Goal: Task Accomplishment & Management: Manage account settings

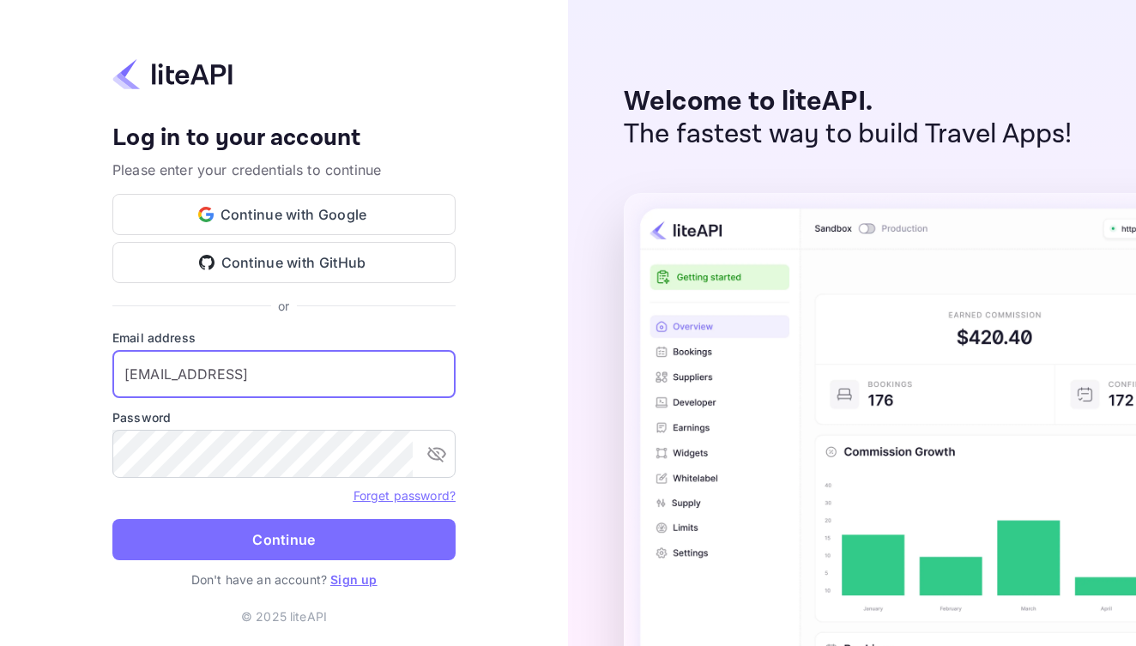
type input "tishamtmp@gmail"
click at [351, 583] on link "Sign up" at bounding box center [353, 579] width 46 height 15
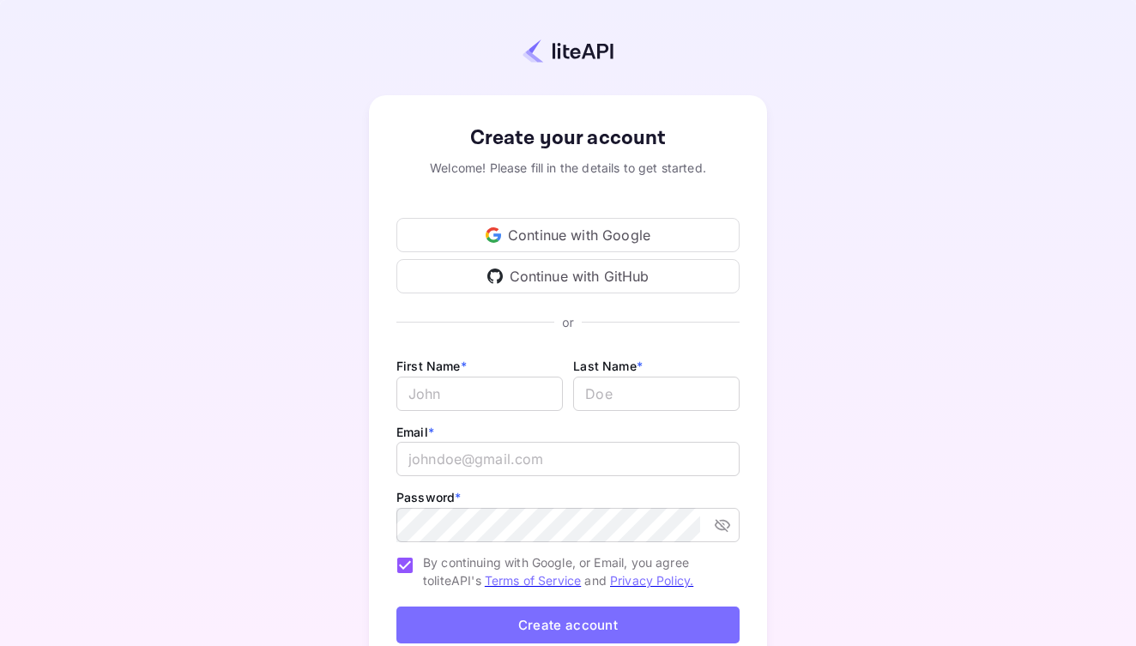
scroll to position [119, 0]
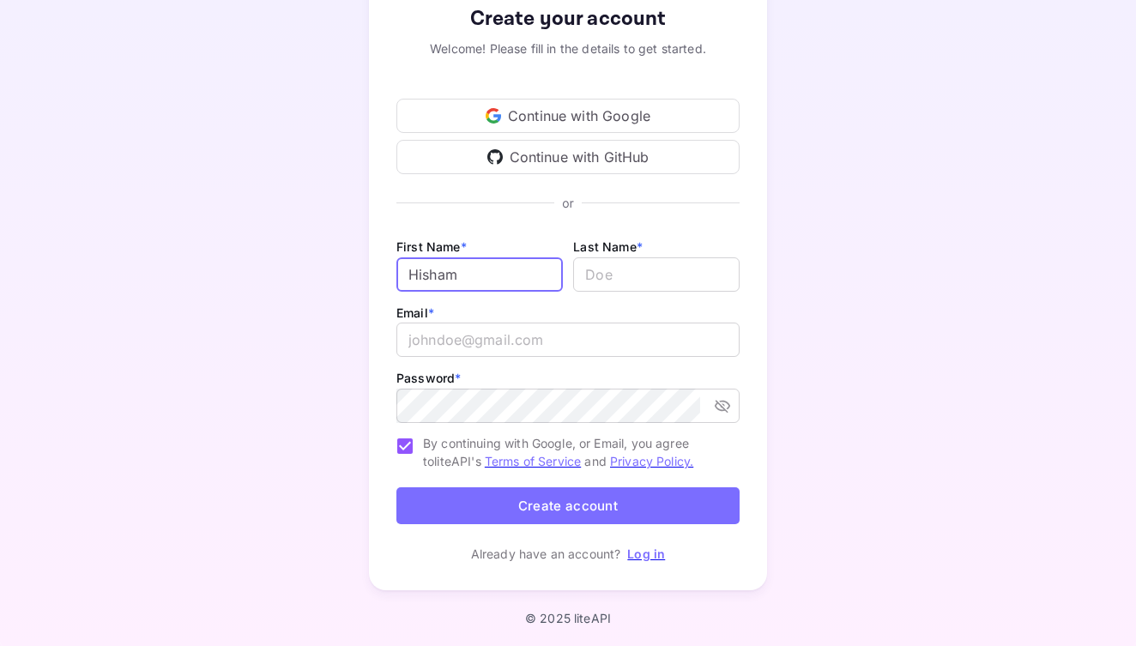
type input "Hisham"
type input "Mohamed"
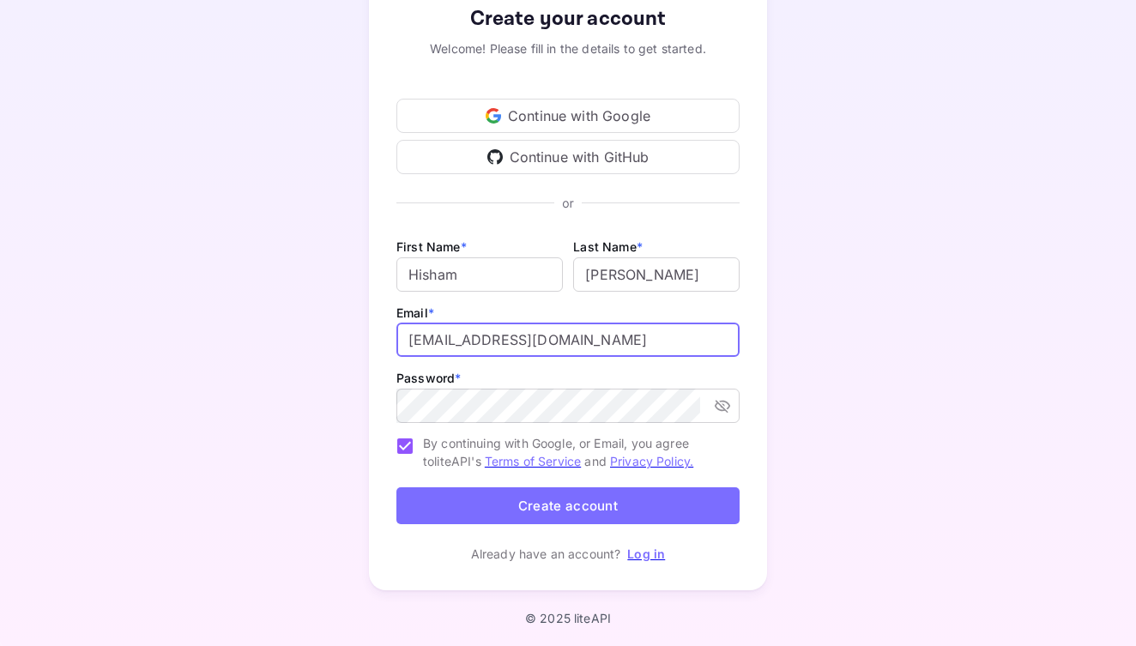
type input "hishamtmp@gmail.com"
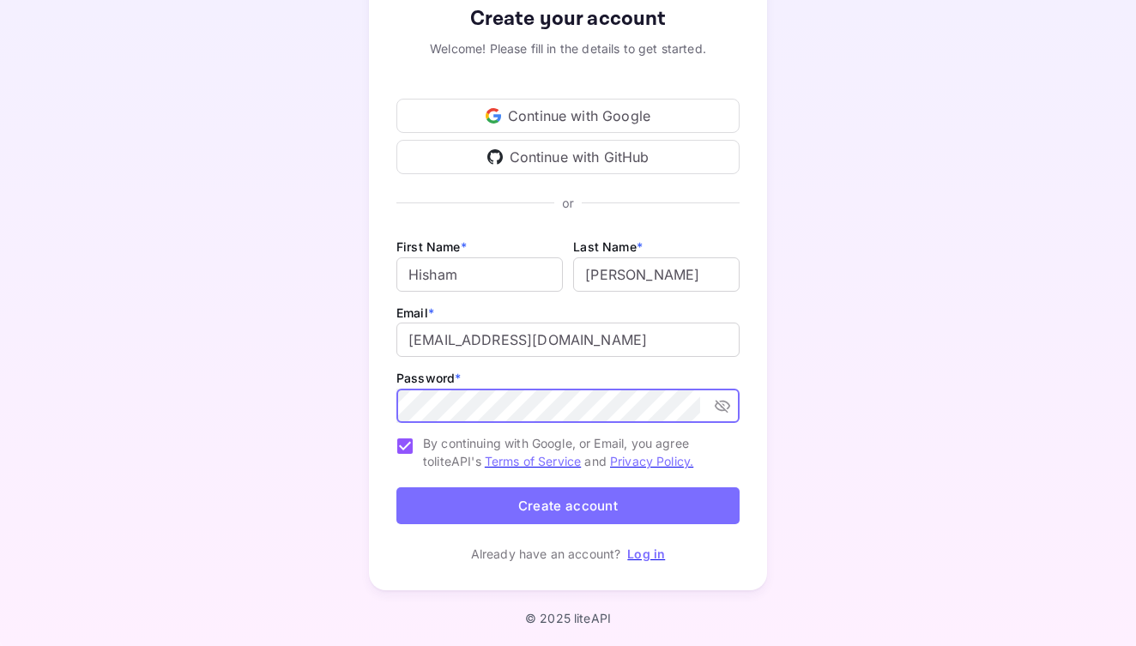
click at [733, 407] on button "toggle password visibility" at bounding box center [722, 405] width 31 height 31
click at [724, 406] on icon "toggle password visibility" at bounding box center [722, 406] width 15 height 11
click at [610, 504] on button "Create account" at bounding box center [567, 505] width 343 height 37
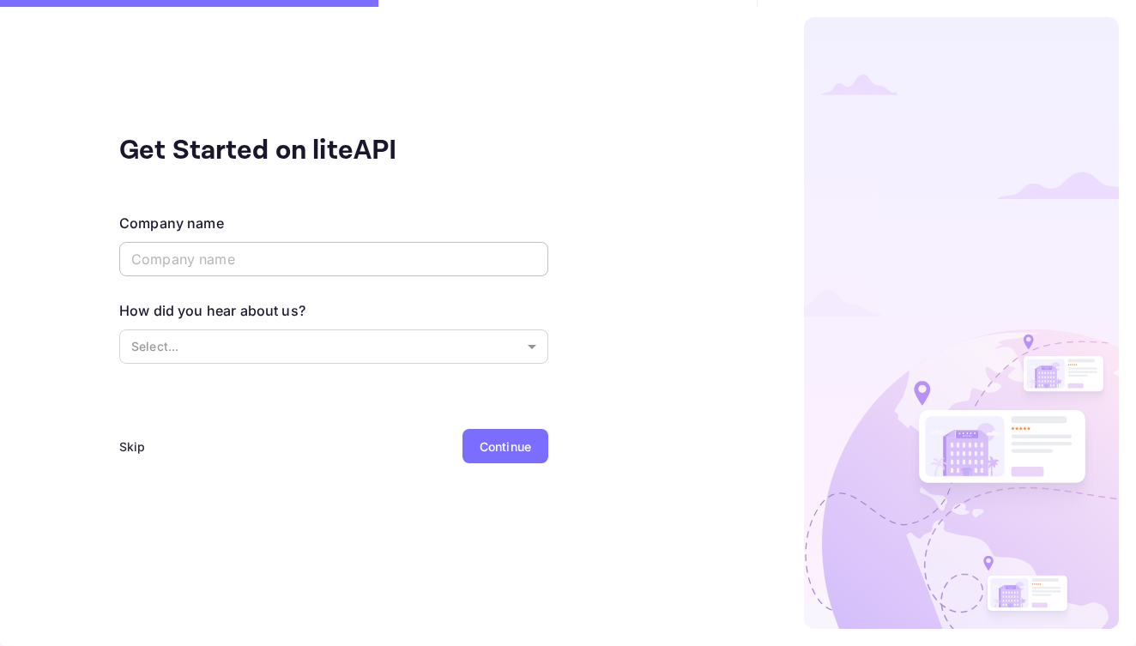
click at [250, 263] on input "text" at bounding box center [333, 259] width 429 height 34
paste input "Skylei"
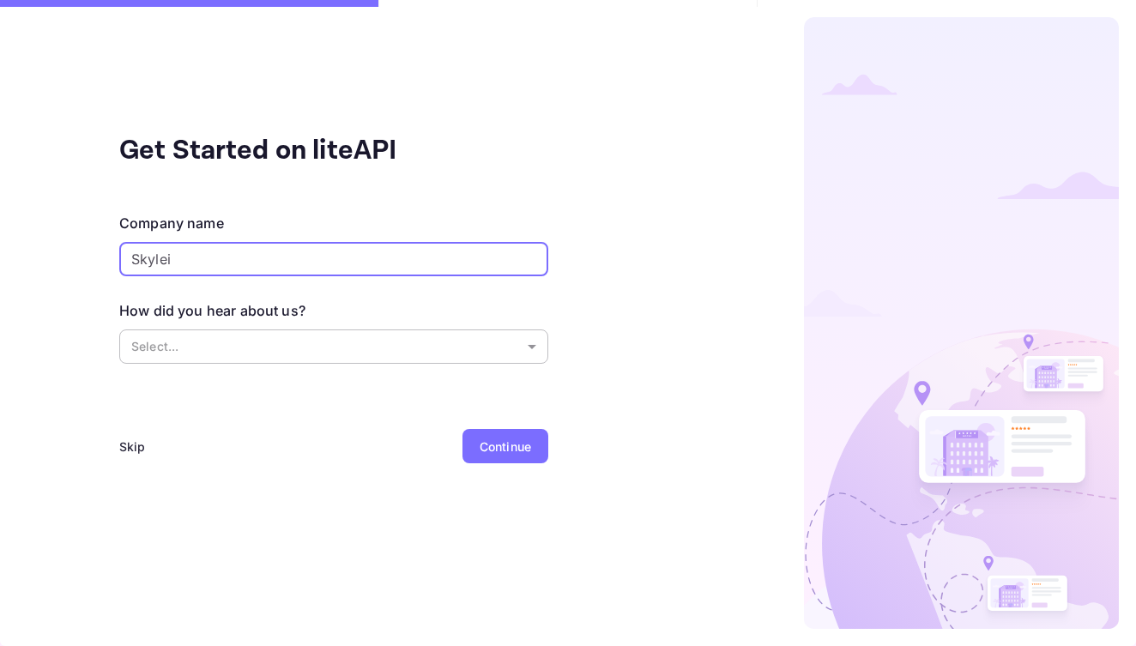
type input "Skylei"
click at [185, 346] on body "Get Started on liteAPI Company name Skylei ​ How did you hear about us? Select.…" at bounding box center [568, 323] width 1136 height 646
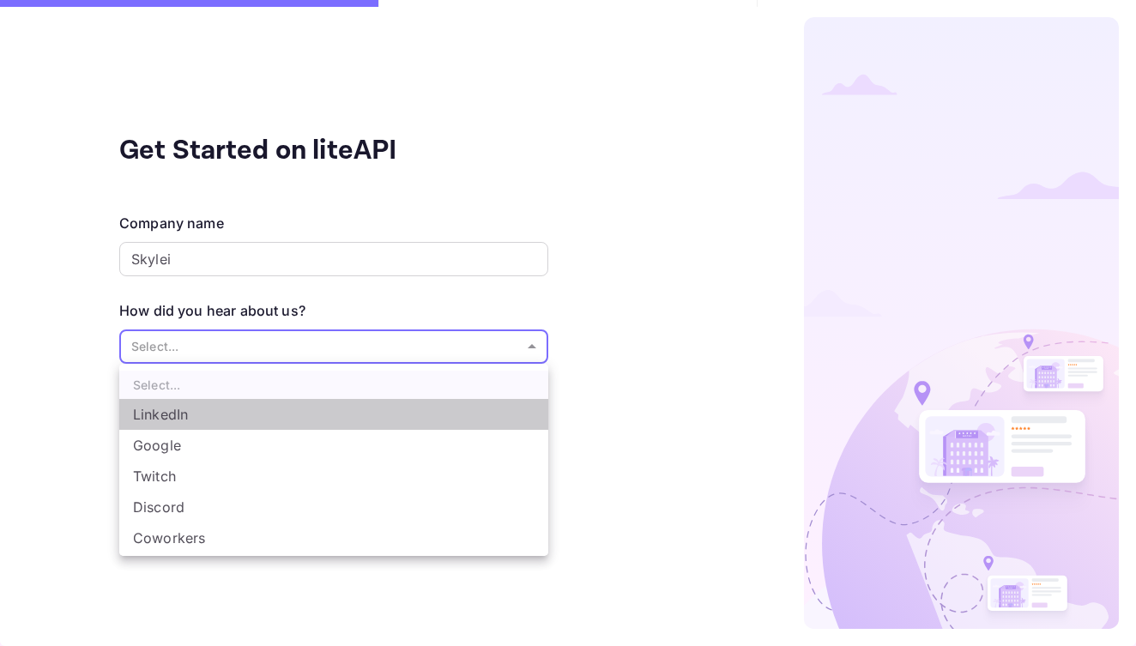
click at [187, 407] on li "LinkedIn" at bounding box center [333, 414] width 429 height 31
type input "LinkedIn"
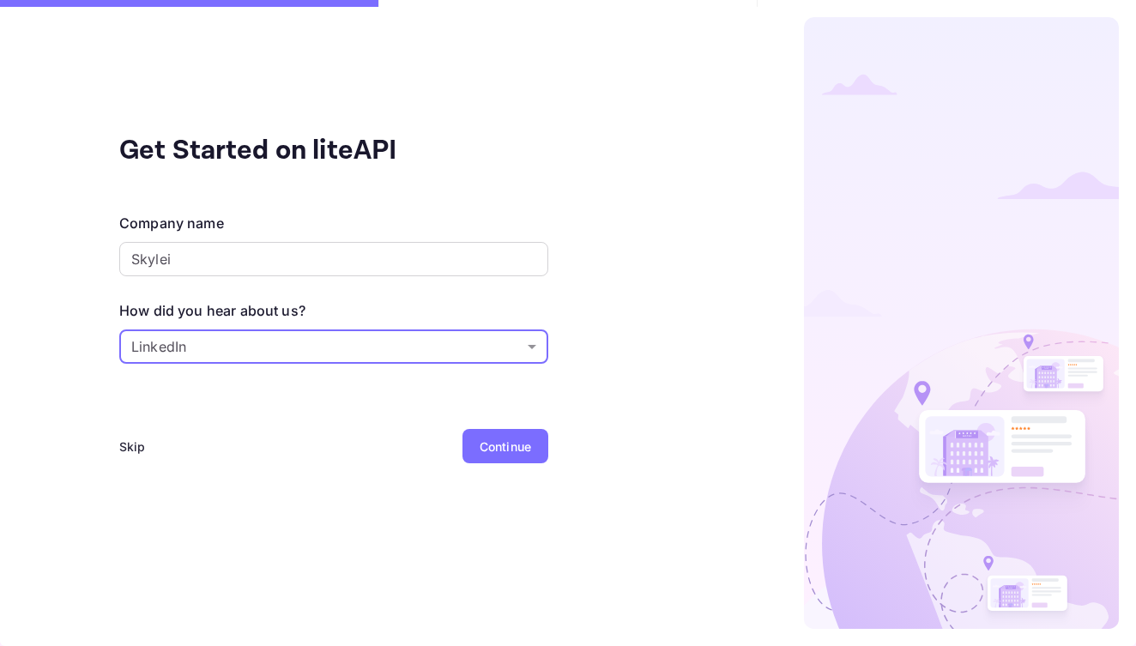
click at [498, 435] on div "Continue" at bounding box center [505, 446] width 86 height 34
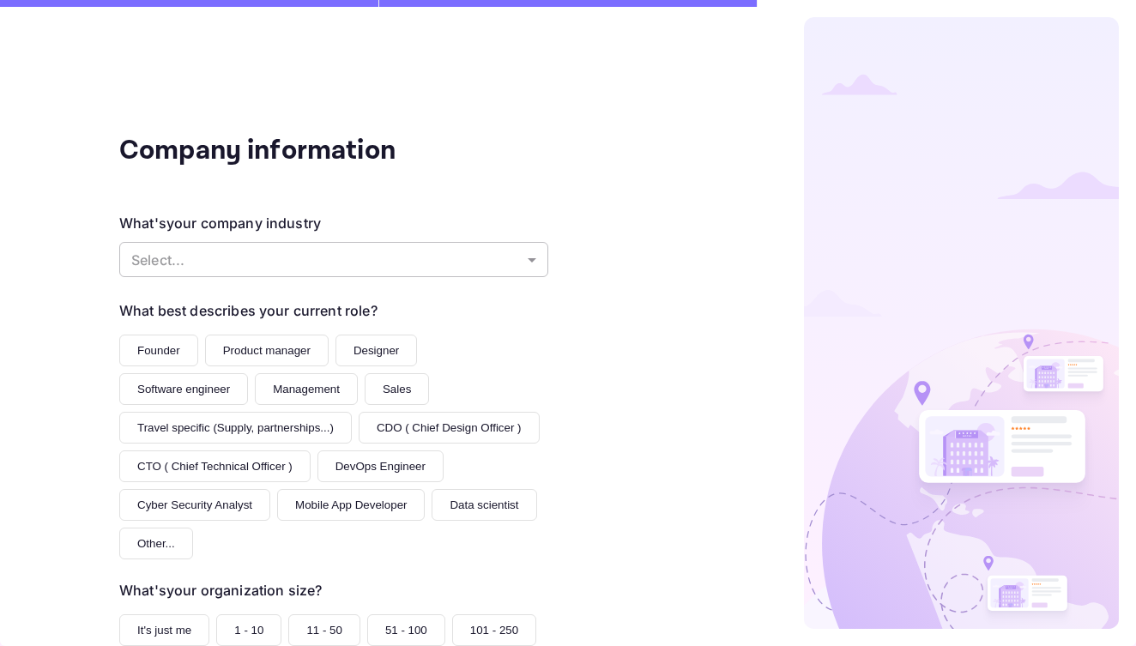
click at [252, 255] on body "Company information What's your company industry Select... ​ What best describe…" at bounding box center [568, 323] width 1136 height 646
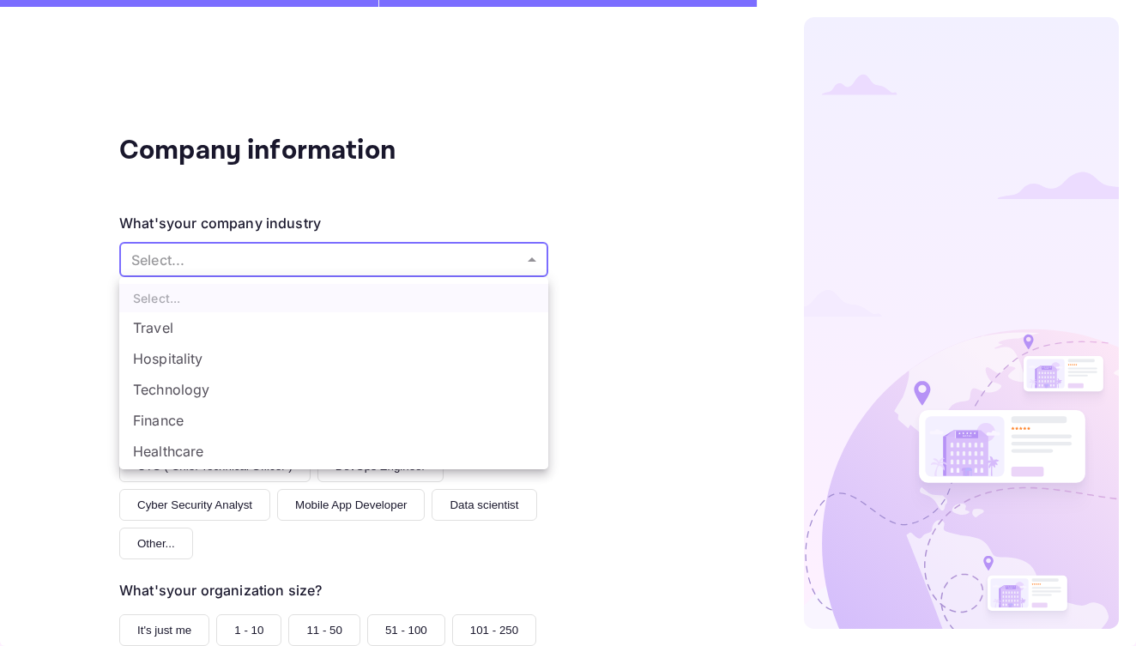
click at [161, 329] on li "Travel" at bounding box center [333, 327] width 429 height 31
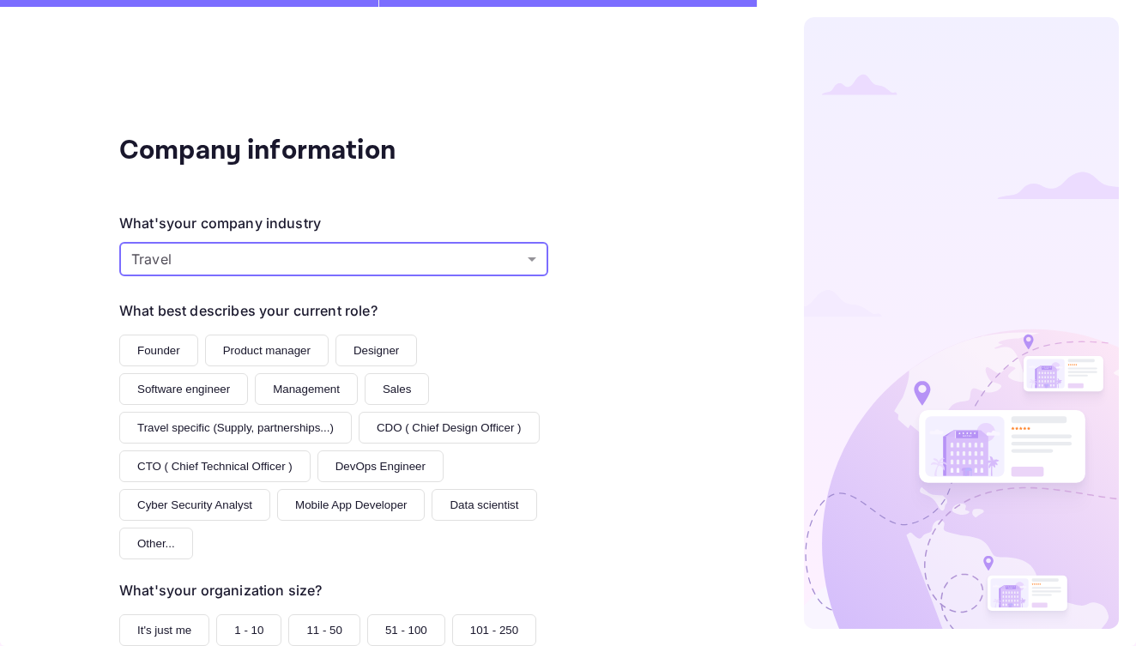
type input "Travel"
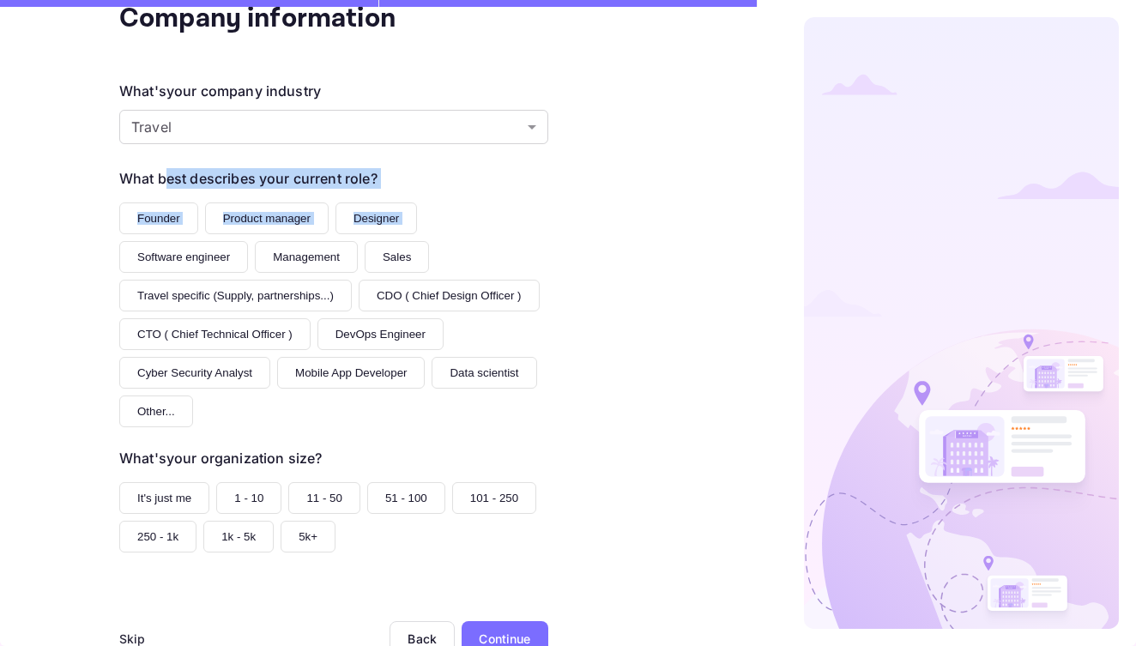
drag, startPoint x: 175, startPoint y: 178, endPoint x: 433, endPoint y: 173, distance: 258.2
click at [433, 173] on div "What best describes your current role? Founder Product manager Designer Softwar…" at bounding box center [333, 297] width 429 height 259
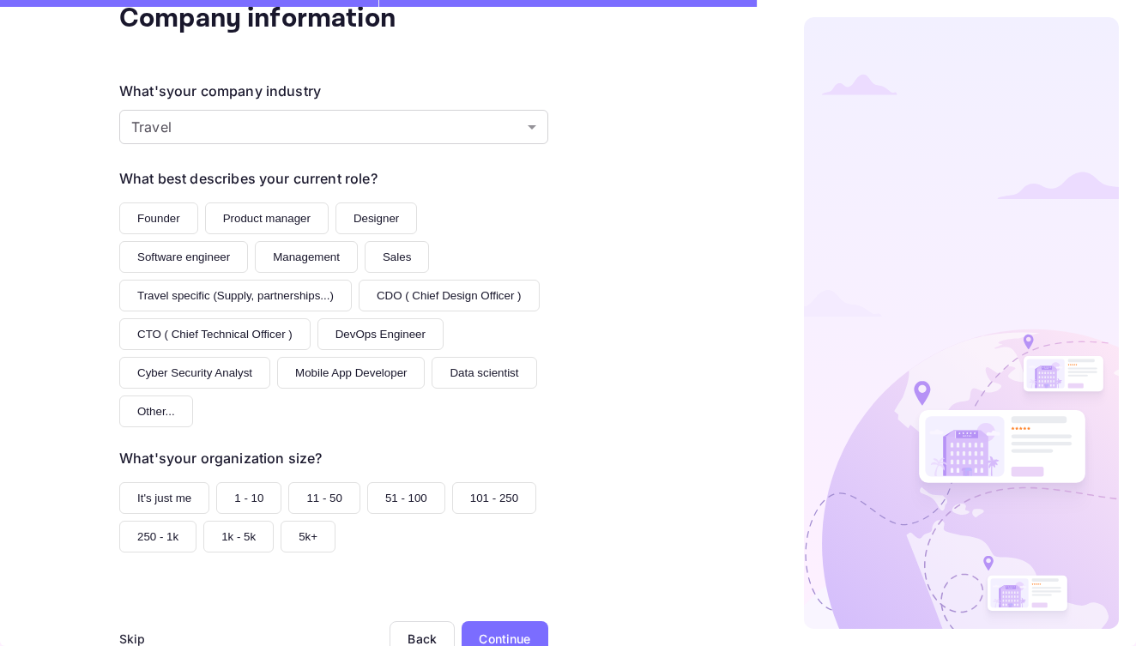
click at [433, 173] on div "What best describes your current role? Founder Product manager Designer Softwar…" at bounding box center [333, 297] width 429 height 259
click at [311, 318] on button "CTO ( Chief Technical Officer )" at bounding box center [214, 334] width 191 height 32
click at [171, 482] on button "It's just me" at bounding box center [164, 498] width 90 height 32
click at [515, 630] on div "Continue" at bounding box center [504, 639] width 51 height 18
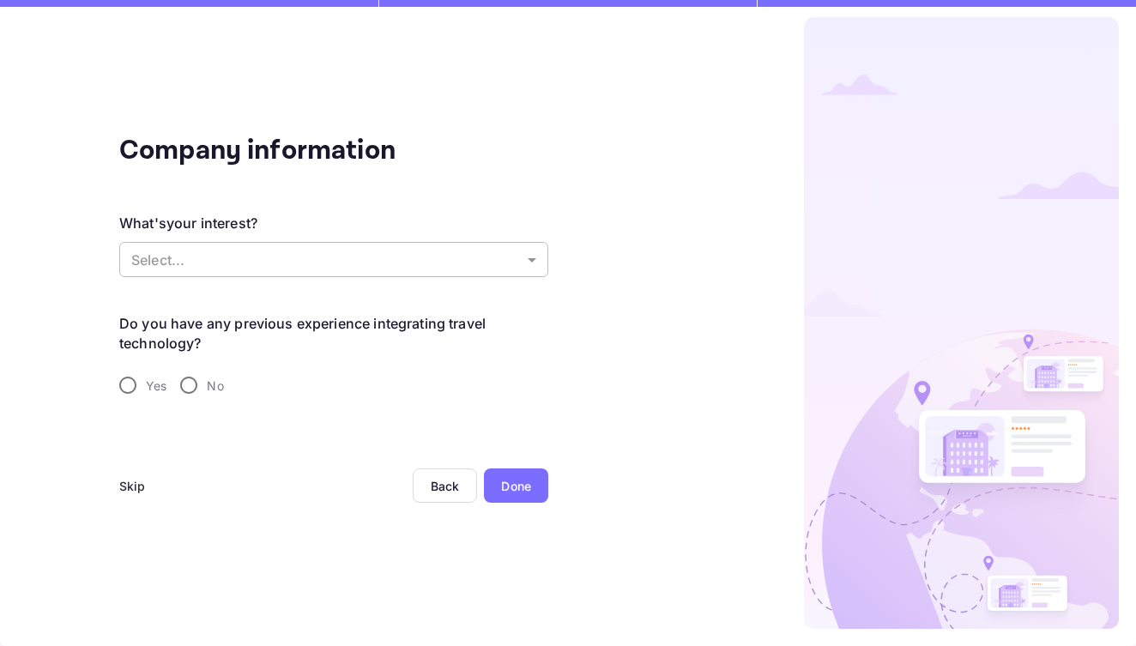
click at [185, 270] on body "Company information What's your interest? Select... ​ Do you have any previous …" at bounding box center [568, 323] width 1136 height 646
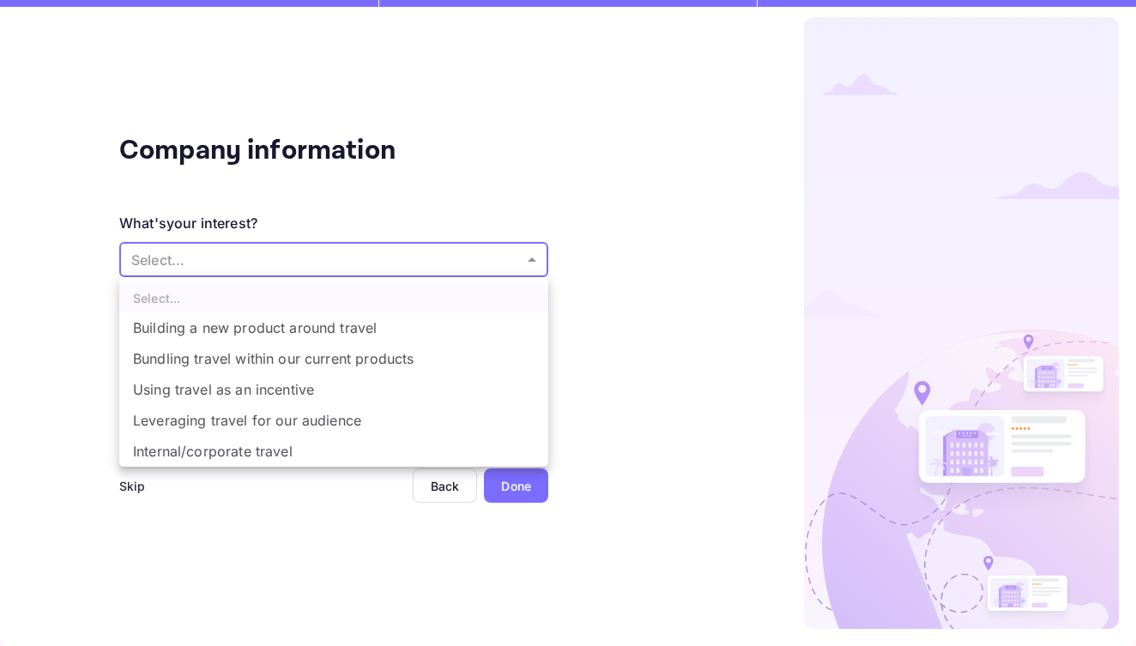
click at [287, 335] on li "Building a new product around travel" at bounding box center [333, 327] width 429 height 31
type input "Building a new product around travel"
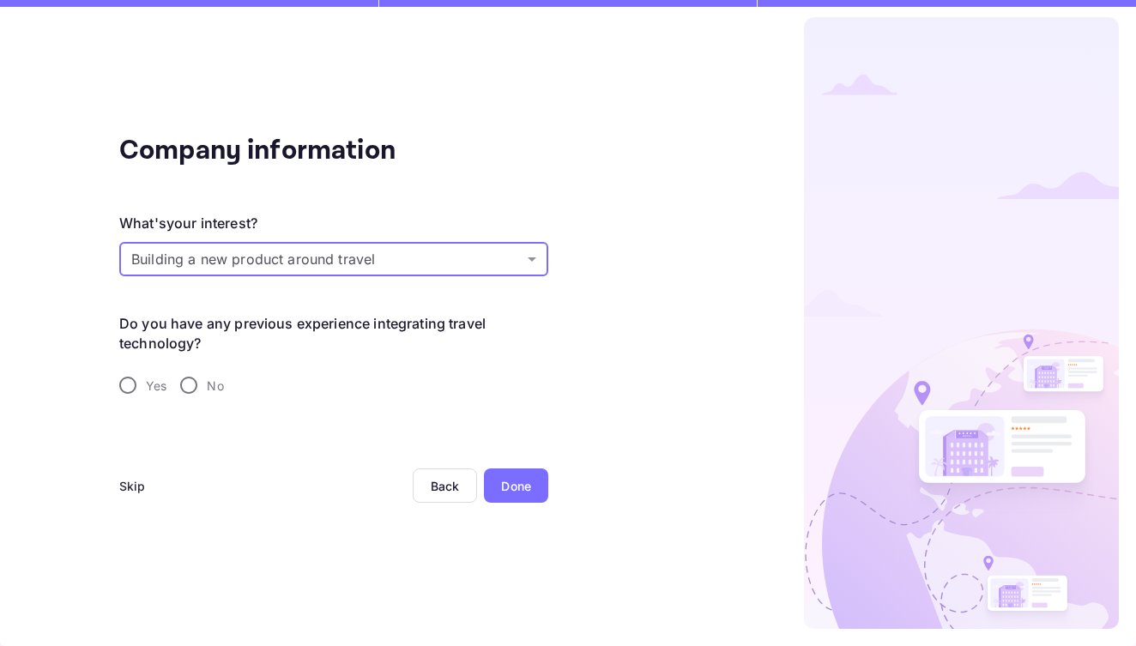
click at [128, 385] on input "Yes" at bounding box center [128, 385] width 36 height 36
radio input "true"
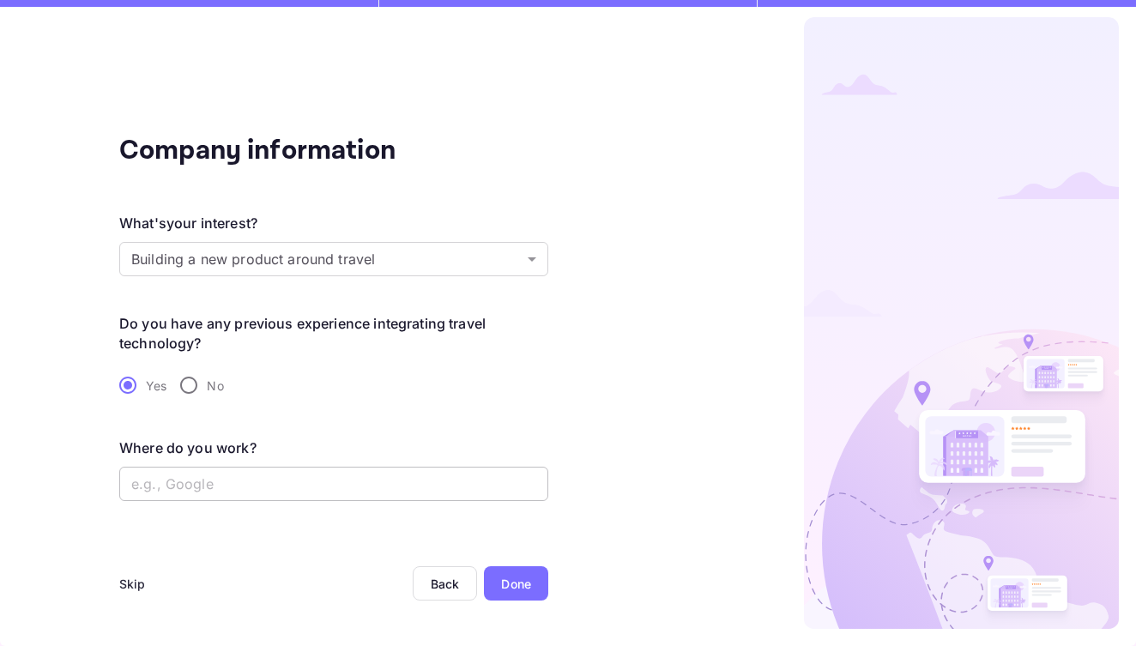
click at [275, 488] on input "text" at bounding box center [333, 484] width 429 height 34
click at [265, 553] on div "Company information What's your interest? Building a new product around travel …" at bounding box center [333, 379] width 429 height 498
click at [534, 586] on div "Done" at bounding box center [516, 583] width 64 height 34
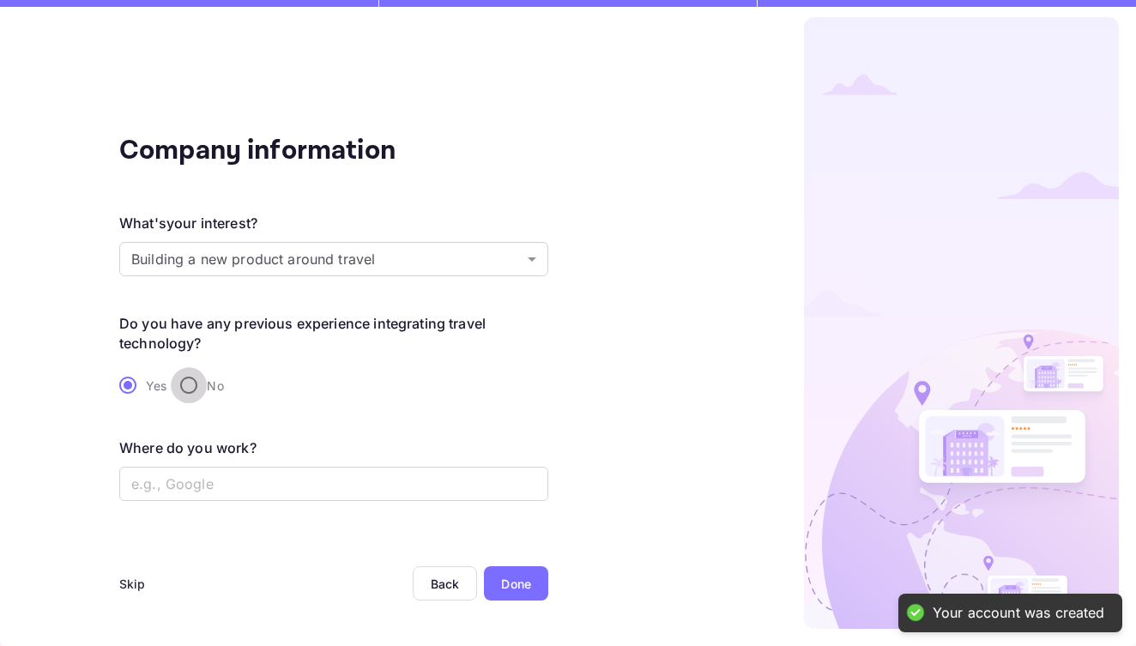
click at [189, 386] on input "No" at bounding box center [189, 385] width 36 height 36
radio input "true"
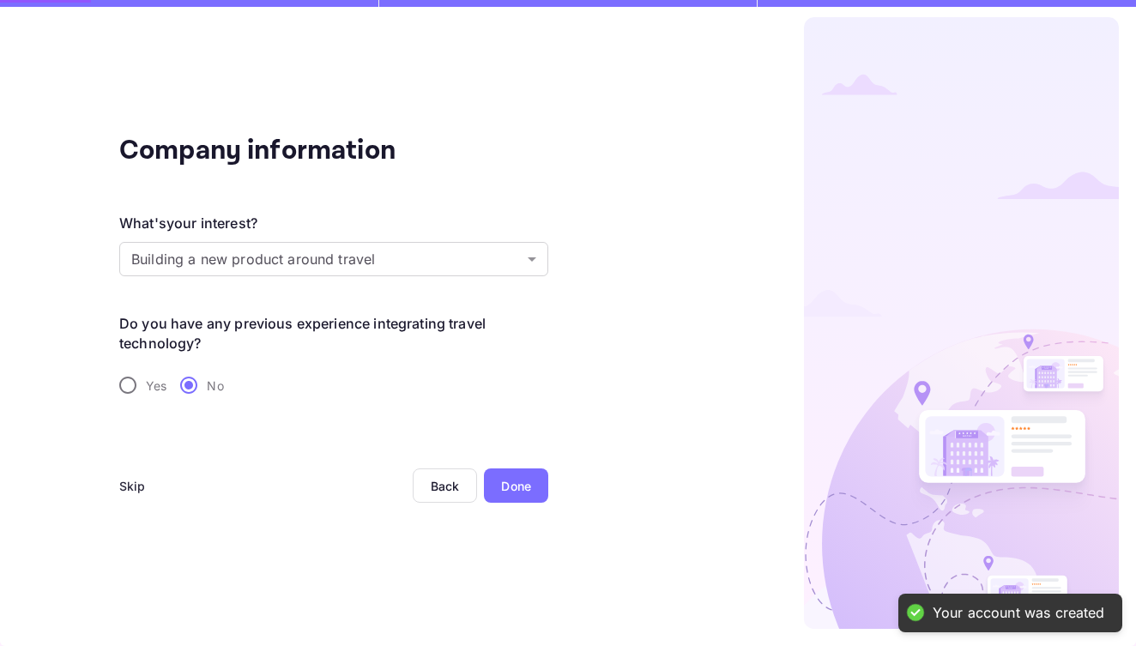
click at [523, 487] on div "Done" at bounding box center [516, 486] width 30 height 18
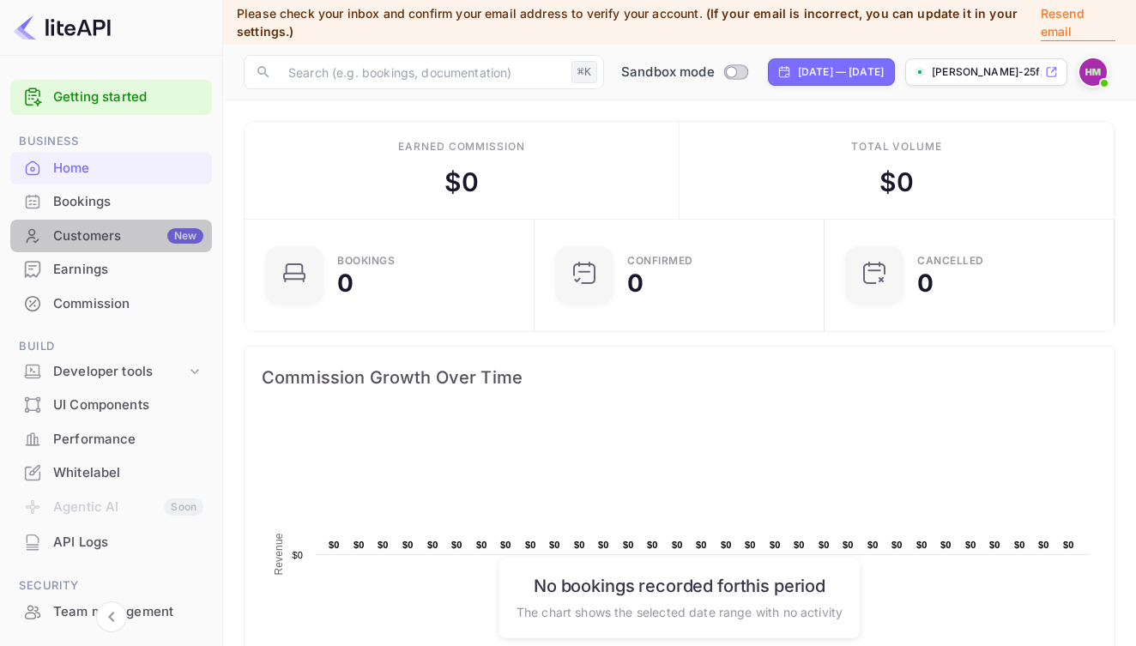
click at [73, 231] on div "Customers New" at bounding box center [128, 236] width 150 height 20
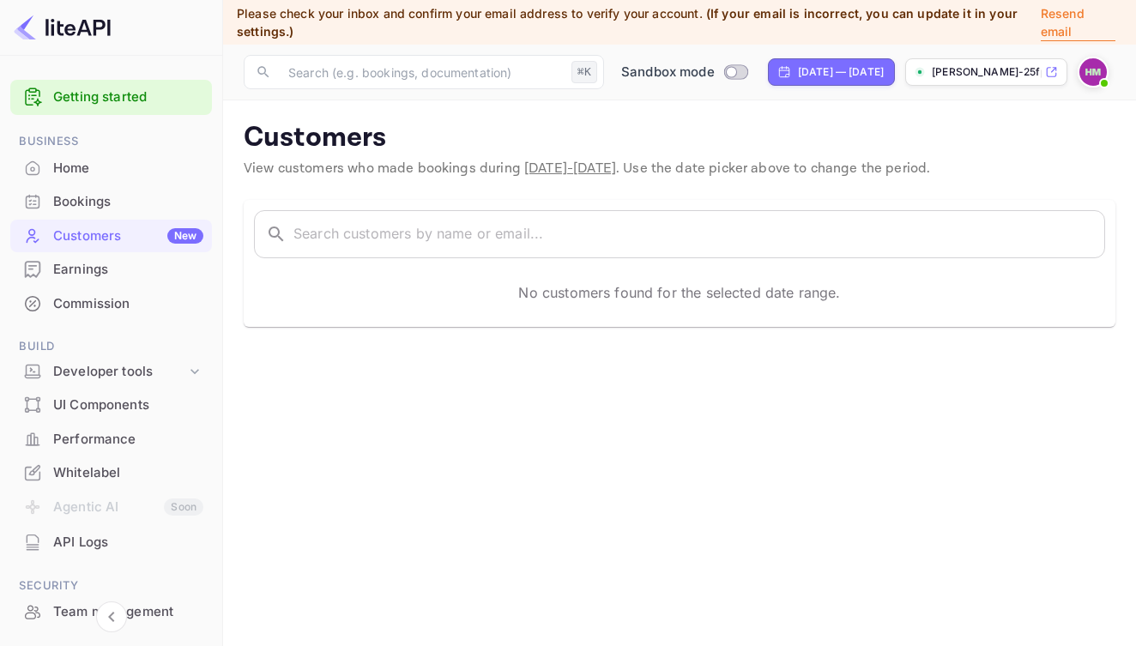
click at [87, 169] on div "Home" at bounding box center [128, 169] width 150 height 20
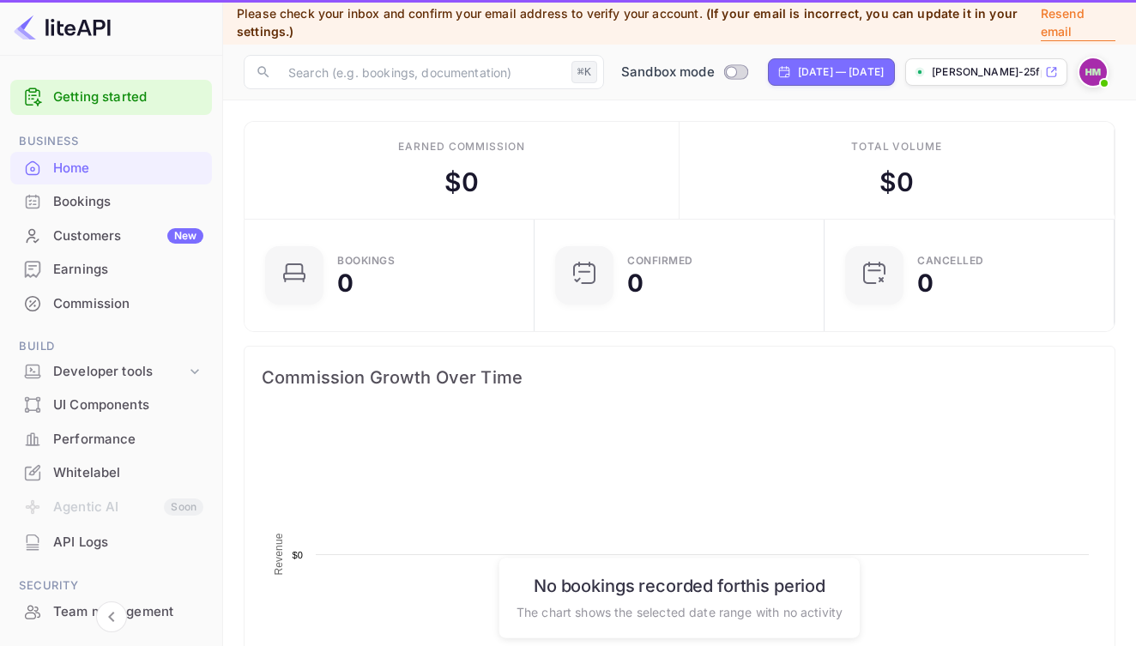
scroll to position [279, 280]
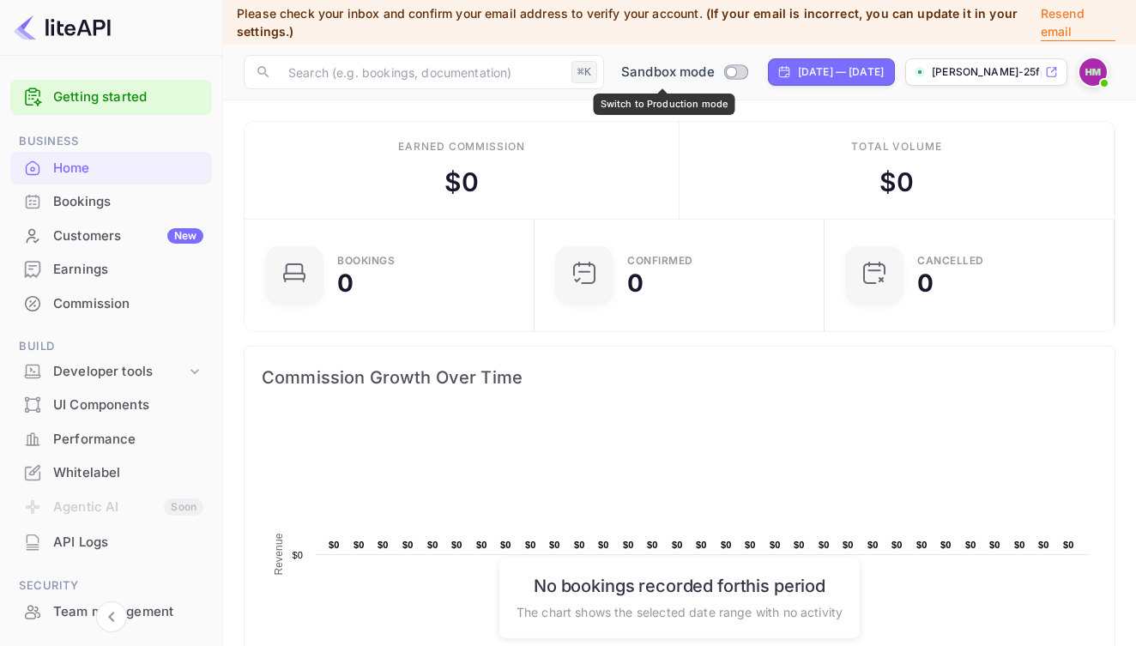
click at [715, 69] on input "Switch to Production mode" at bounding box center [732, 71] width 34 height 11
checkbox input "false"
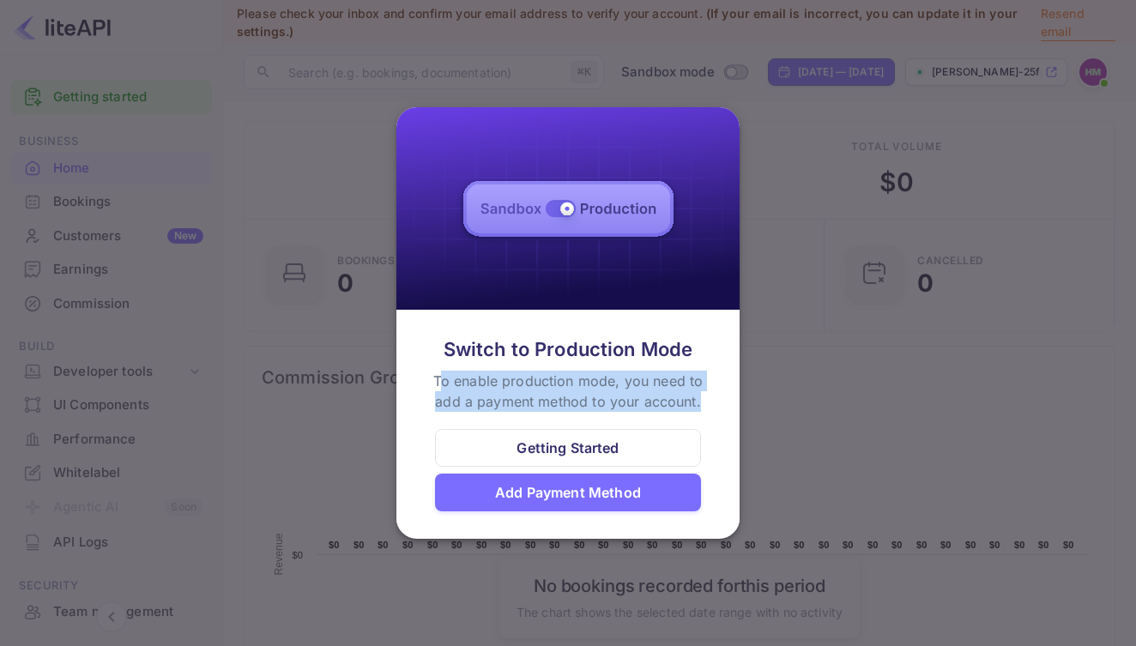
drag, startPoint x: 443, startPoint y: 379, endPoint x: 727, endPoint y: 403, distance: 285.0
click at [727, 403] on div "Switch to Production Mode To enable production mode, you need to add a payment …" at bounding box center [567, 423] width 343 height 217
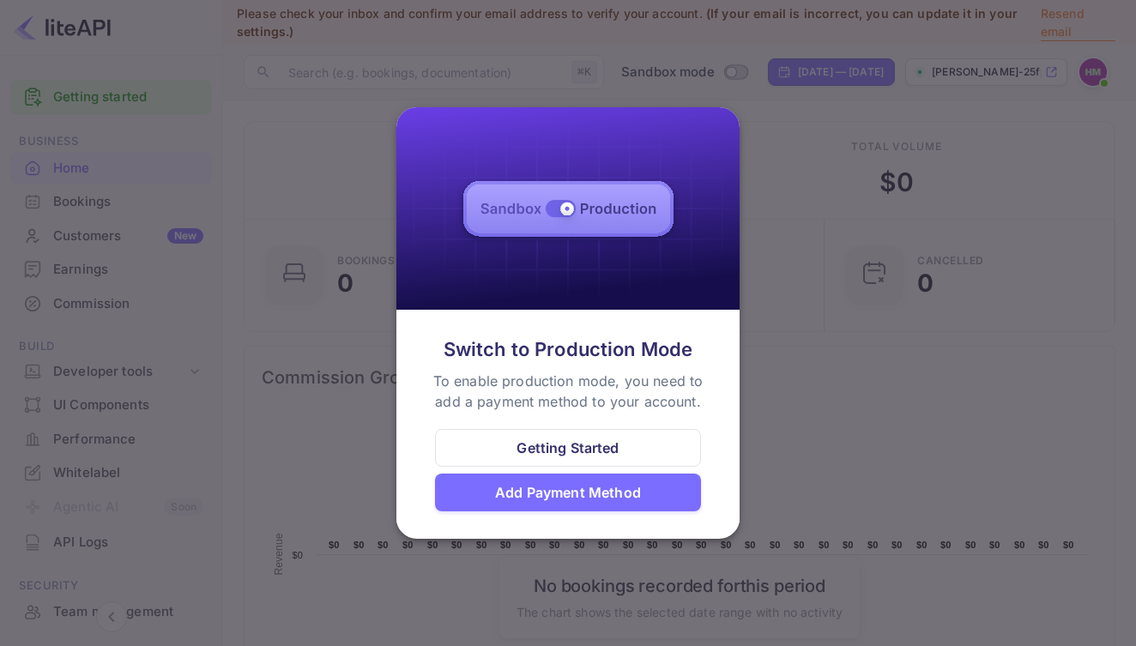
click at [823, 318] on div at bounding box center [568, 323] width 1136 height 646
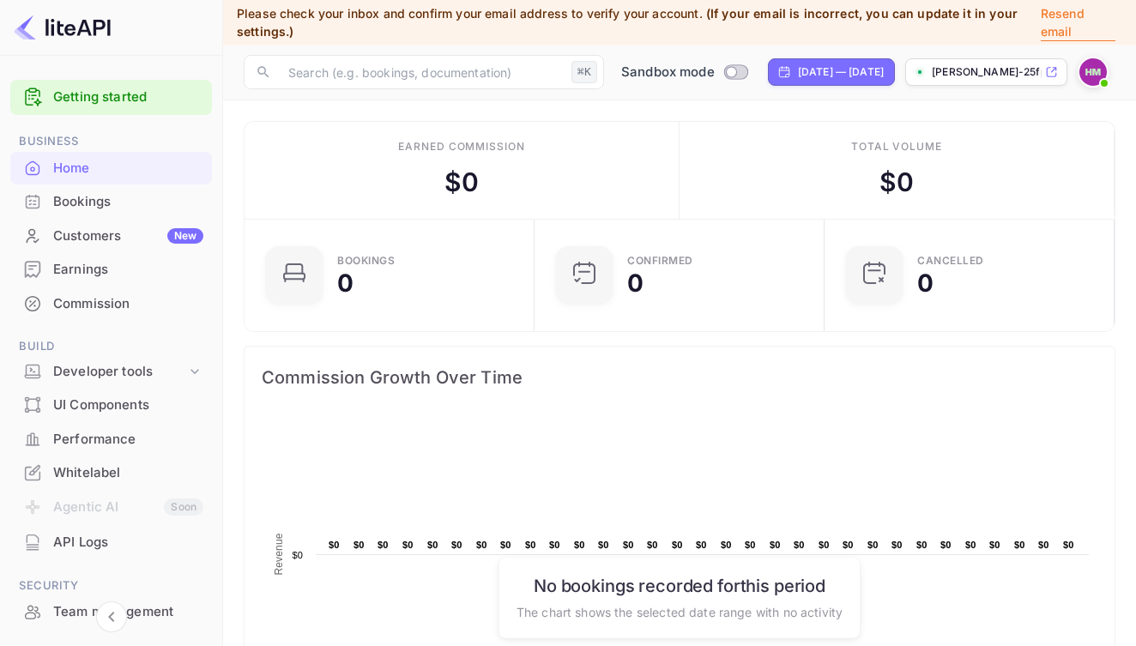
click at [66, 211] on div "Bookings" at bounding box center [111, 201] width 202 height 33
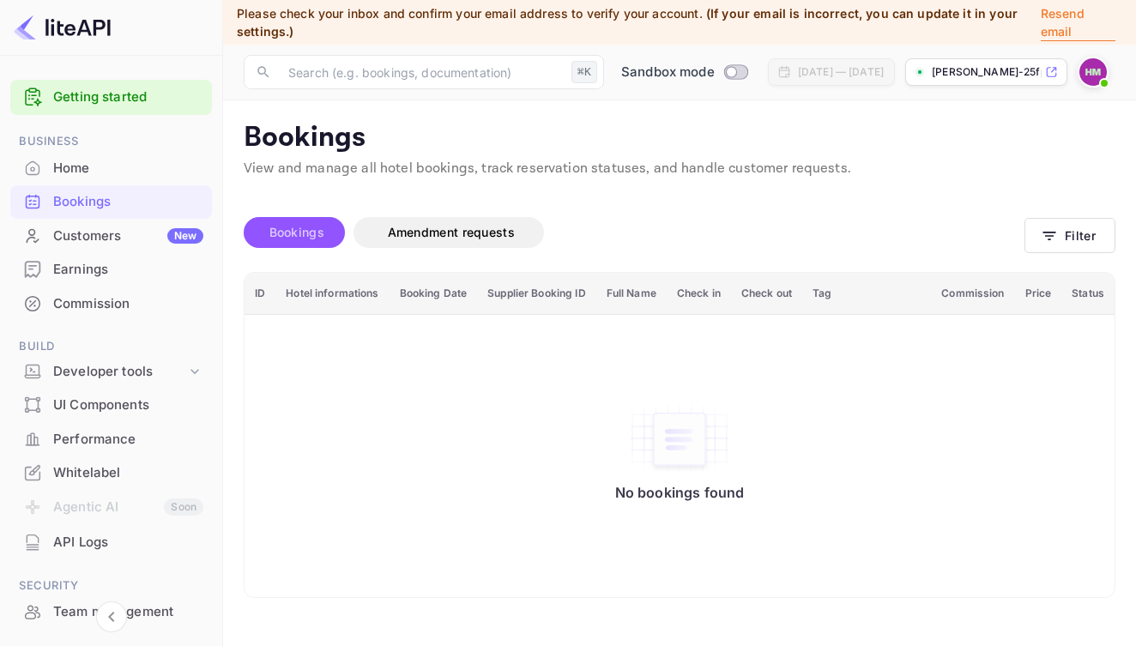
click at [315, 230] on span "Bookings" at bounding box center [296, 232] width 55 height 15
click at [80, 235] on div "Customers New" at bounding box center [128, 236] width 150 height 20
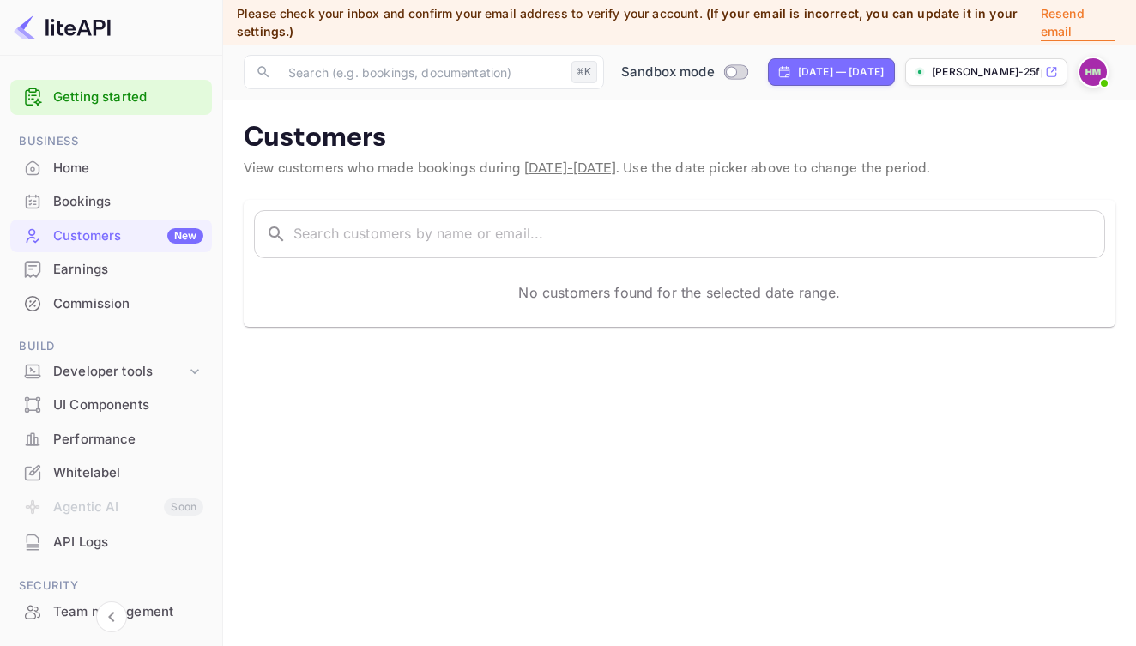
click at [106, 272] on div "Earnings" at bounding box center [128, 270] width 150 height 20
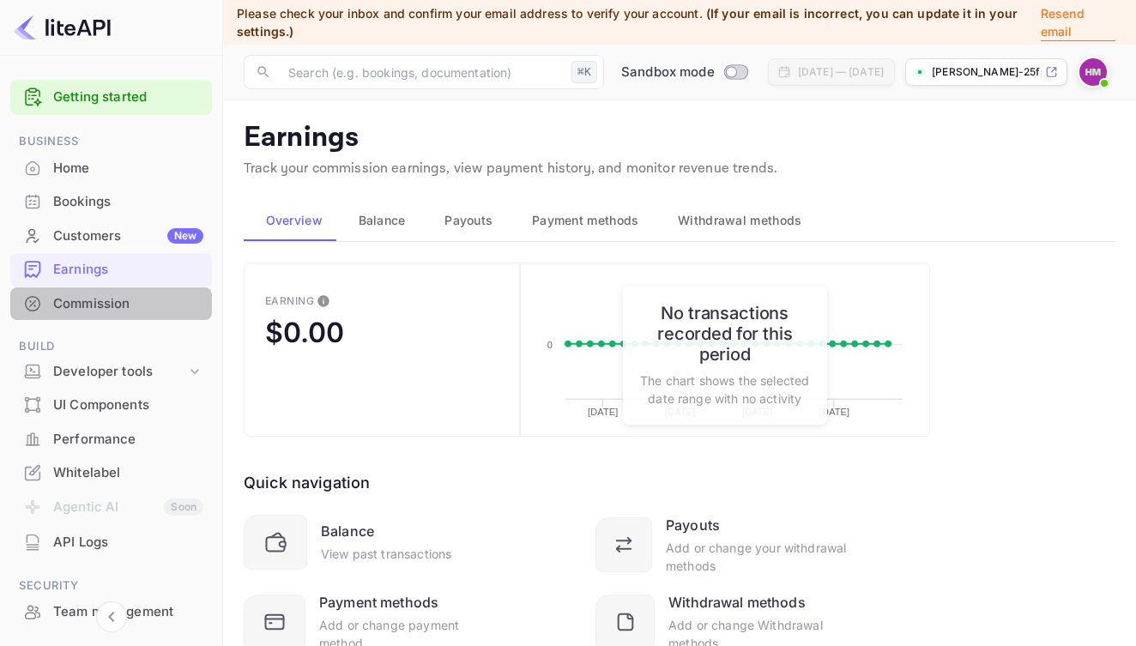
click at [110, 311] on div "Commission" at bounding box center [111, 303] width 202 height 33
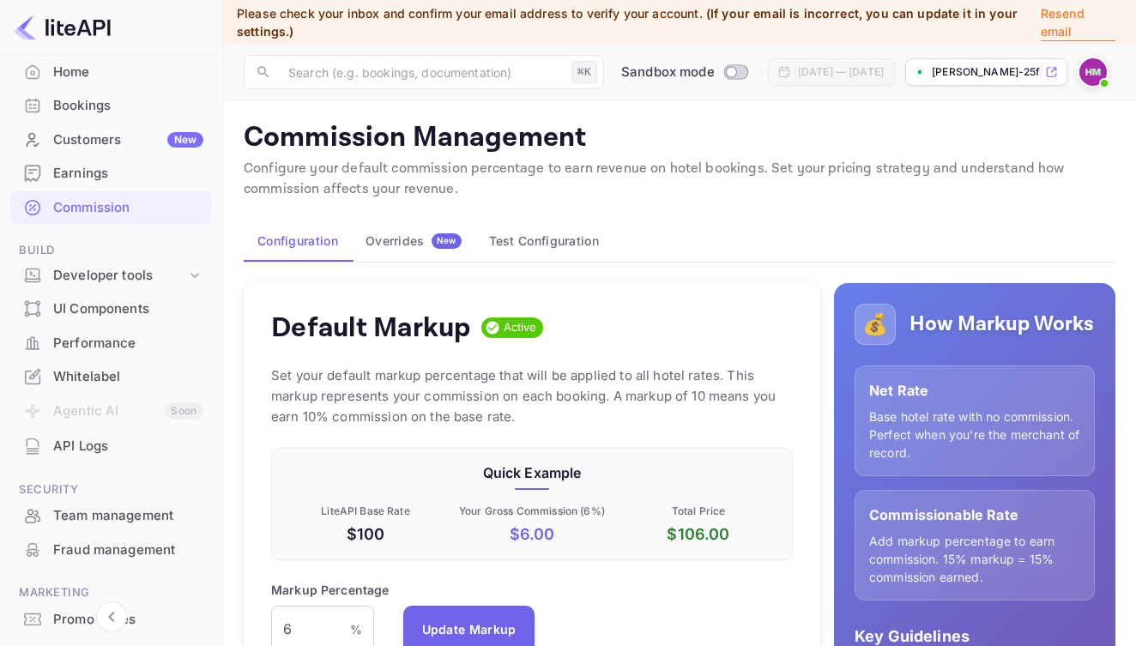
scroll to position [112, 0]
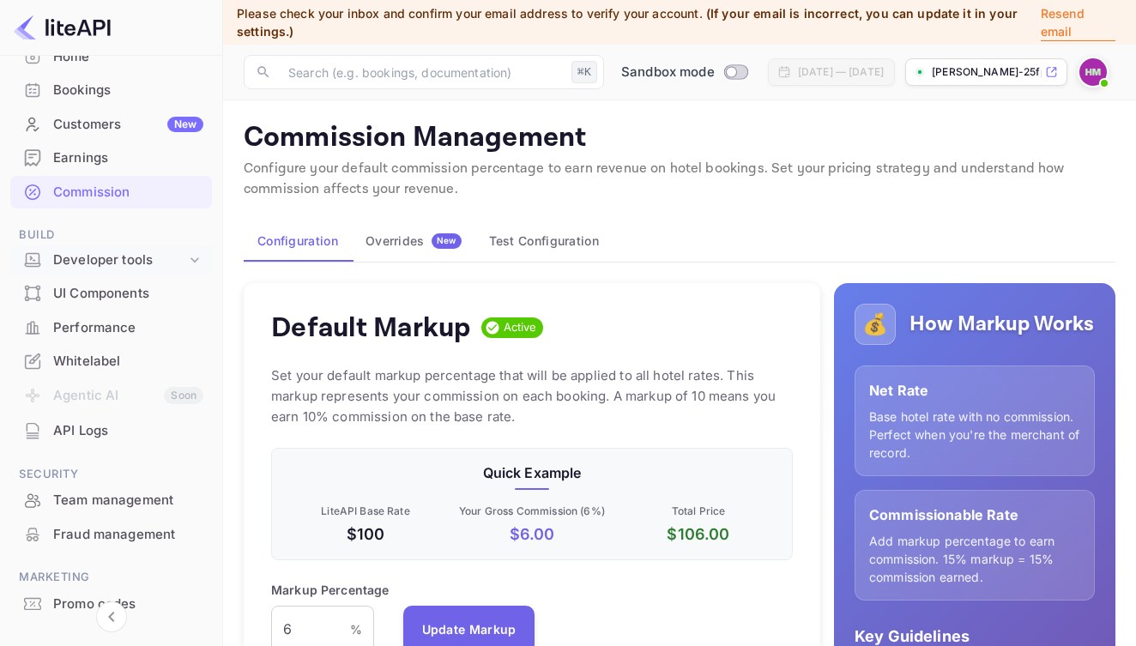
click at [144, 262] on div "Developer tools" at bounding box center [119, 260] width 133 height 20
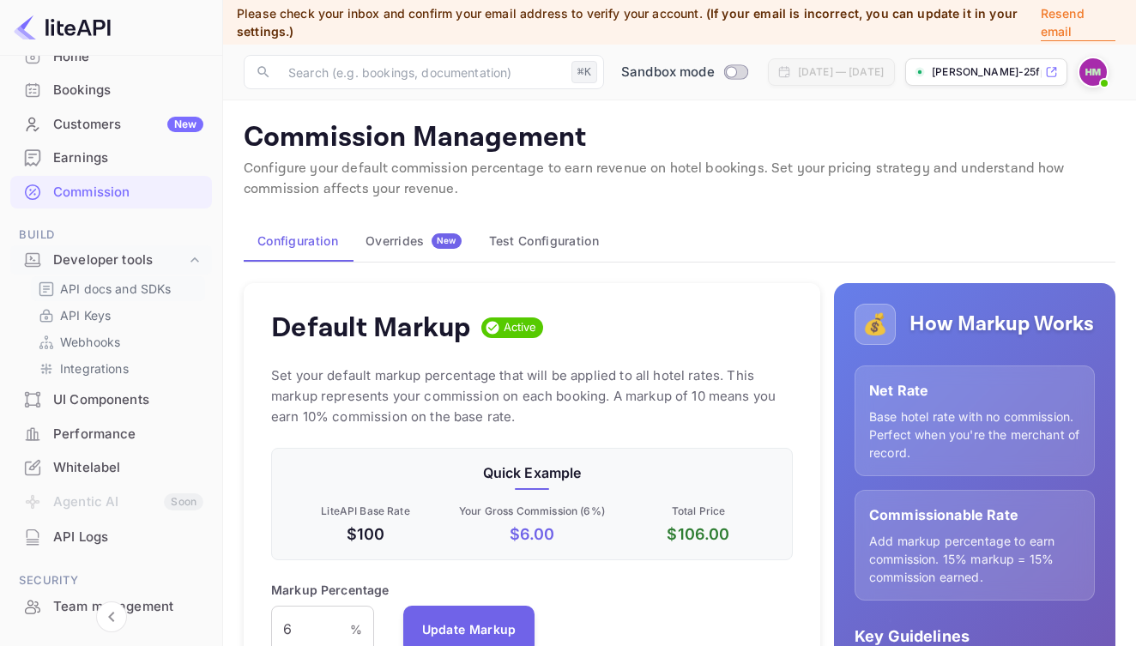
click at [154, 287] on p "API docs and SDKs" at bounding box center [116, 289] width 112 height 18
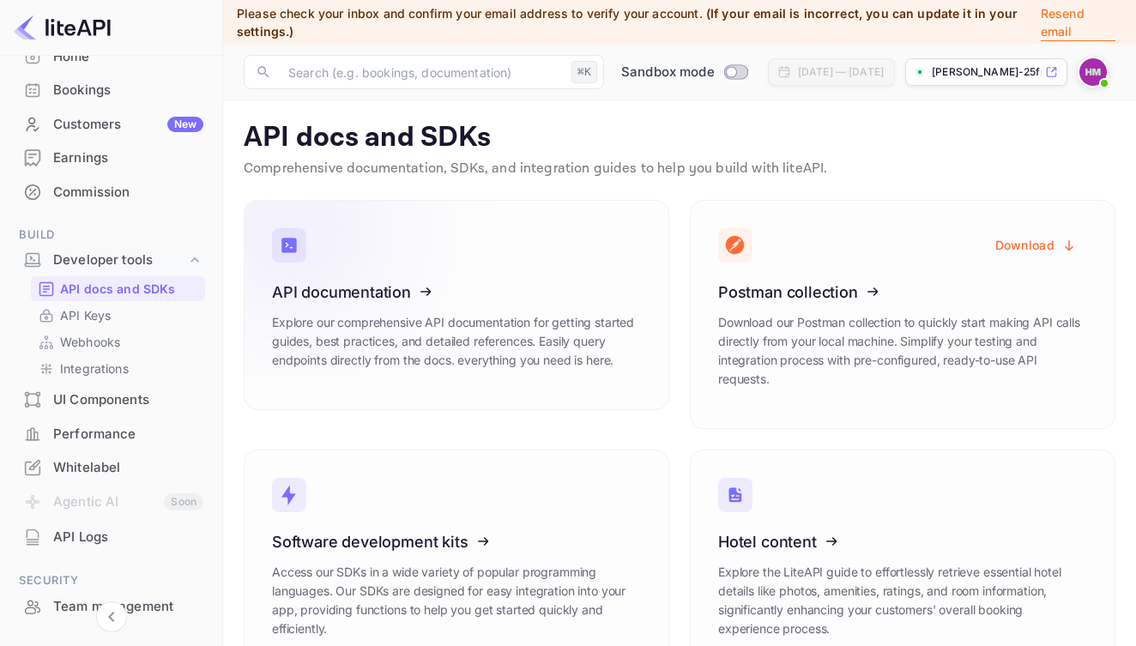
click at [388, 294] on icon at bounding box center [377, 289] width 267 height 177
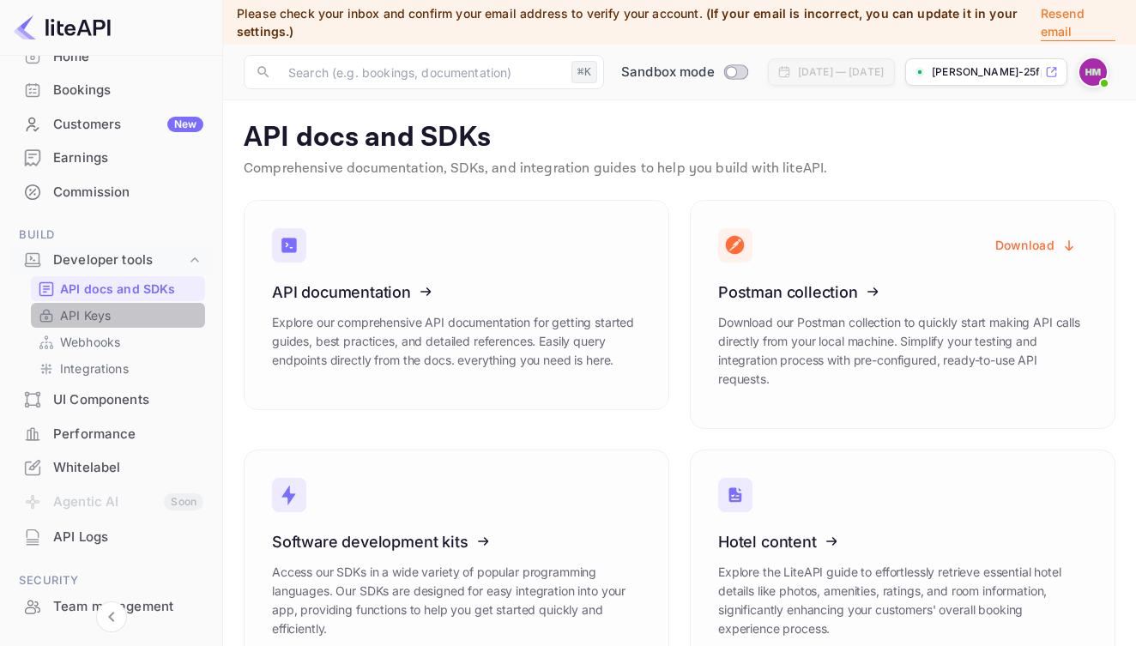
click at [65, 314] on p "API Keys" at bounding box center [85, 315] width 51 height 18
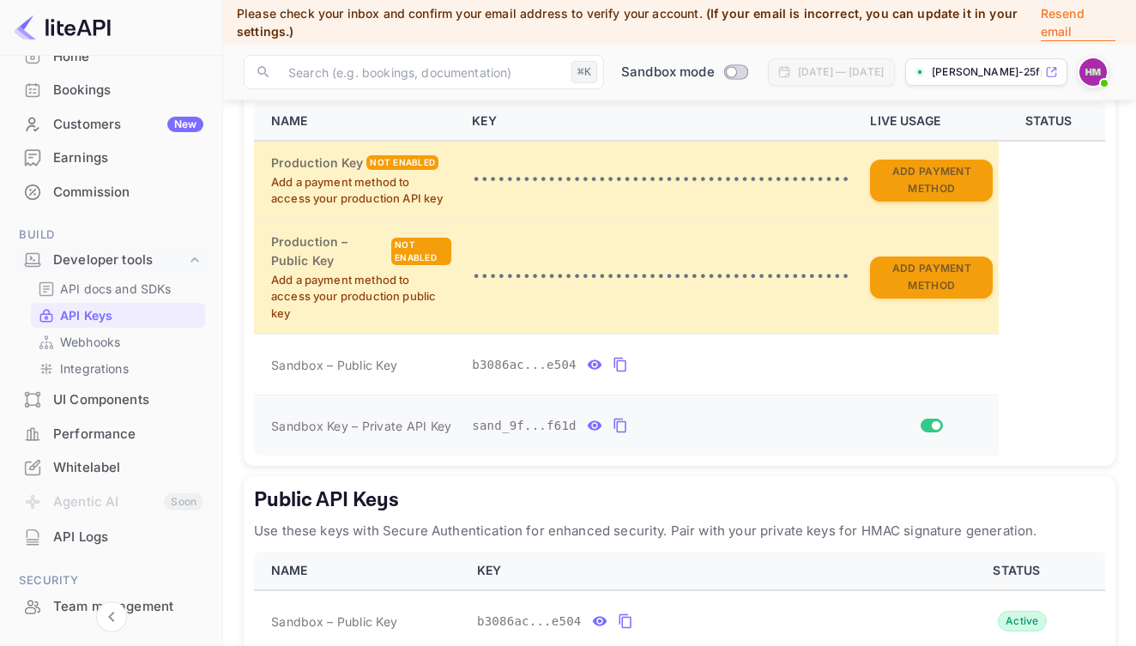
scroll to position [492, 0]
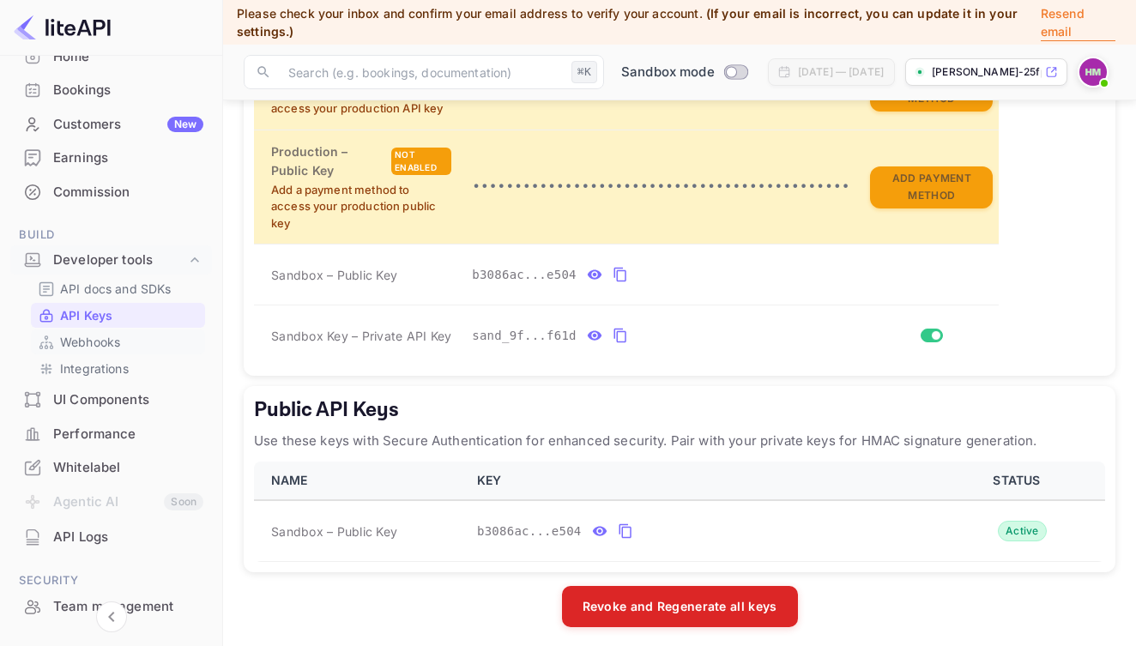
click at [83, 339] on p "Webhooks" at bounding box center [90, 342] width 60 height 18
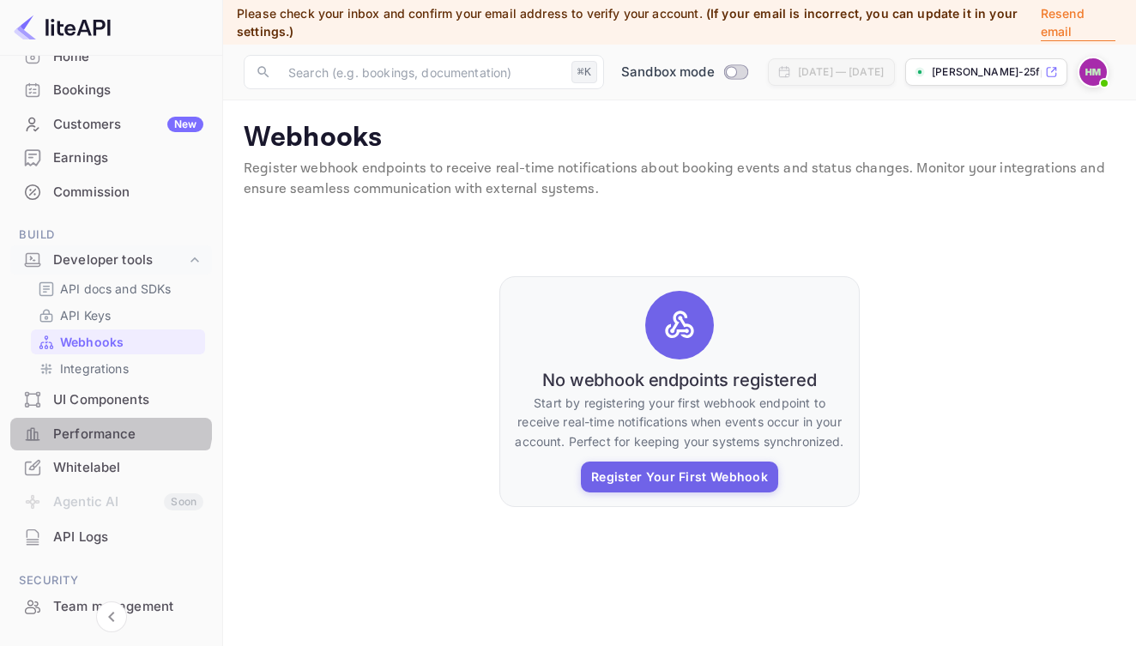
click at [84, 418] on div "Performance" at bounding box center [111, 434] width 202 height 33
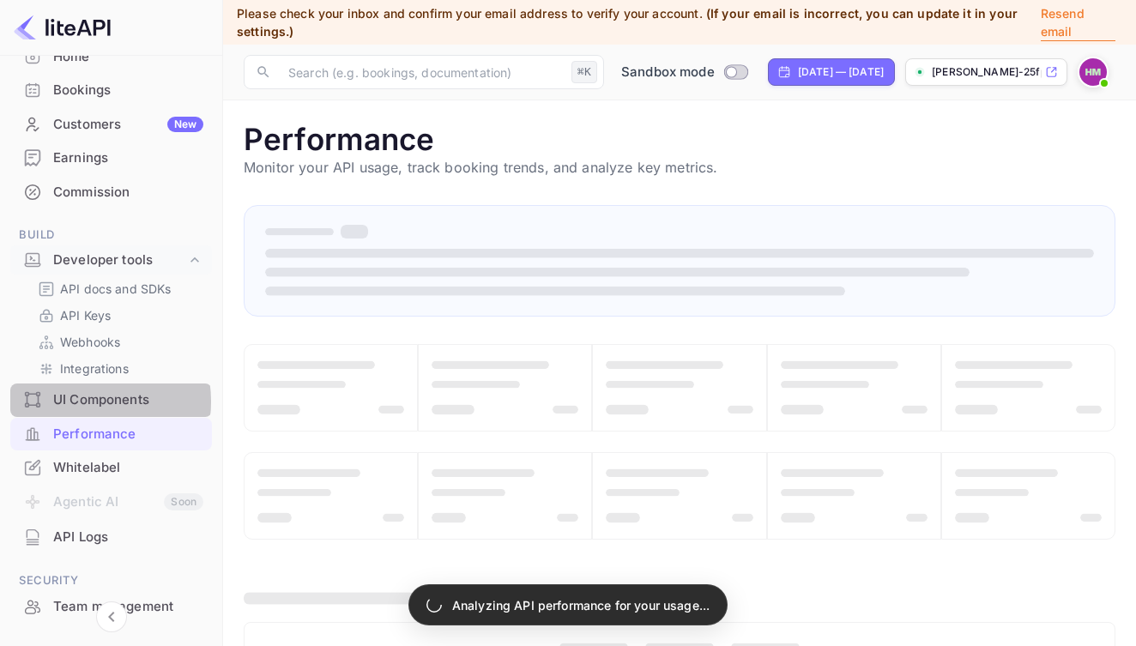
click at [82, 398] on div "UI Components" at bounding box center [128, 400] width 150 height 20
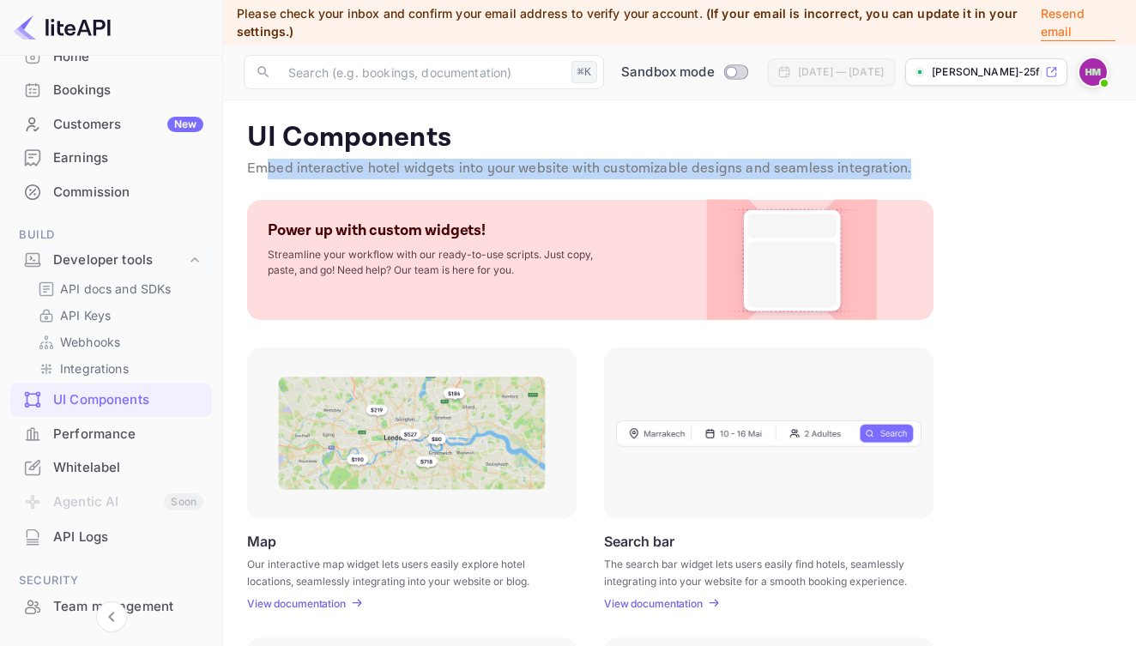
drag, startPoint x: 269, startPoint y: 172, endPoint x: 914, endPoint y: 172, distance: 646.0
click at [914, 172] on p "Embed interactive hotel widgets into your website with customizable designs and…" at bounding box center [679, 169] width 865 height 21
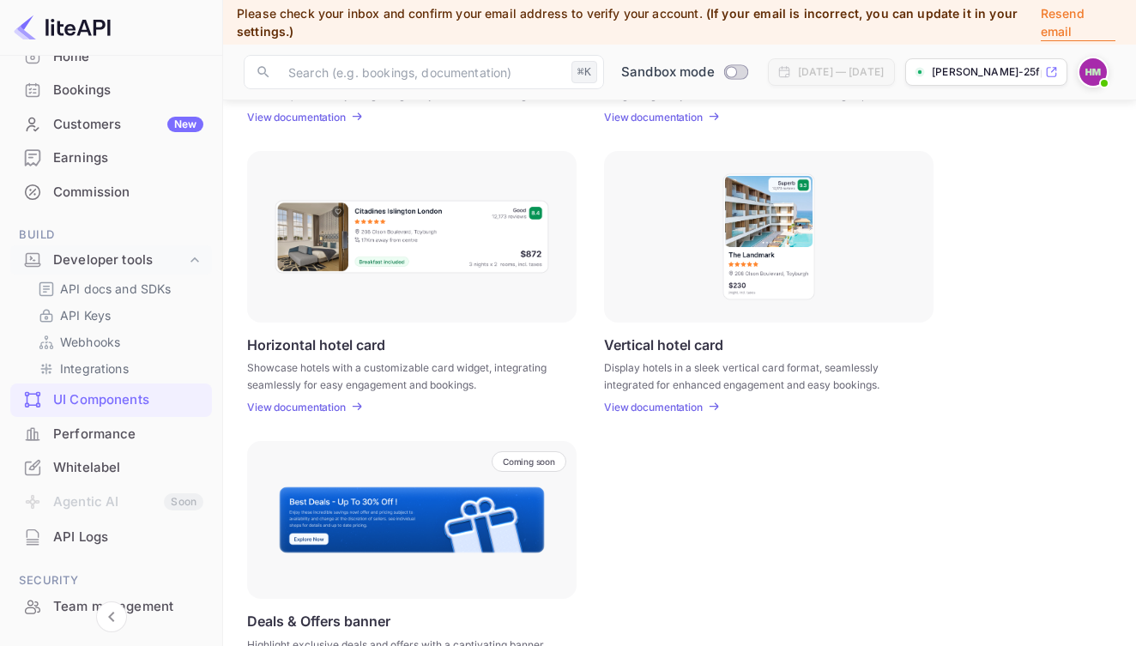
scroll to position [554, 0]
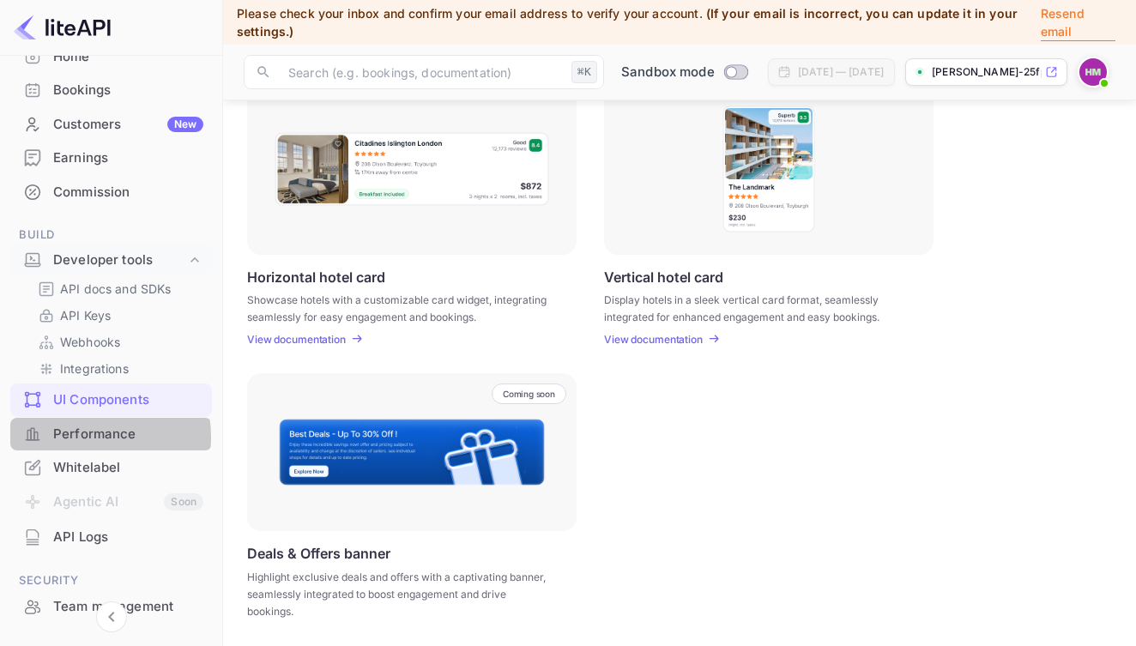
click at [75, 433] on div "Performance" at bounding box center [128, 435] width 150 height 20
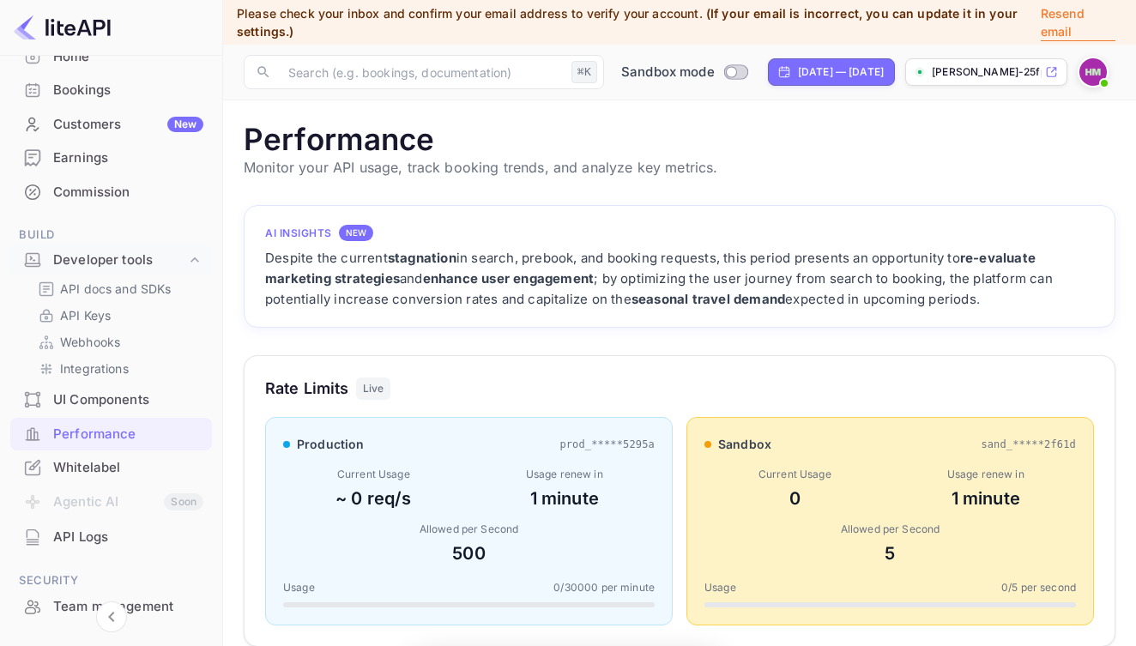
scroll to position [442, 872]
click at [88, 465] on div "Whitelabel" at bounding box center [128, 468] width 150 height 20
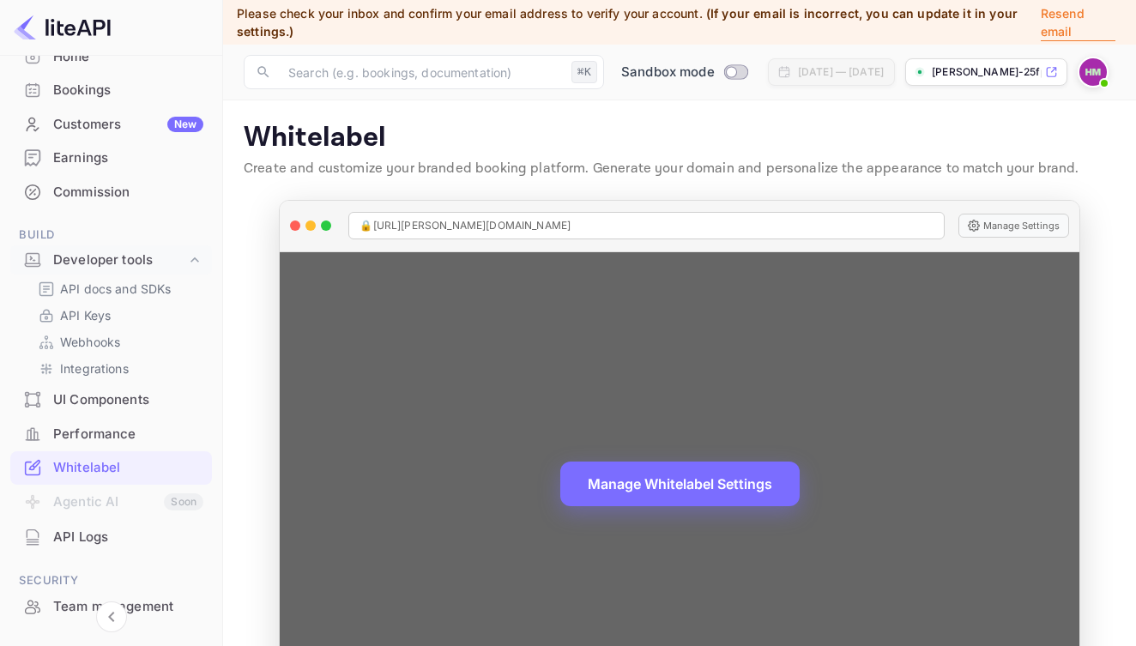
click at [458, 226] on span "🔒 https://hisham-mohamed-25fpd.nuitee.link" at bounding box center [464, 225] width 211 height 15
click at [570, 223] on span "🔒 https://hisham-mohamed-25fpd.nuitee.link" at bounding box center [464, 225] width 211 height 15
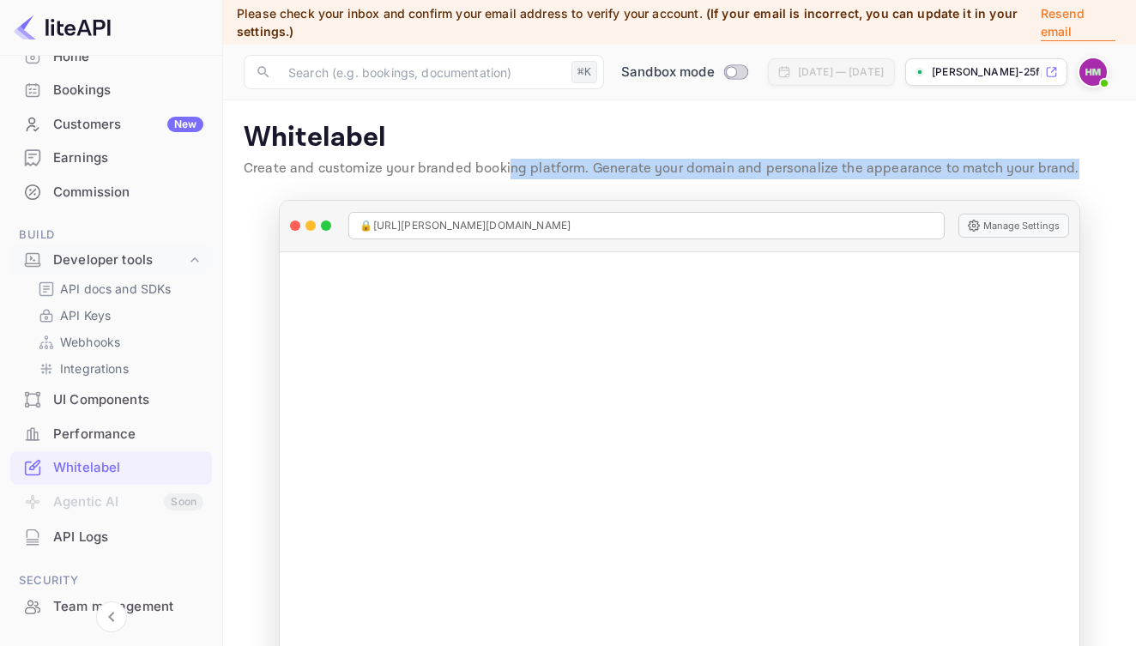
drag, startPoint x: 507, startPoint y: 168, endPoint x: 775, endPoint y: 181, distance: 268.0
click at [775, 181] on div "Whitelabel Create and customize your branded booking platform. Generate your do…" at bounding box center [680, 153] width 872 height 65
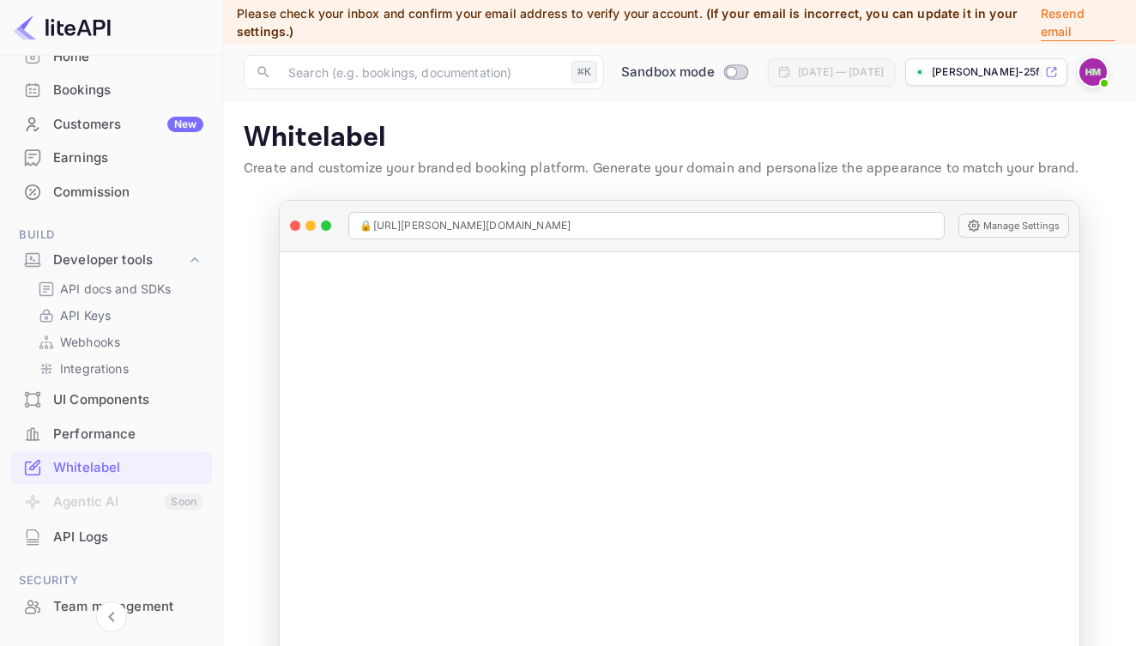
scroll to position [90, 0]
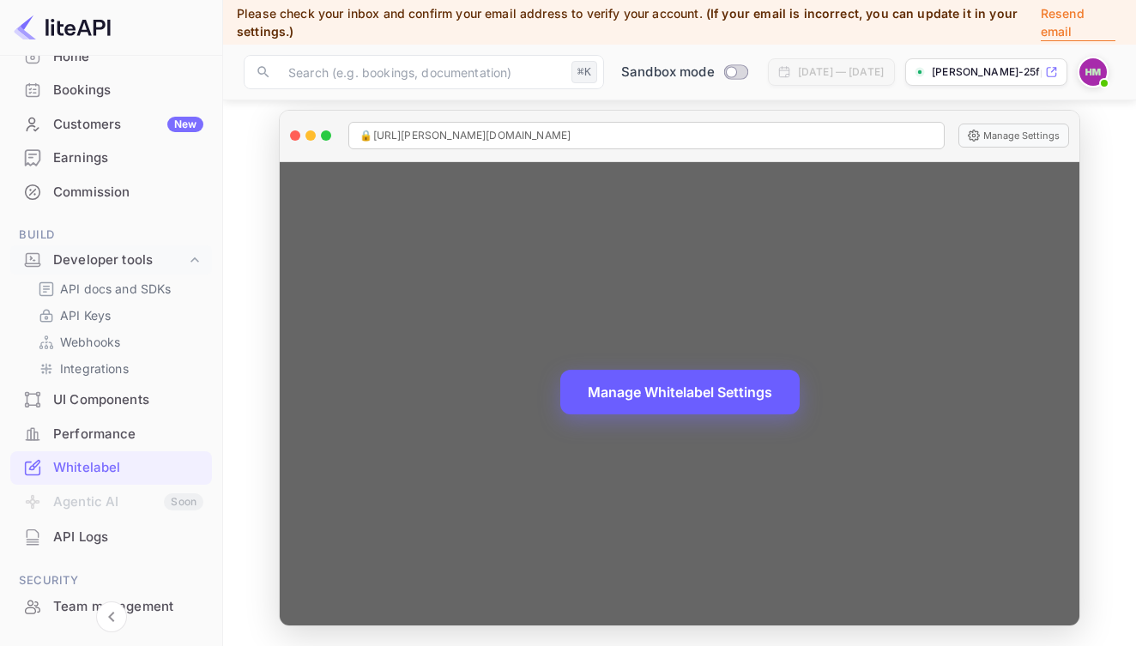
click at [690, 401] on button "Manage Whitelabel Settings" at bounding box center [679, 392] width 239 height 45
click at [667, 386] on button "Manage Whitelabel Settings" at bounding box center [679, 392] width 239 height 45
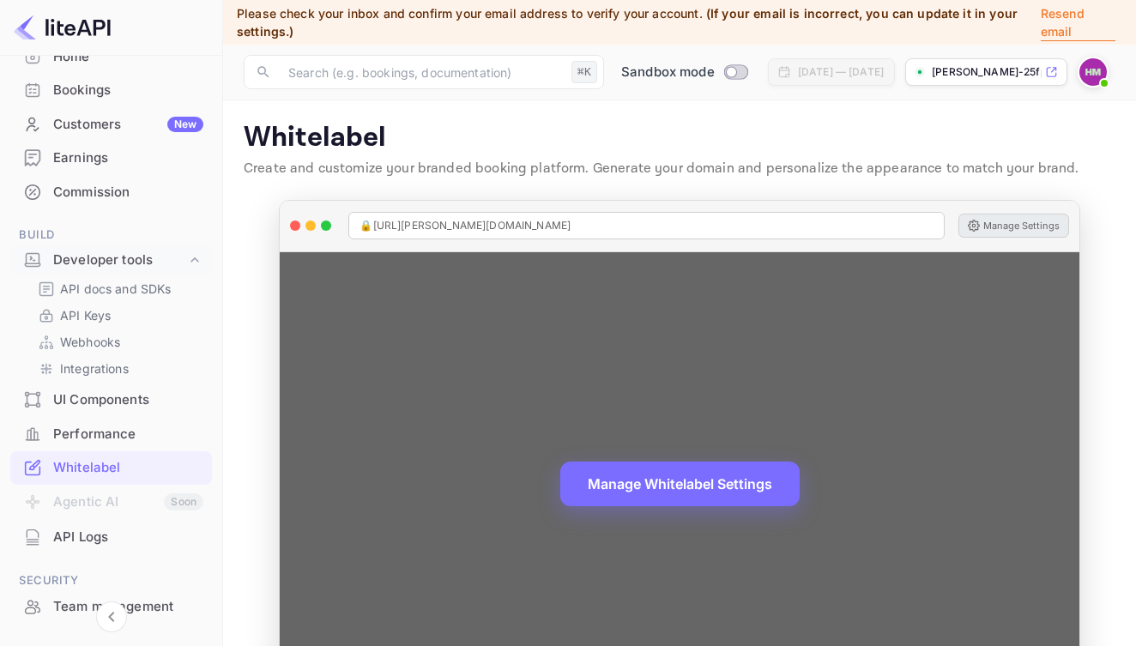
click at [1030, 227] on button "Manage Settings" at bounding box center [1013, 226] width 111 height 24
click at [733, 231] on div "🔒 https://hisham-mohamed-25fpd.nuitee.link" at bounding box center [645, 225] width 595 height 27
click at [438, 223] on span "🔒 https://hisham-mohamed-25fpd.nuitee.link" at bounding box center [464, 225] width 211 height 15
click at [437, 223] on span "🔒 https://hisham-mohamed-25fpd.nuitee.link" at bounding box center [464, 225] width 211 height 15
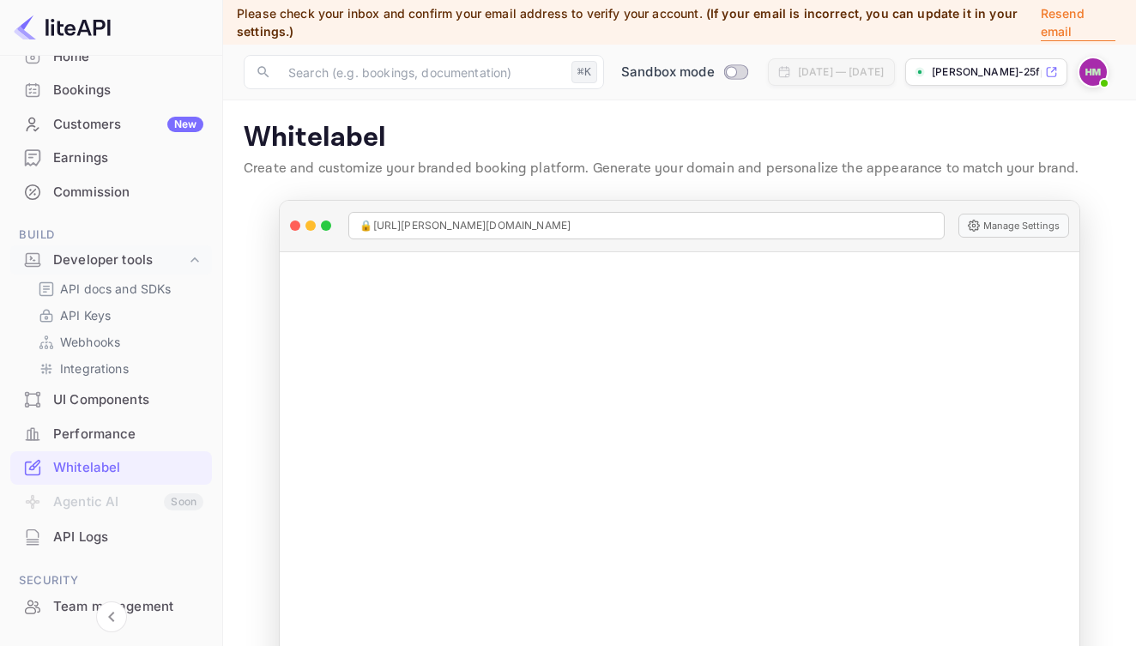
click at [1014, 69] on p "[PERSON_NAME]-25fpd.n..." at bounding box center [987, 71] width 110 height 15
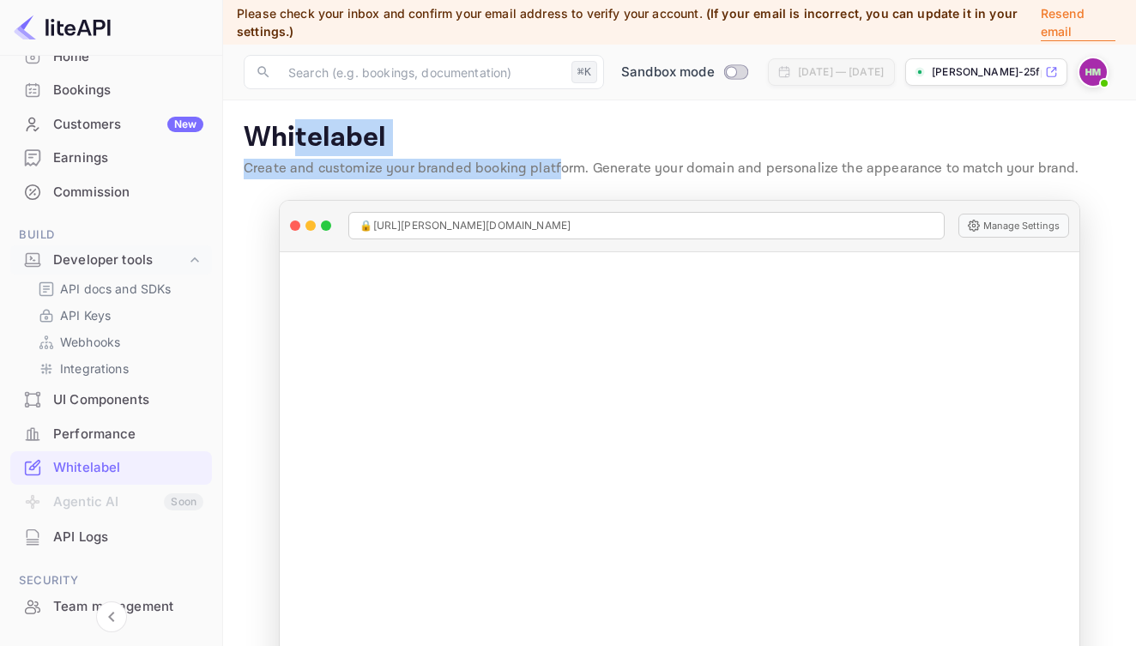
drag, startPoint x: 299, startPoint y: 152, endPoint x: 556, endPoint y: 168, distance: 257.9
click at [556, 168] on div "Whitelabel Create and customize your branded booking platform. Generate your do…" at bounding box center [680, 153] width 872 height 65
click at [556, 168] on p "Create and customize your branded booking platform. Generate your domain and pe…" at bounding box center [680, 169] width 872 height 21
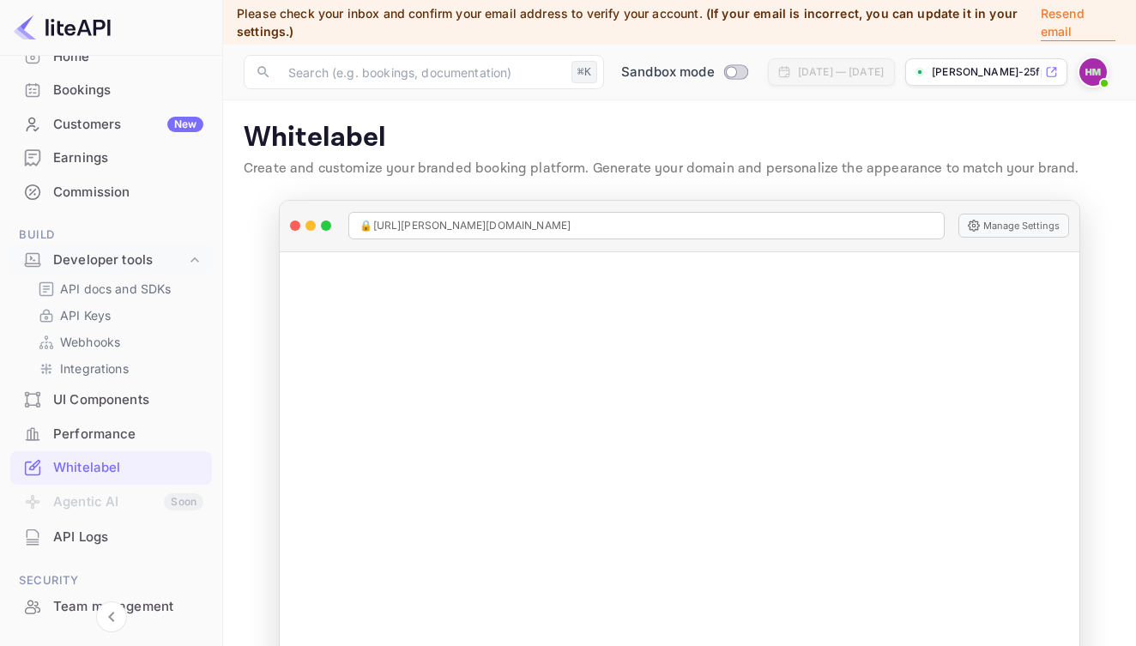
click at [1089, 73] on img at bounding box center [1092, 71] width 27 height 27
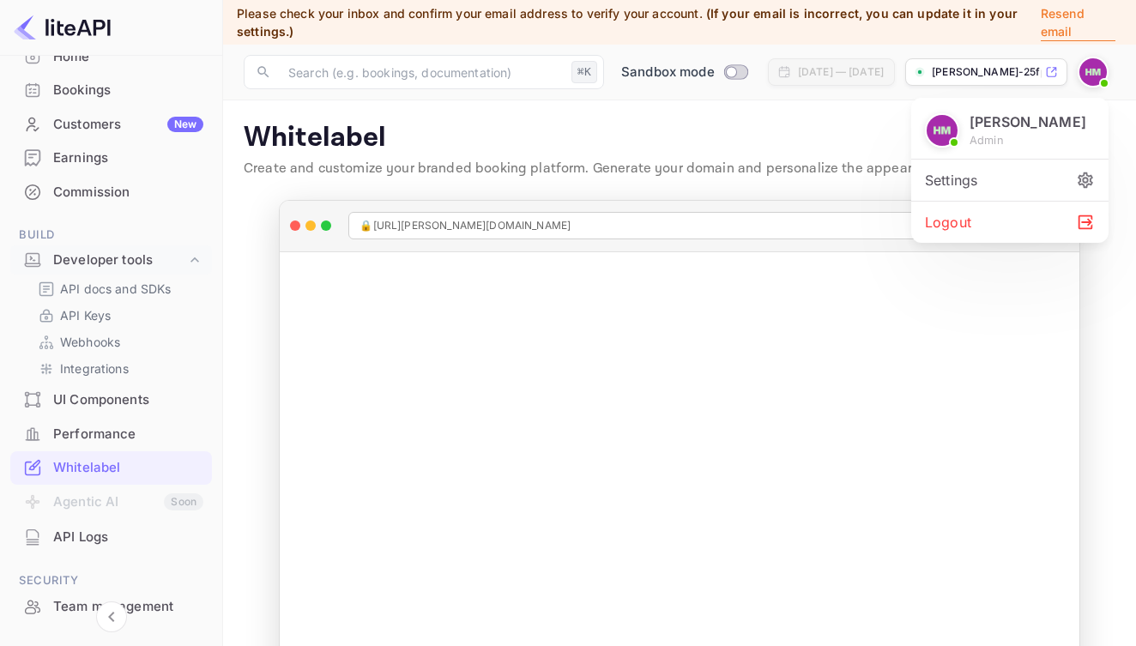
click at [1081, 180] on icon at bounding box center [1085, 180] width 19 height 19
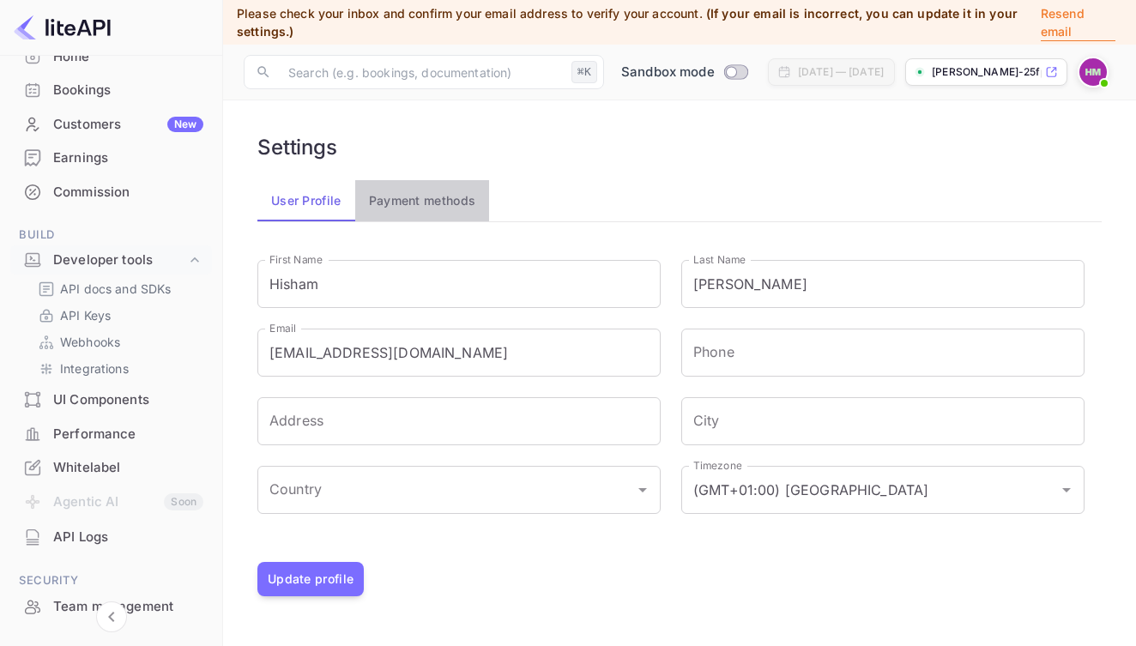
click at [399, 214] on button "Payment methods" at bounding box center [422, 200] width 135 height 41
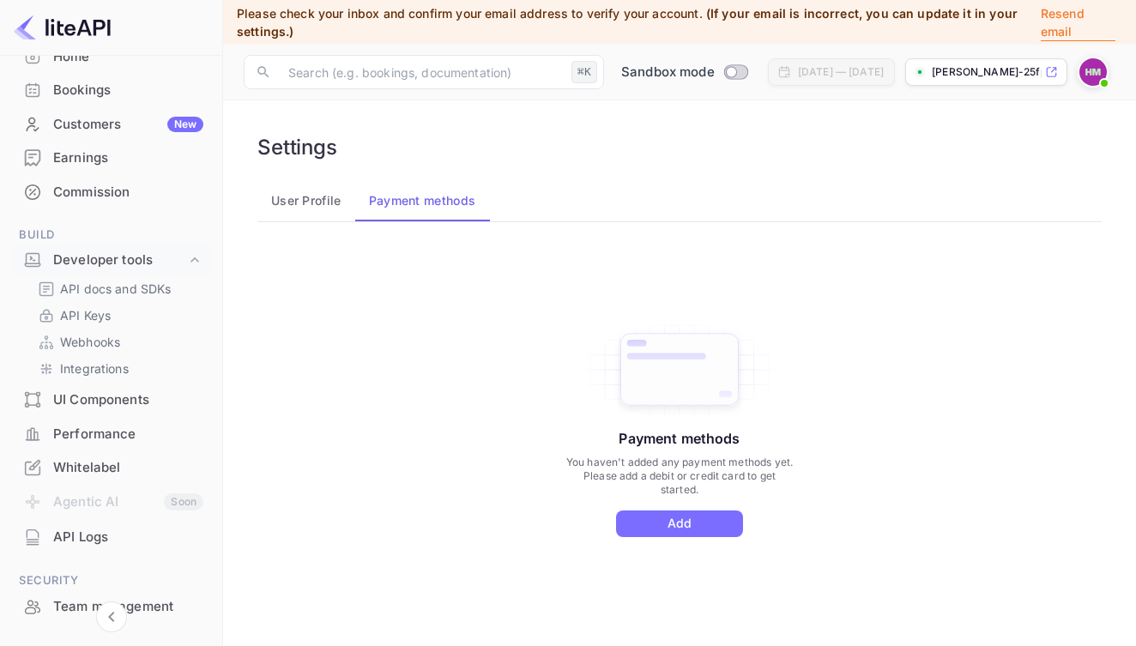
click at [305, 206] on button "User Profile" at bounding box center [306, 200] width 98 height 41
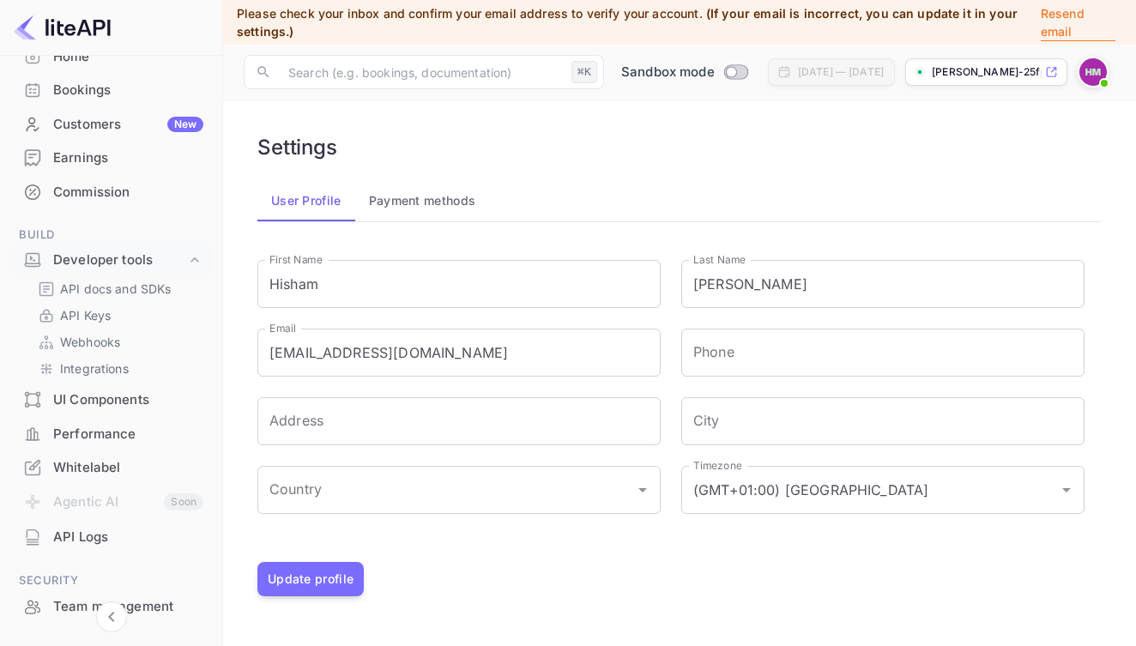
click at [993, 77] on p "[PERSON_NAME]-25fpd.n..." at bounding box center [987, 71] width 110 height 15
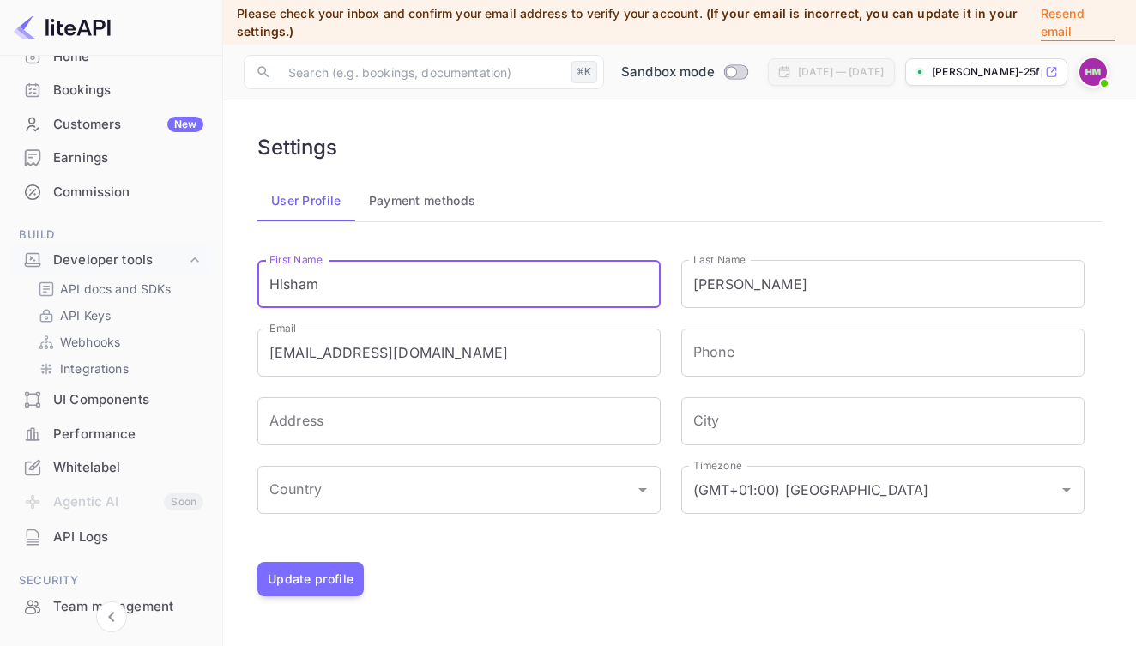
drag, startPoint x: 316, startPoint y: 292, endPoint x: 242, endPoint y: 287, distance: 73.9
type input "t"
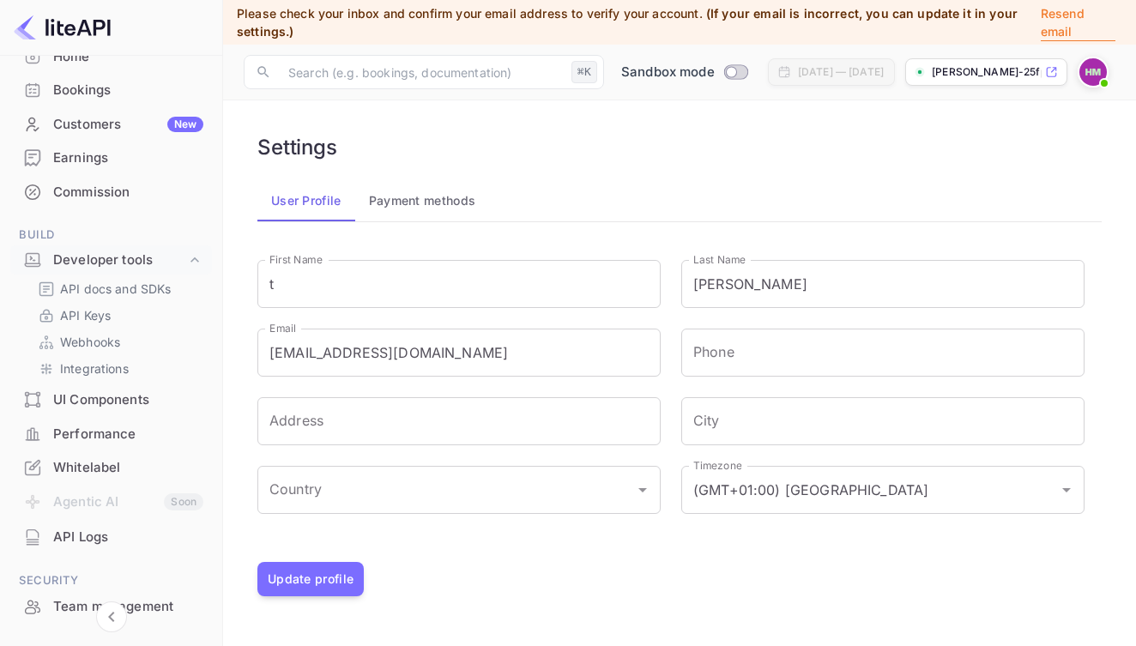
click at [556, 159] on div "Settings" at bounding box center [679, 147] width 844 height 25
click at [337, 583] on button "Update profile" at bounding box center [310, 579] width 106 height 34
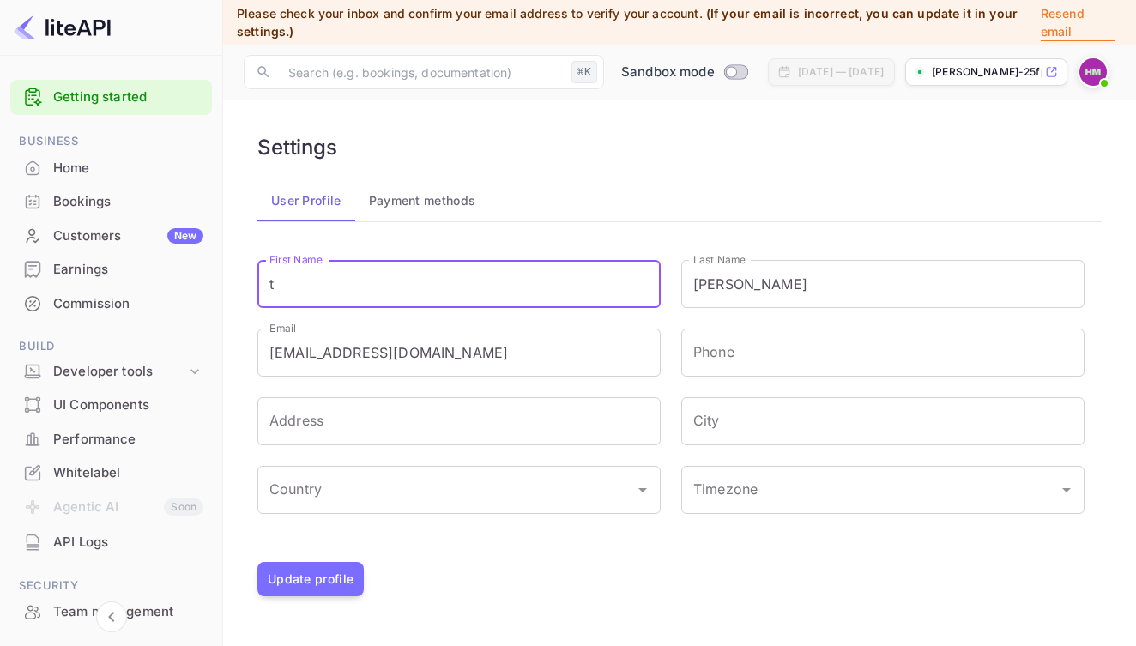
drag, startPoint x: 338, startPoint y: 298, endPoint x: 204, endPoint y: 299, distance: 133.8
type input "Hisham"
click at [601, 602] on div "Settings User Profile Payment methods First Name [PERSON_NAME] First Name Last …" at bounding box center [680, 365] width 872 height 489
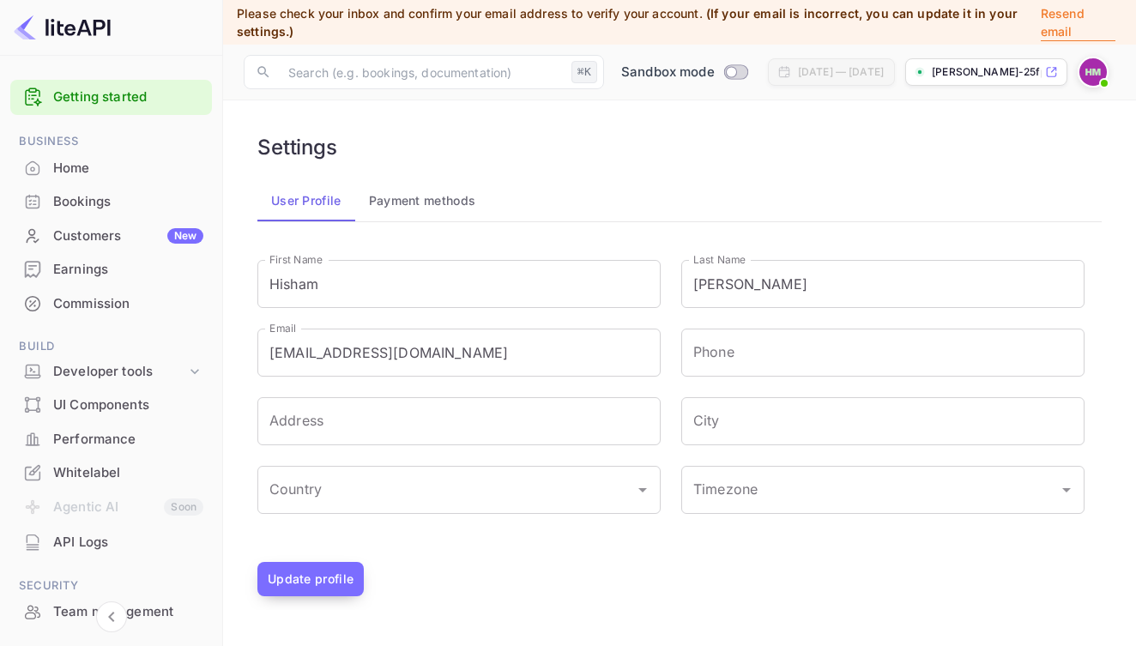
click at [316, 588] on button "Update profile" at bounding box center [310, 579] width 106 height 34
click at [71, 470] on div "Whitelabel" at bounding box center [128, 473] width 150 height 20
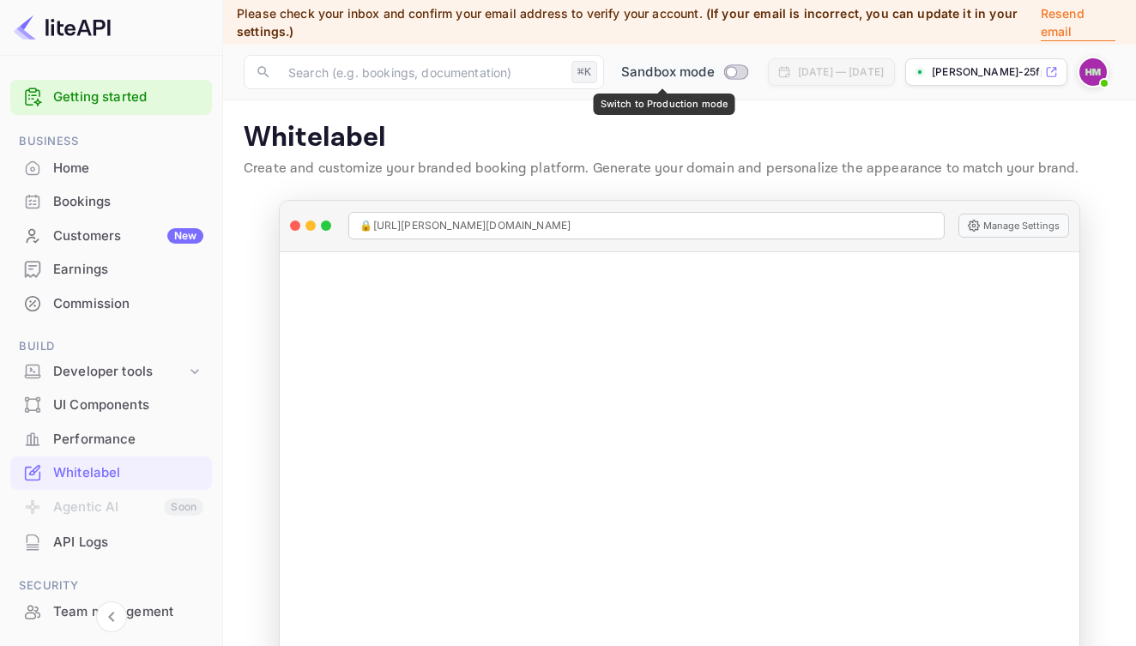
click at [715, 71] on input "Switch to Production mode" at bounding box center [732, 71] width 34 height 11
checkbox input "false"
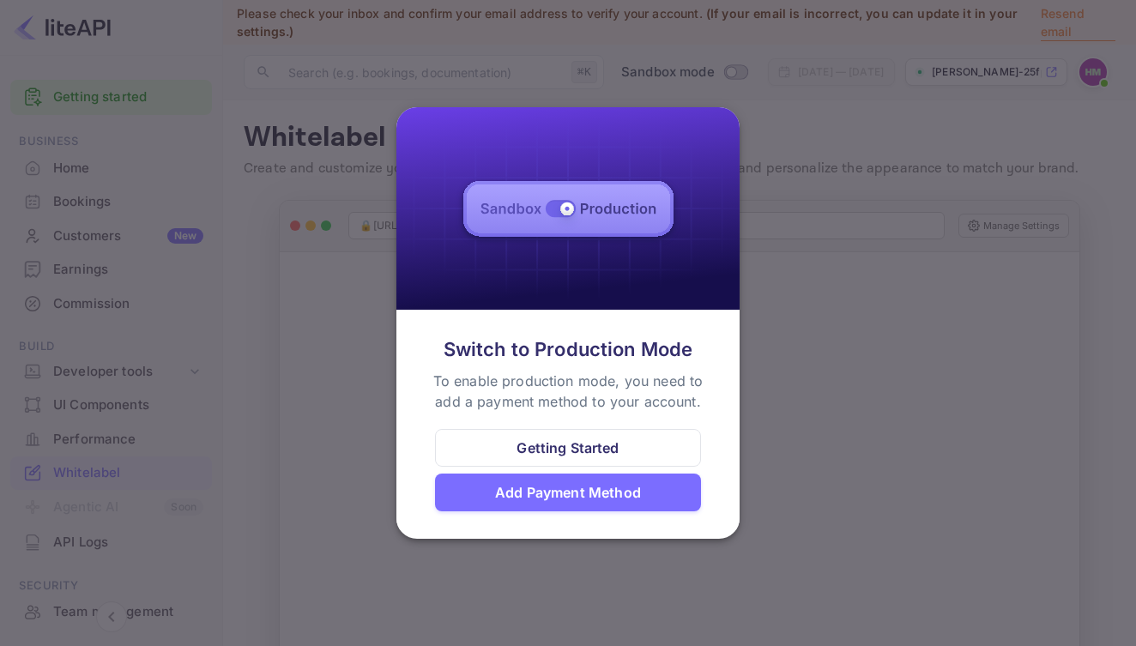
click at [569, 204] on img at bounding box center [567, 208] width 343 height 203
click at [553, 449] on div "Getting Started" at bounding box center [567, 448] width 102 height 21
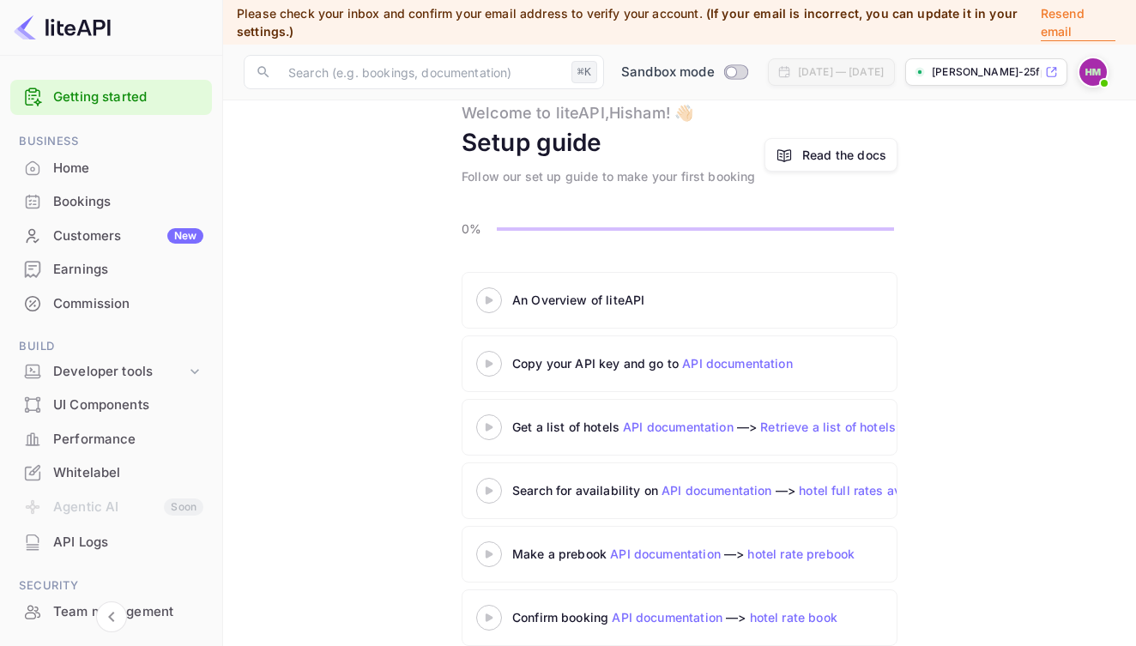
scroll to position [81, 0]
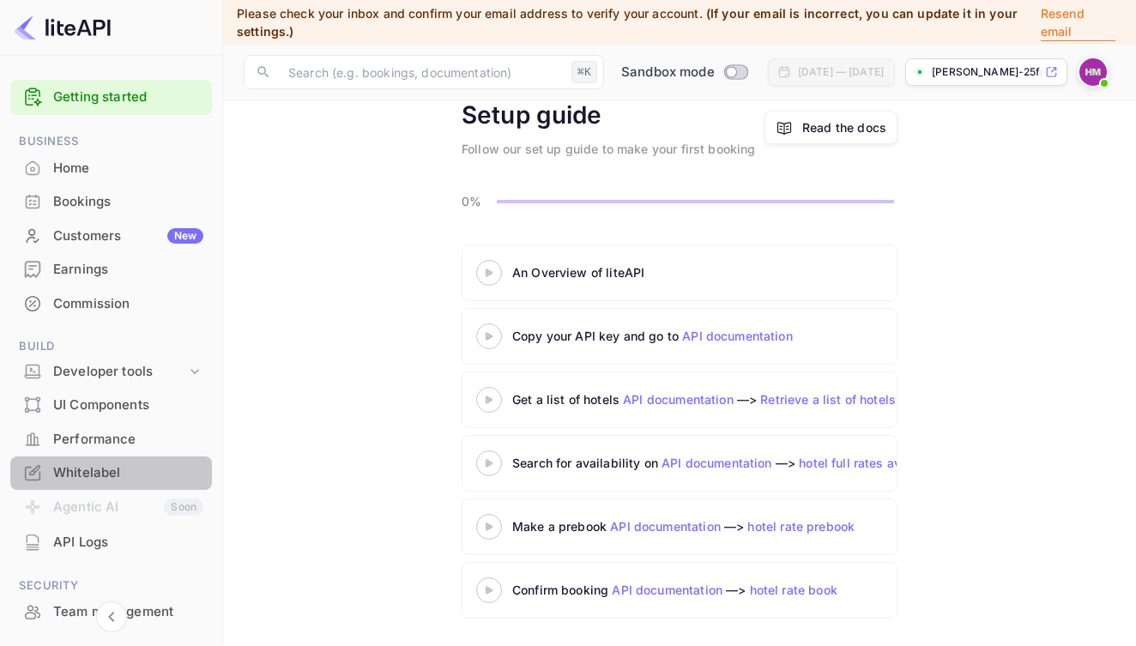
click at [69, 467] on div "Whitelabel" at bounding box center [128, 473] width 150 height 20
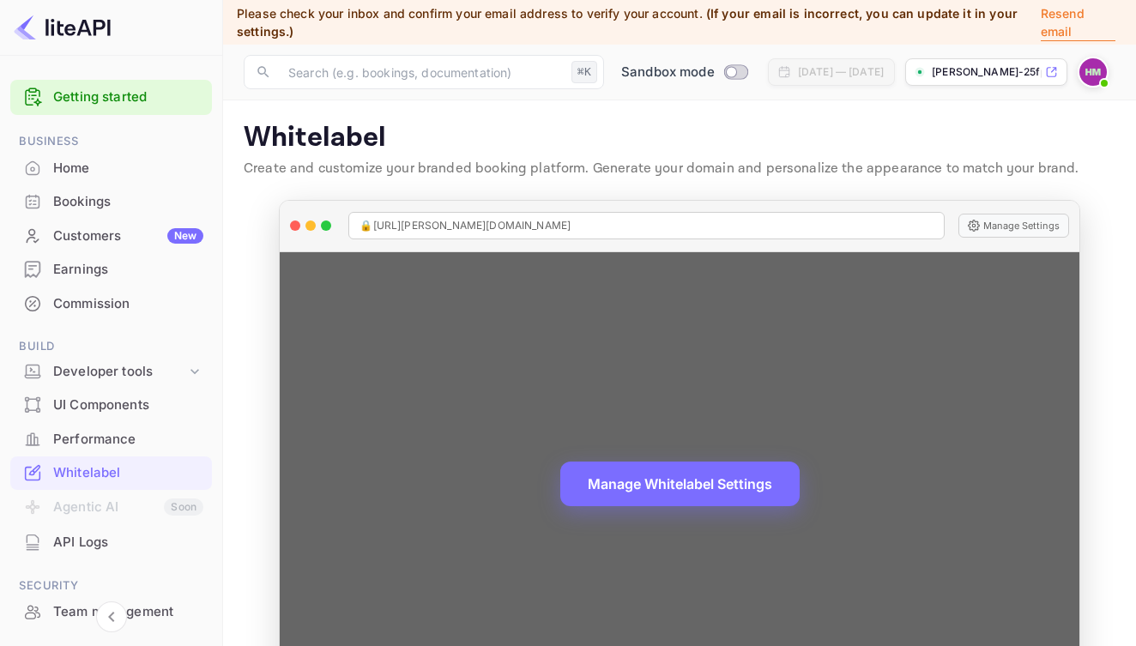
click at [513, 223] on span "🔒 [URL][PERSON_NAME][DOMAIN_NAME]" at bounding box center [464, 225] width 211 height 15
click at [452, 223] on span "🔒 [URL][PERSON_NAME][DOMAIN_NAME]" at bounding box center [464, 225] width 211 height 15
click at [1013, 220] on button "Manage Settings" at bounding box center [1013, 226] width 111 height 24
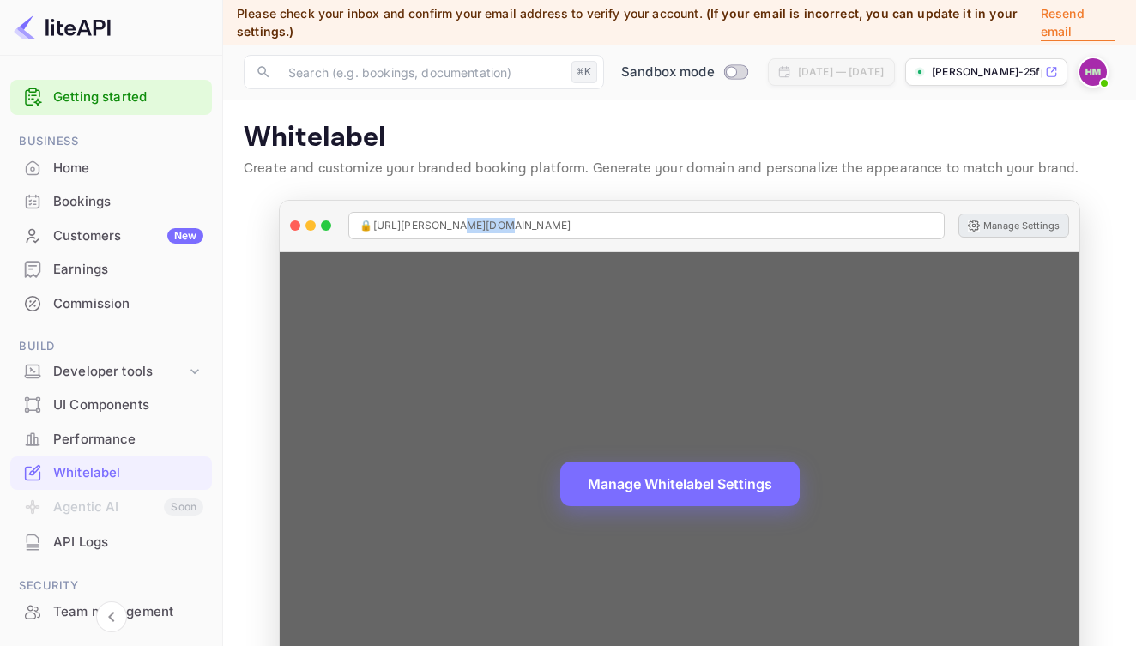
click at [1012, 222] on button "Manage Settings" at bounding box center [1013, 226] width 111 height 24
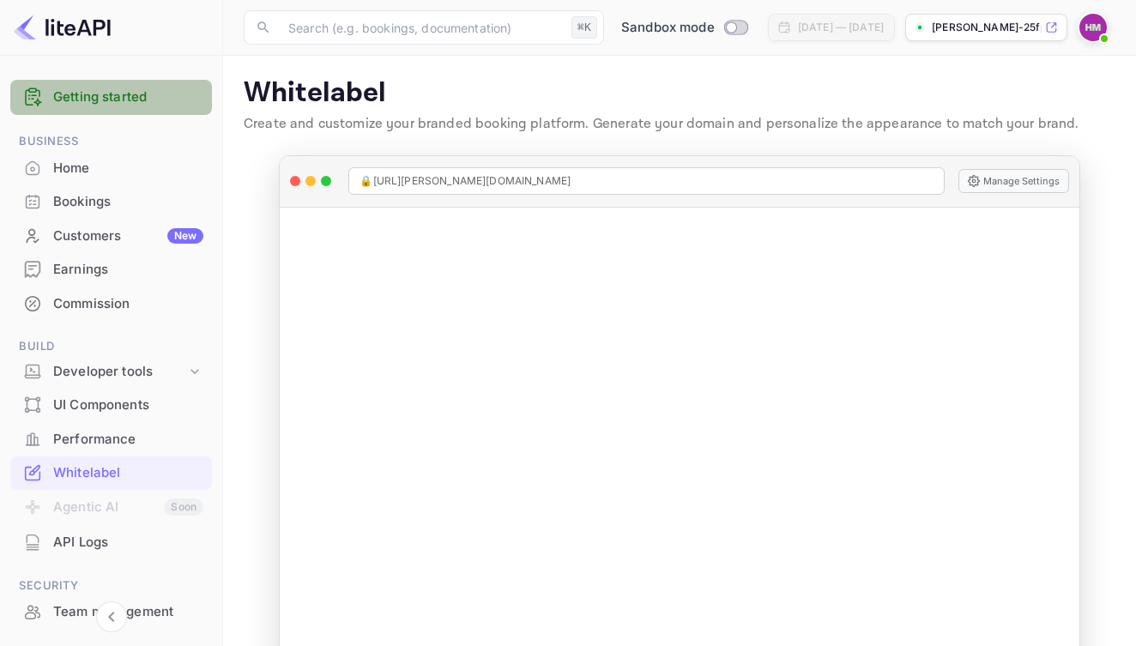
click at [66, 104] on link "Getting started" at bounding box center [128, 98] width 150 height 20
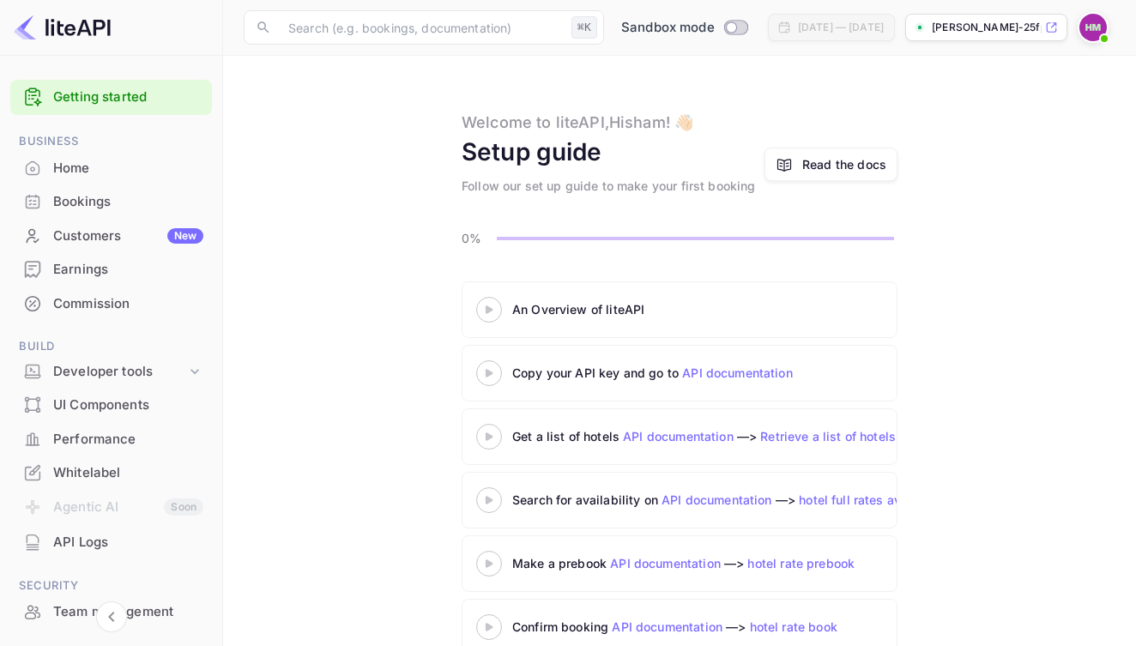
click at [829, 168] on div "Read the docs" at bounding box center [844, 164] width 84 height 18
click at [480, 311] on icon at bounding box center [489, 309] width 60 height 9
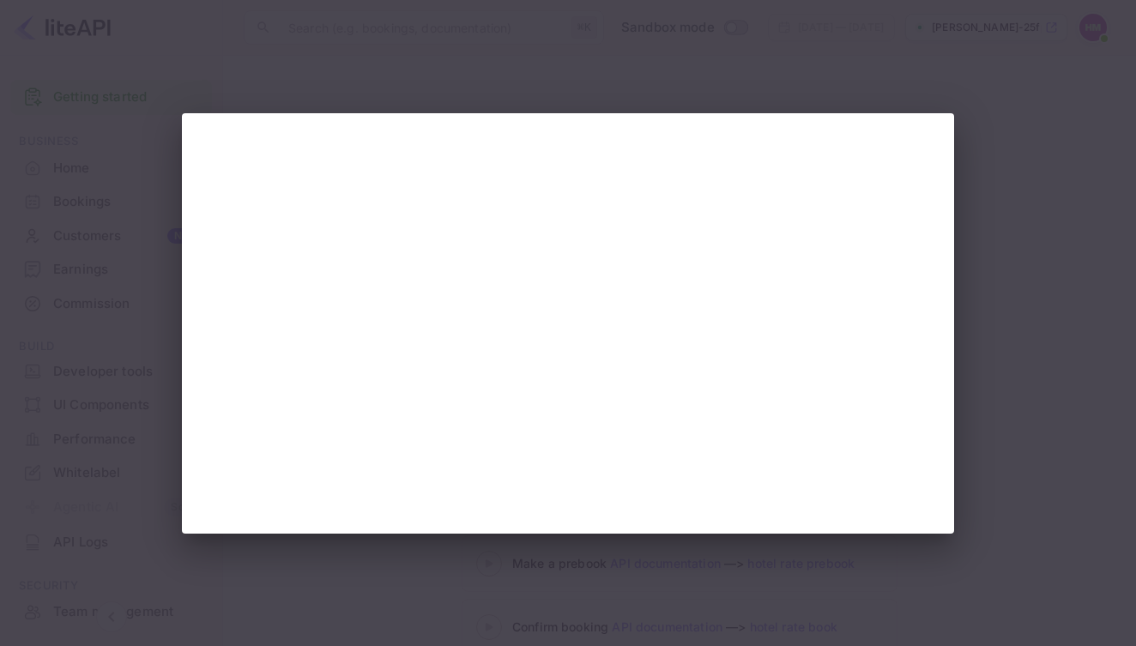
click at [1057, 253] on div at bounding box center [568, 323] width 1136 height 646
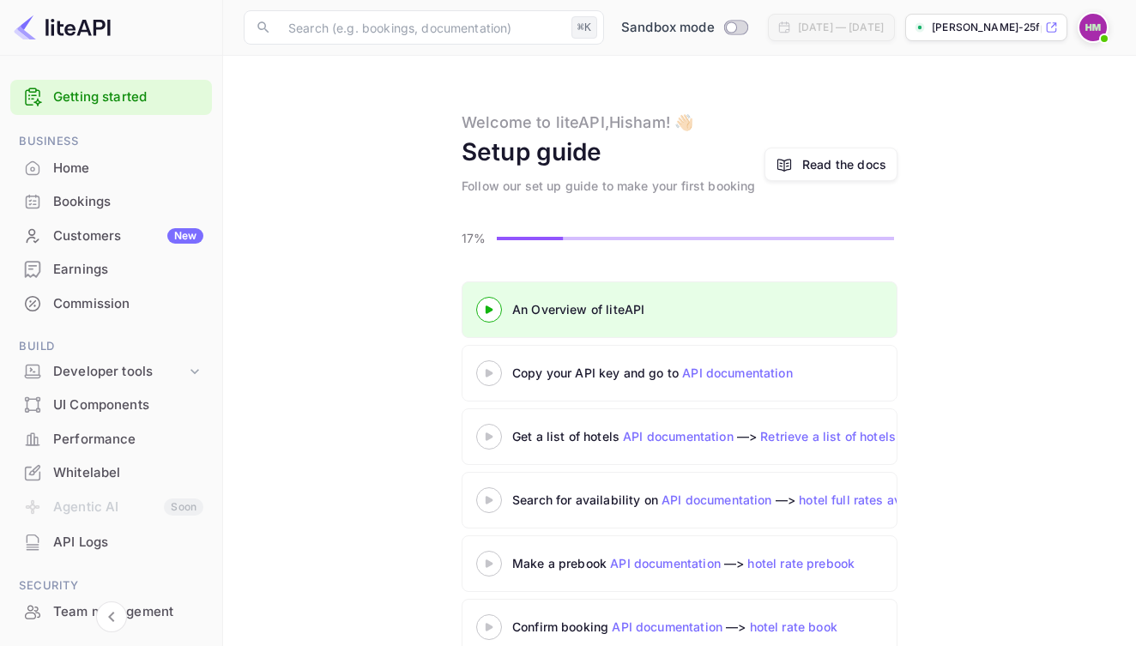
click at [492, 376] on icon at bounding box center [489, 373] width 60 height 9
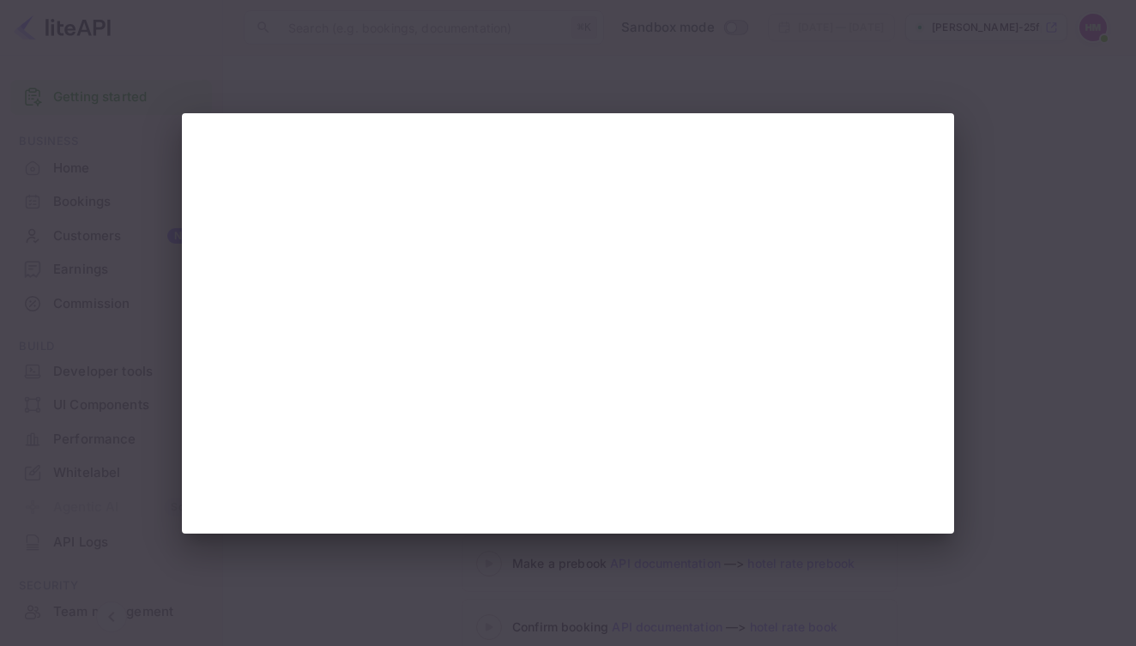
click at [1034, 250] on div at bounding box center [568, 323] width 1136 height 646
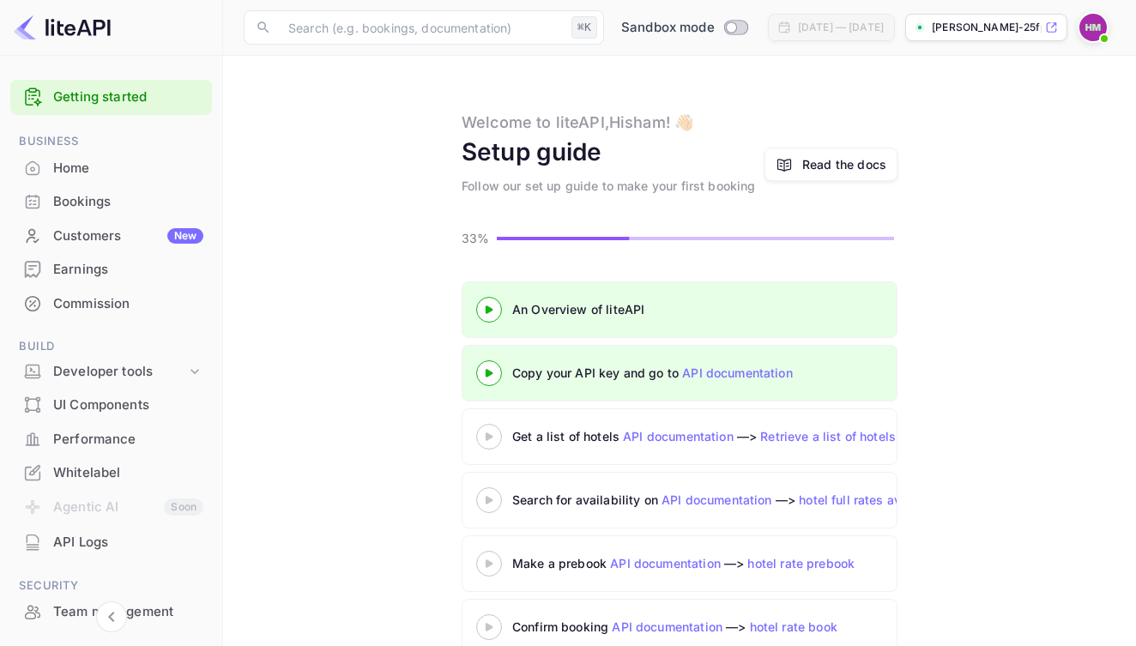
click at [485, 437] on icon at bounding box center [489, 436] width 60 height 9
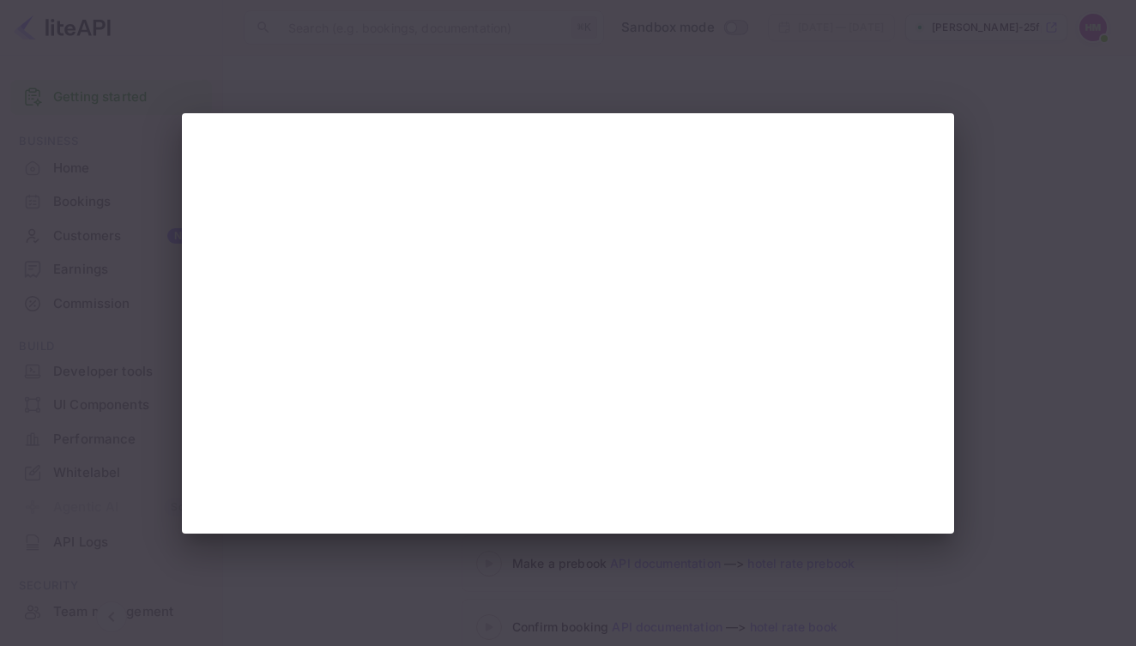
click at [119, 200] on div at bounding box center [568, 323] width 1136 height 646
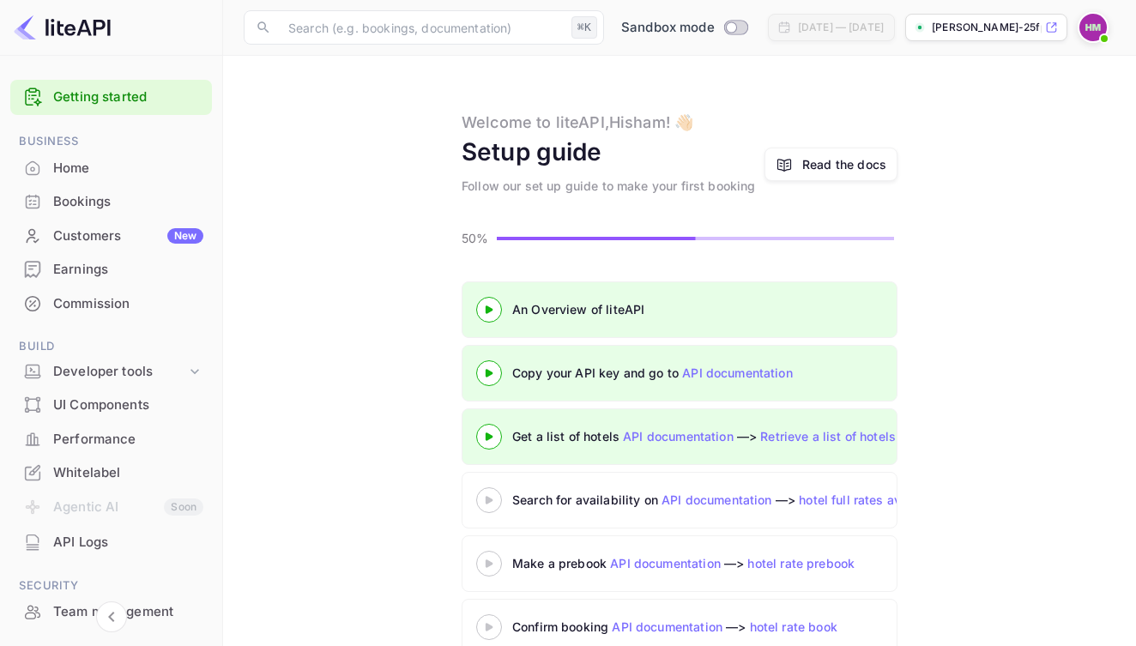
click at [486, 501] on 3 at bounding box center [489, 500] width 7 height 8
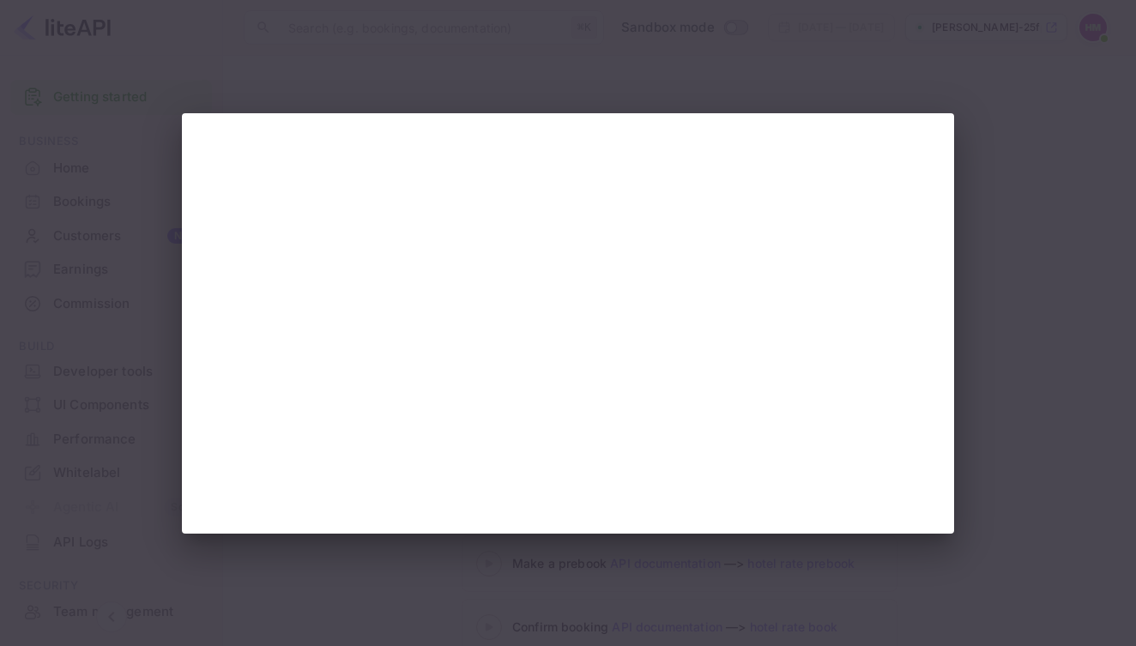
click at [1005, 305] on div at bounding box center [568, 323] width 1136 height 646
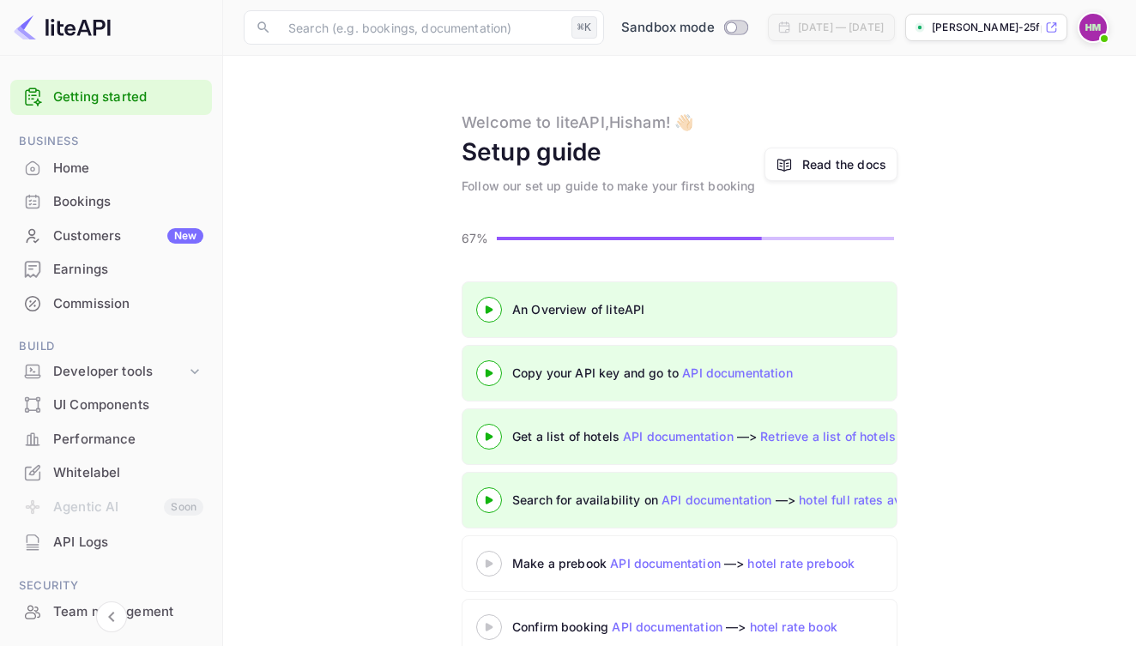
scroll to position [37, 0]
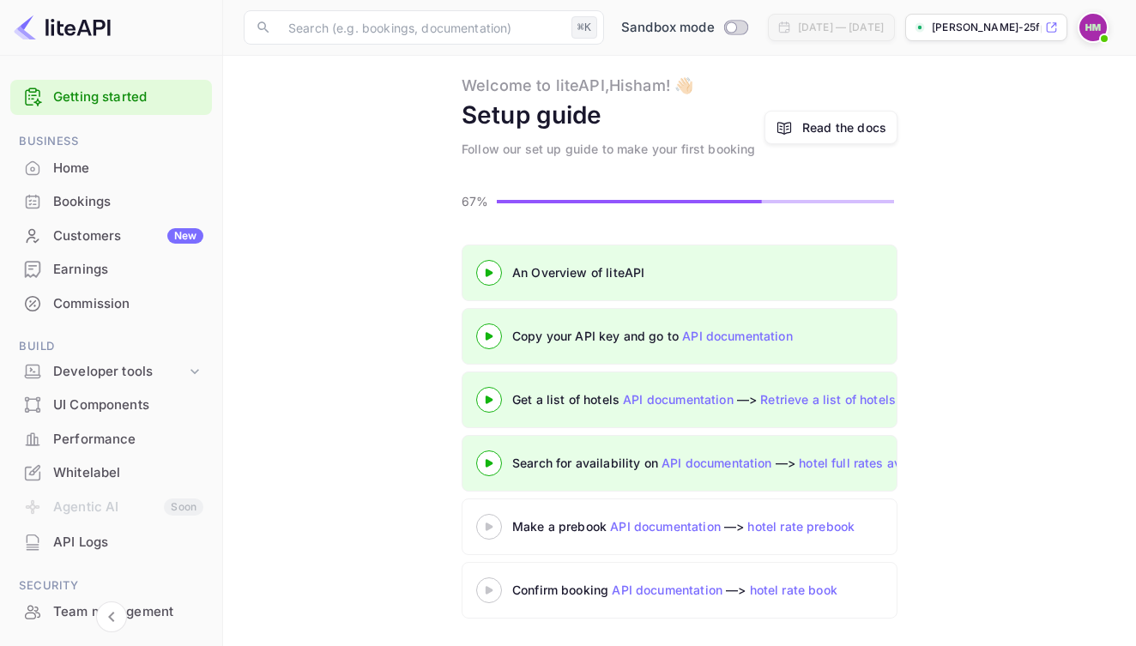
click at [480, 528] on icon at bounding box center [489, 526] width 60 height 9
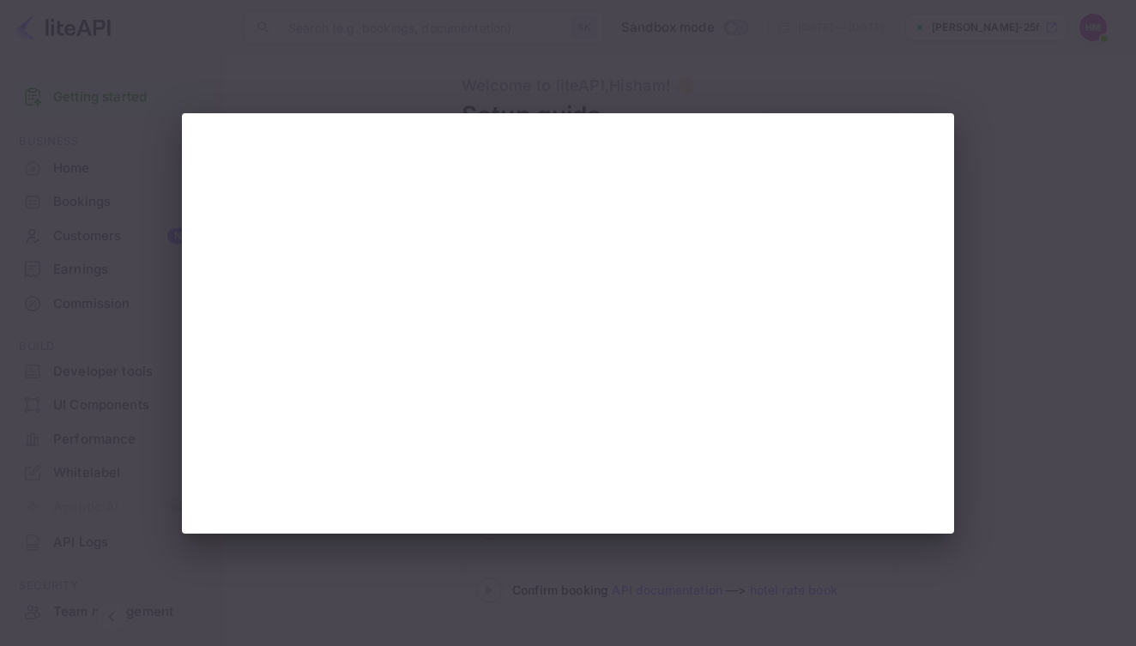
click at [976, 331] on div at bounding box center [568, 323] width 1136 height 646
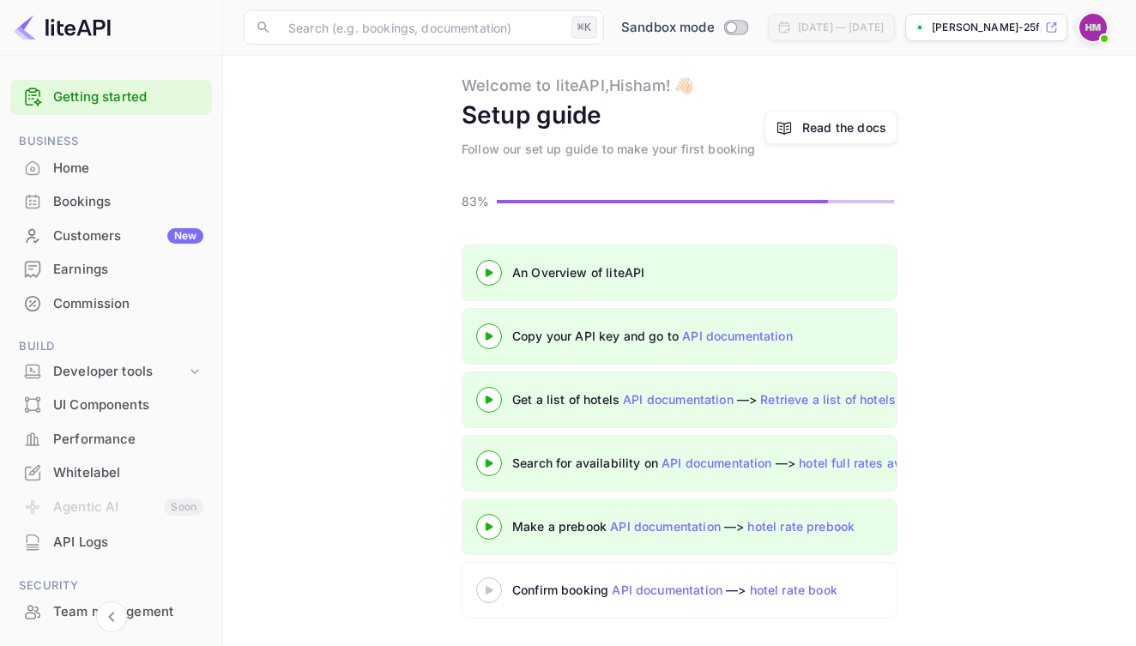
click at [493, 592] on icon at bounding box center [489, 590] width 60 height 9
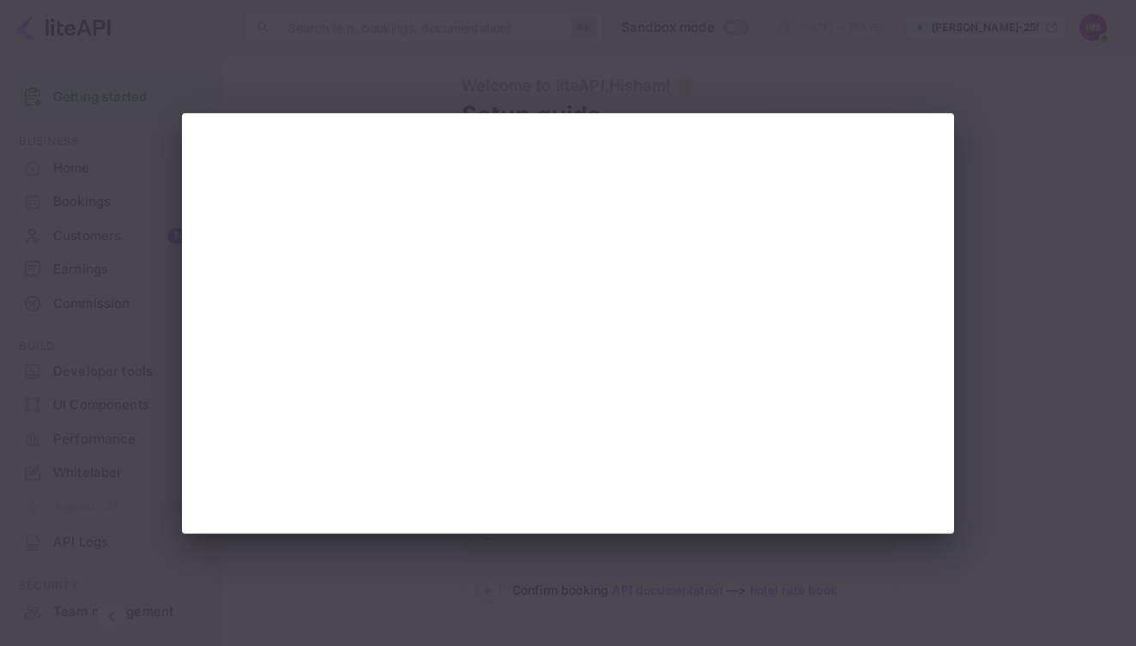
click at [679, 39] on div at bounding box center [568, 323] width 1136 height 646
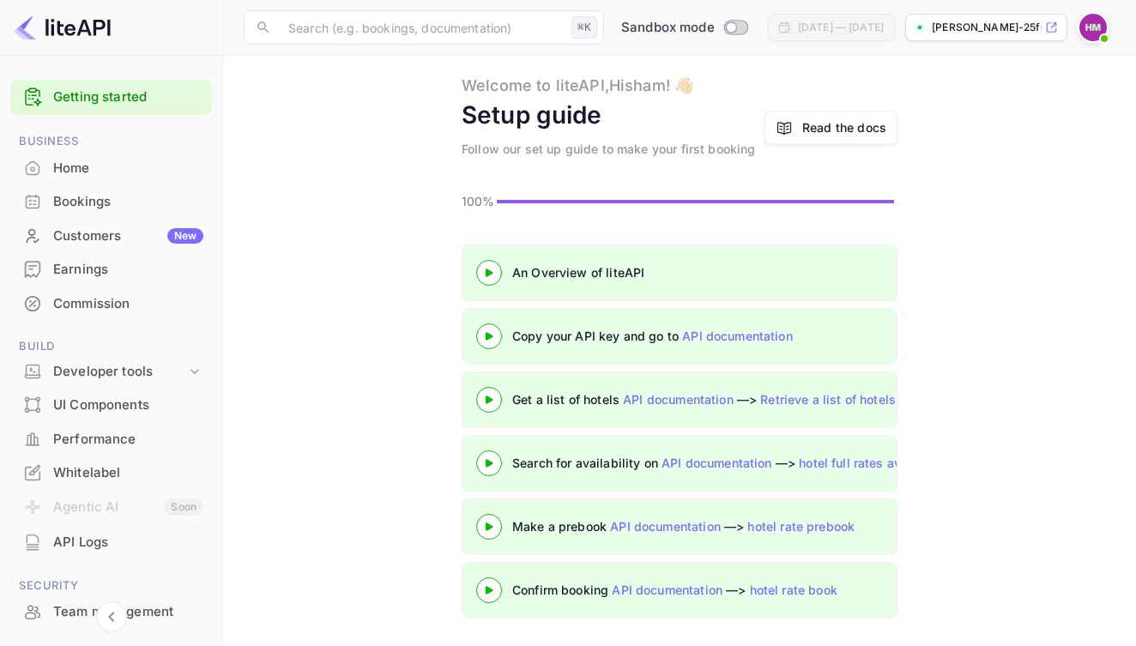
click at [102, 468] on div "Whitelabel" at bounding box center [128, 473] width 150 height 20
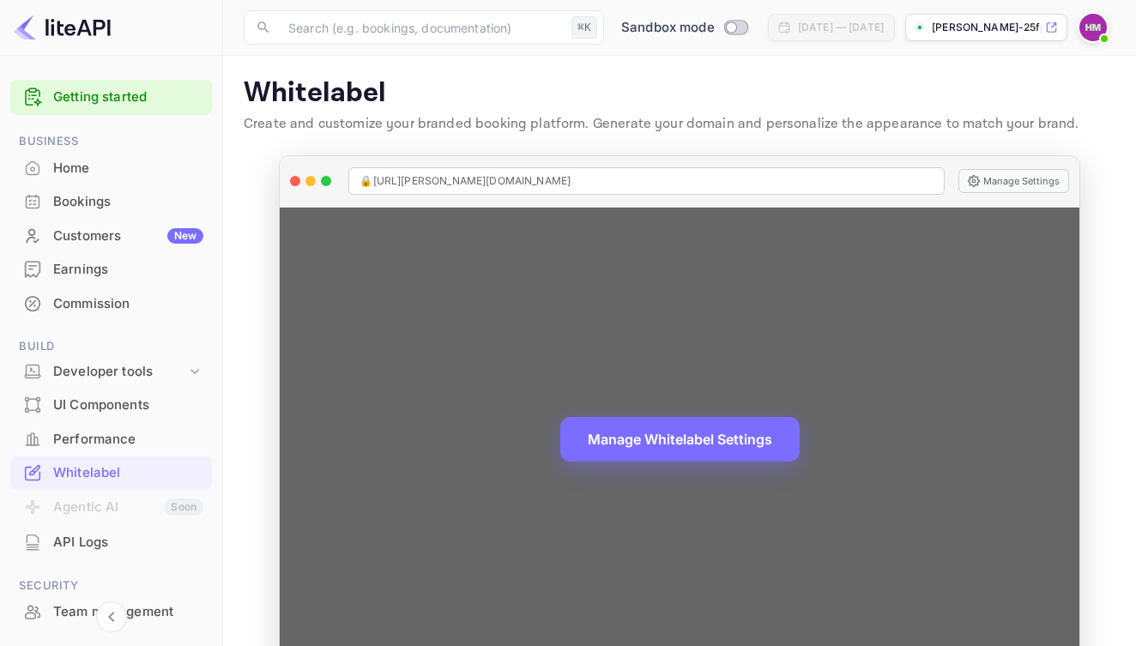
scroll to position [45, 0]
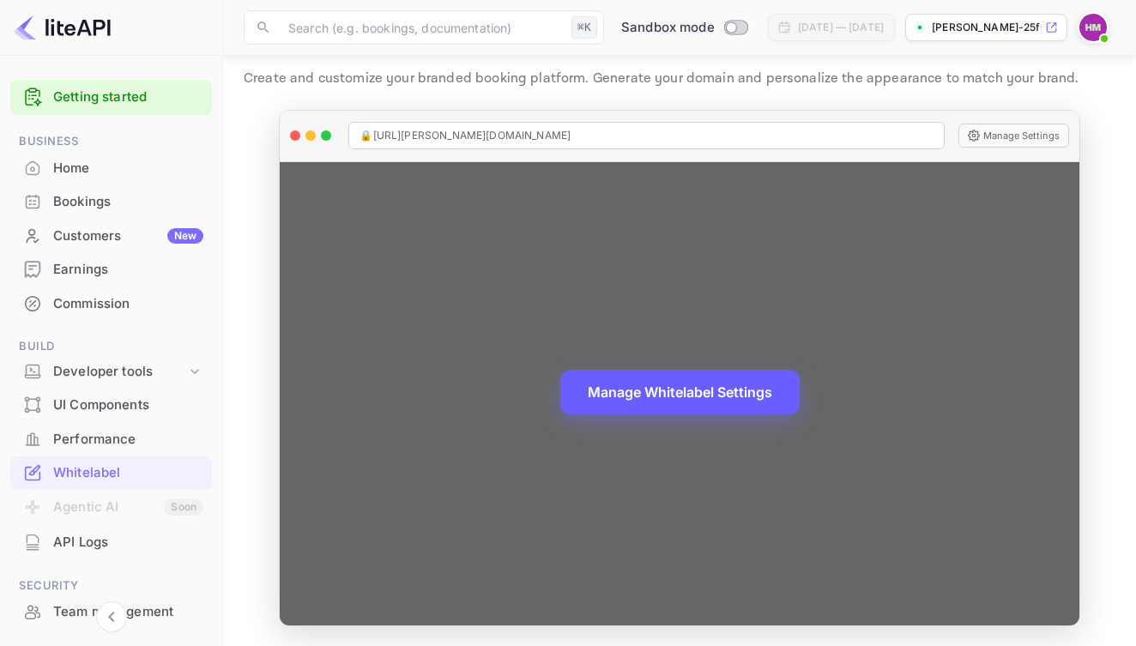
click at [698, 398] on button "Manage Whitelabel Settings" at bounding box center [679, 392] width 239 height 45
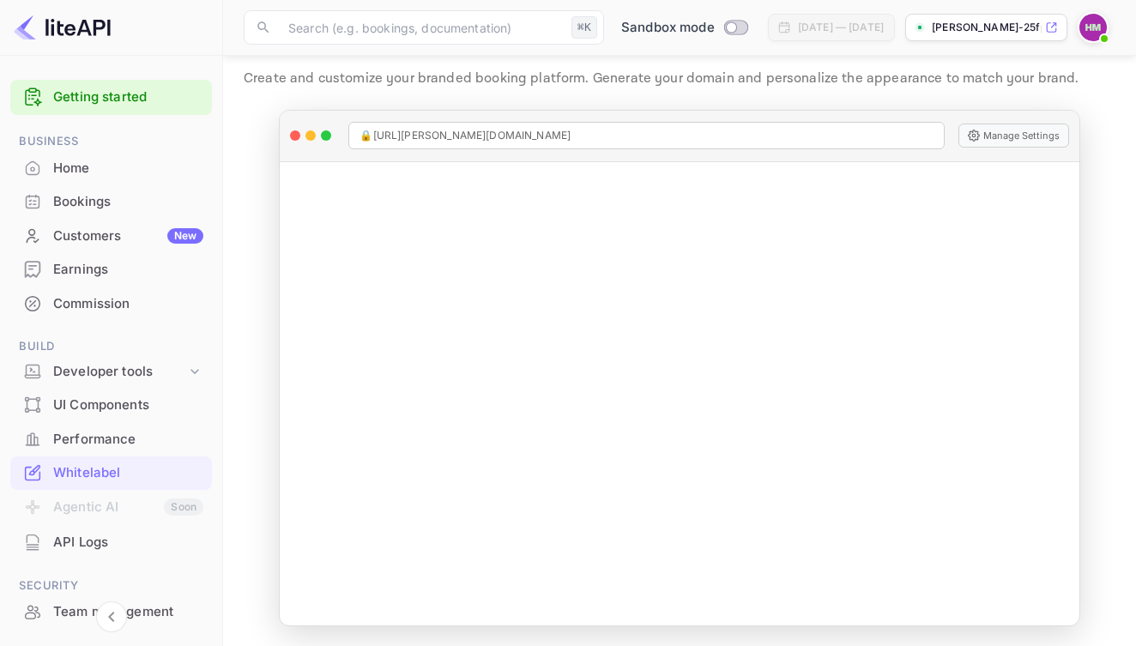
click at [93, 434] on div "Performance" at bounding box center [128, 440] width 150 height 20
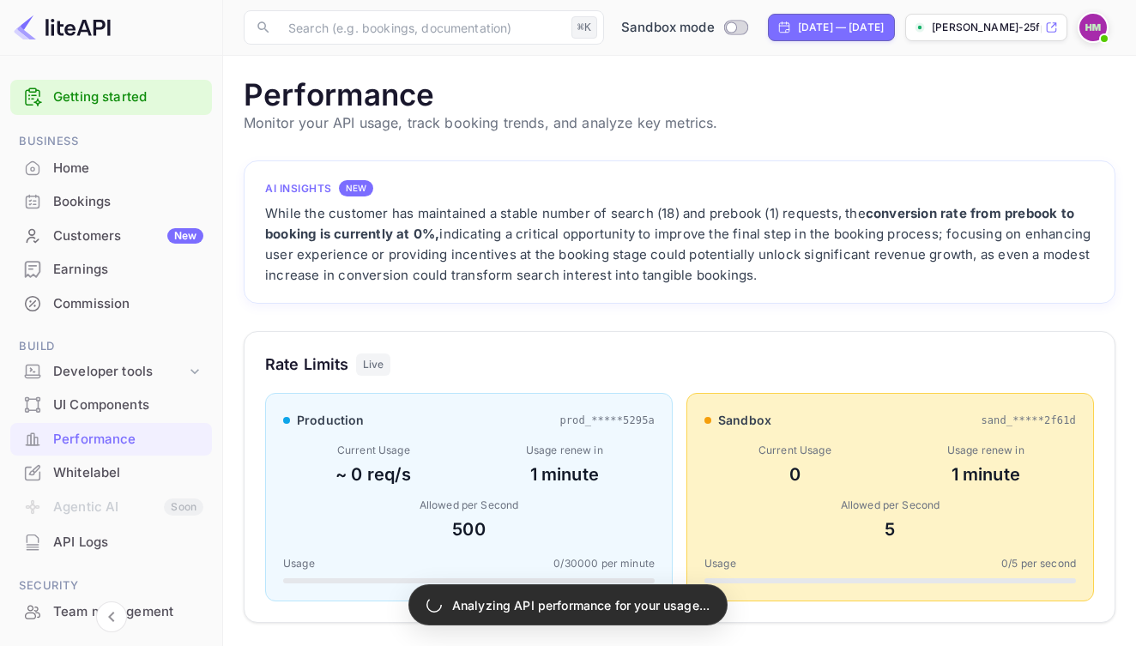
scroll to position [1, 1]
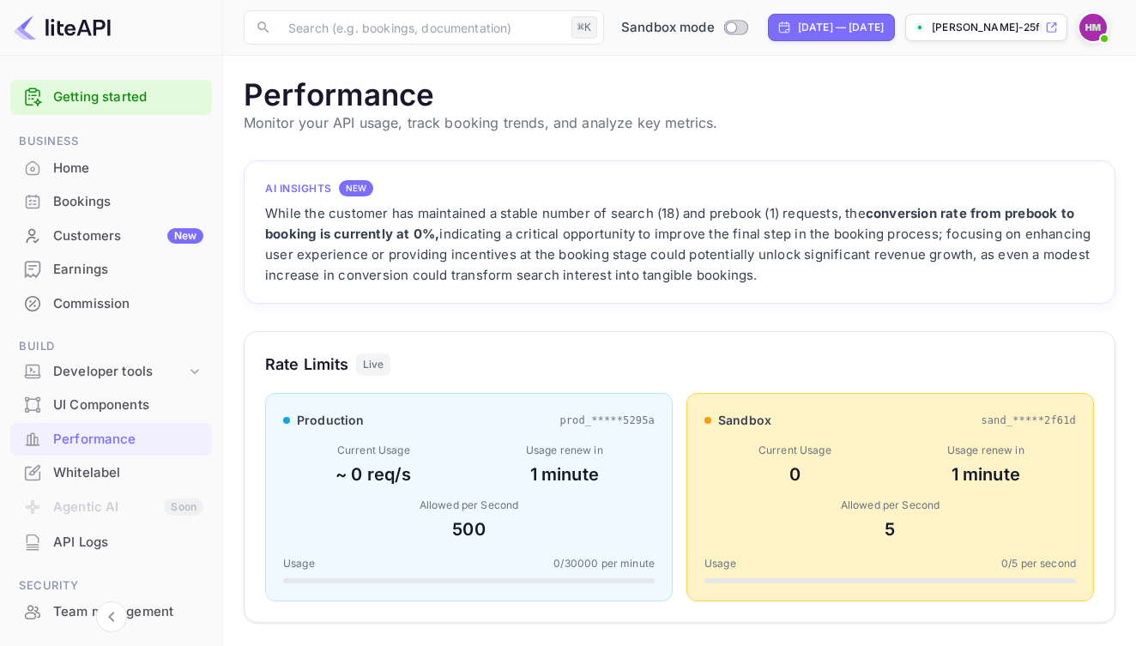
click at [1101, 34] on span at bounding box center [1103, 38] width 17 height 17
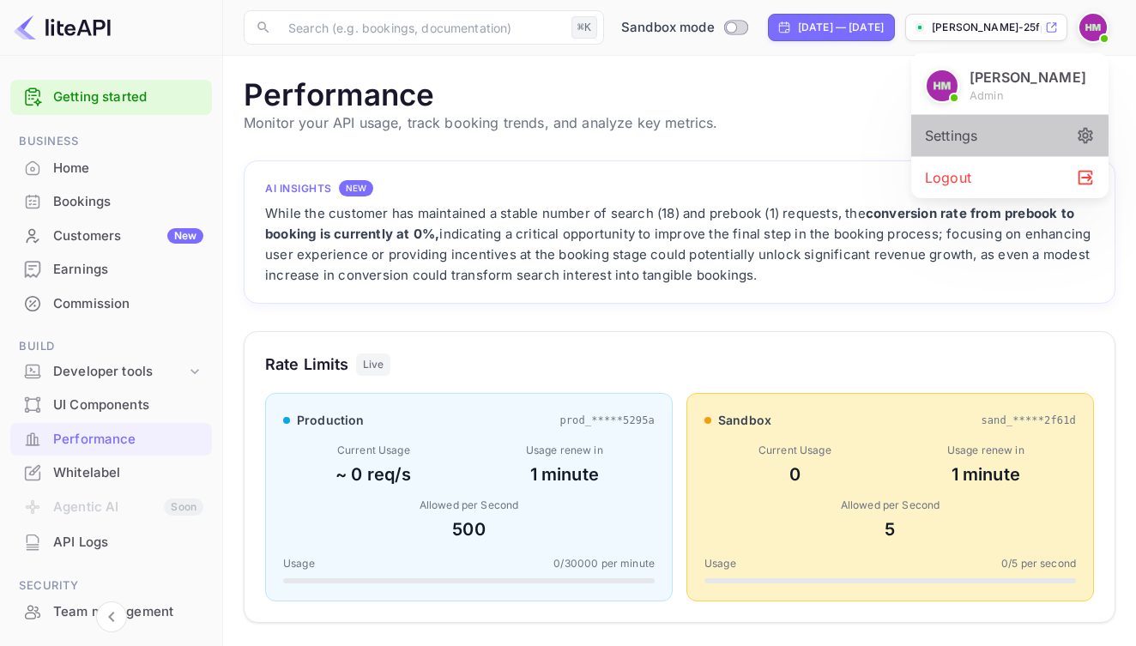
click at [974, 138] on div "Settings" at bounding box center [1009, 135] width 197 height 41
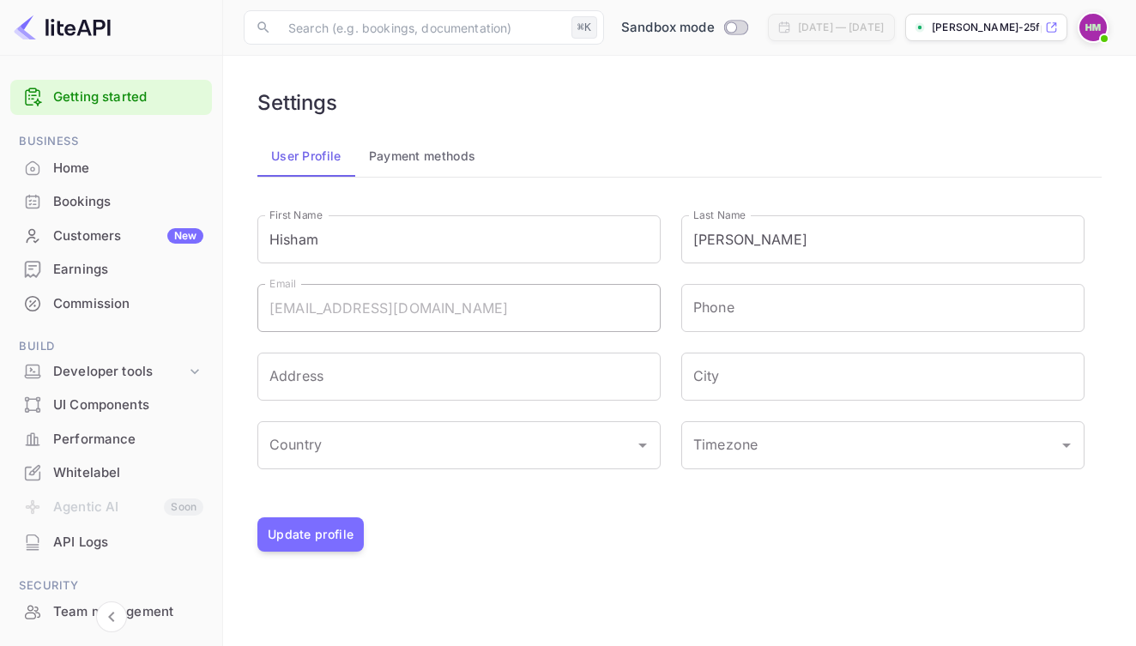
click at [376, 155] on div "Hisham Mohamed admin Settings Logout" at bounding box center [568, 323] width 1136 height 646
click at [398, 163] on div "Hisham Mohamed admin Settings Logout" at bounding box center [568, 323] width 1136 height 646
click at [456, 154] on div "Hisham Mohamed admin Settings Logout" at bounding box center [568, 323] width 1136 height 646
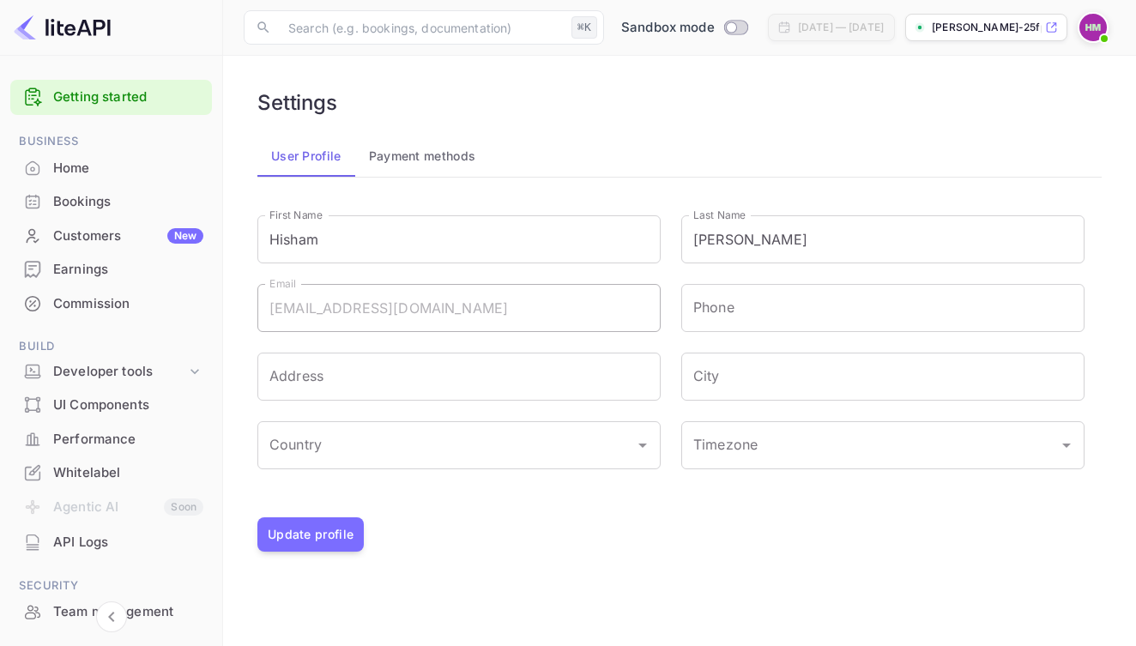
click at [372, 315] on div "Hisham Mohamed admin Settings Logout" at bounding box center [568, 323] width 1136 height 646
click at [359, 384] on div "Hisham Mohamed admin Settings Logout" at bounding box center [568, 323] width 1136 height 646
click at [320, 512] on div "Hisham Mohamed admin Settings Logout" at bounding box center [568, 323] width 1136 height 646
click at [315, 540] on div "Hisham Mohamed admin Settings Logout" at bounding box center [568, 323] width 1136 height 646
click at [419, 138] on div "Hisham Mohamed admin Settings Logout" at bounding box center [568, 323] width 1136 height 646
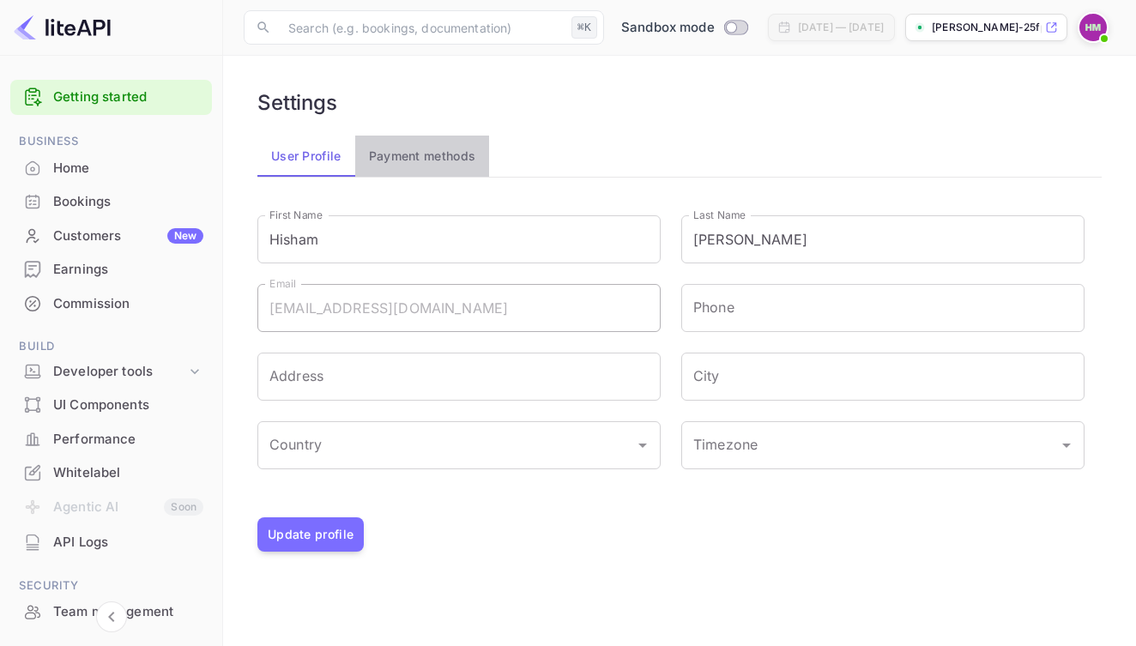
click at [435, 158] on button "Payment methods" at bounding box center [422, 156] width 135 height 41
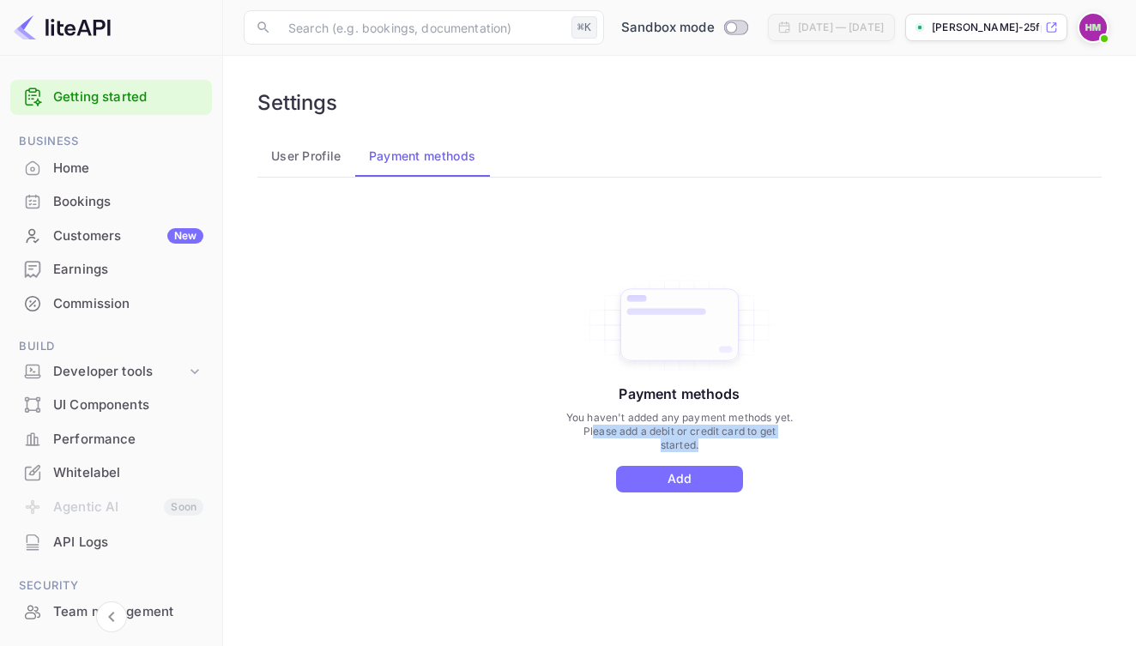
drag, startPoint x: 594, startPoint y: 432, endPoint x: 788, endPoint y: 469, distance: 197.4
click at [788, 469] on div "Payment methods You haven't added any payment methods yet. Please add a debit o…" at bounding box center [679, 383] width 231 height 216
click at [675, 485] on button "Add" at bounding box center [679, 479] width 127 height 27
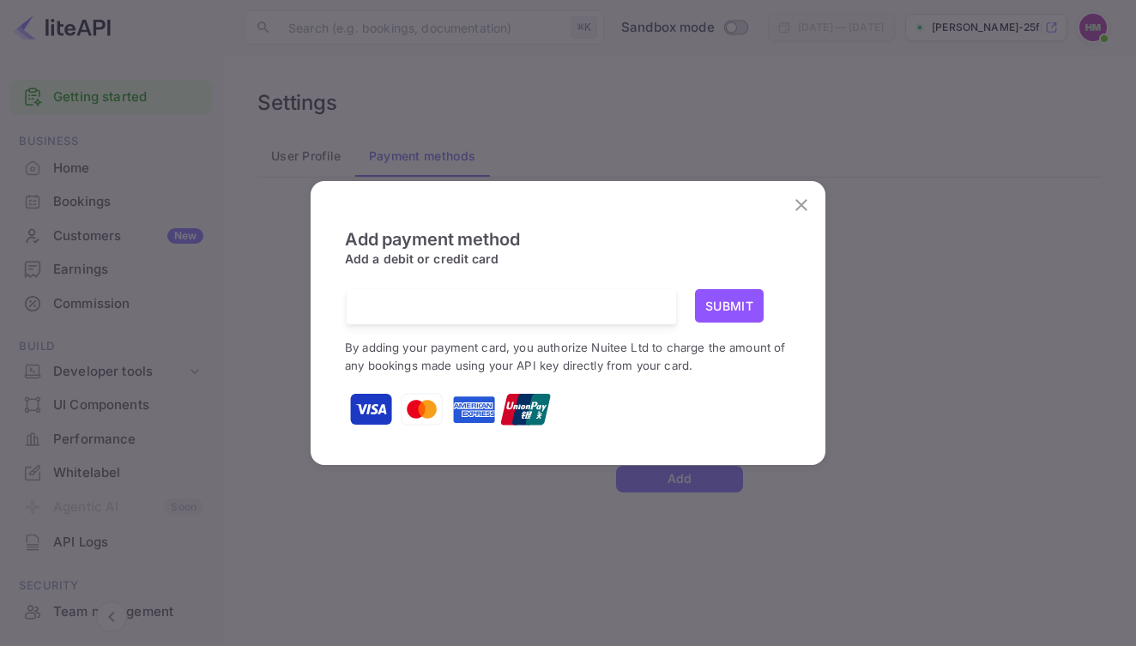
click at [488, 356] on p "By adding your payment card, you authorize Nuitee Ltd to charge the amount of a…" at bounding box center [568, 356] width 446 height 36
click at [809, 206] on icon "close" at bounding box center [801, 205] width 21 height 21
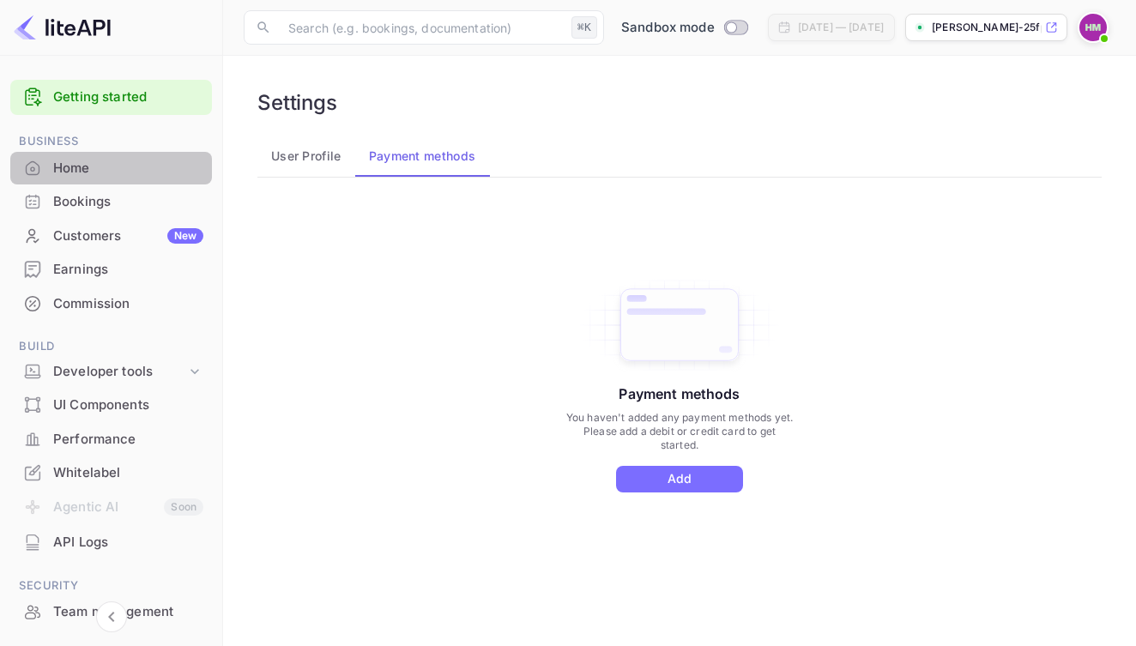
click at [63, 176] on div "Home" at bounding box center [128, 169] width 150 height 20
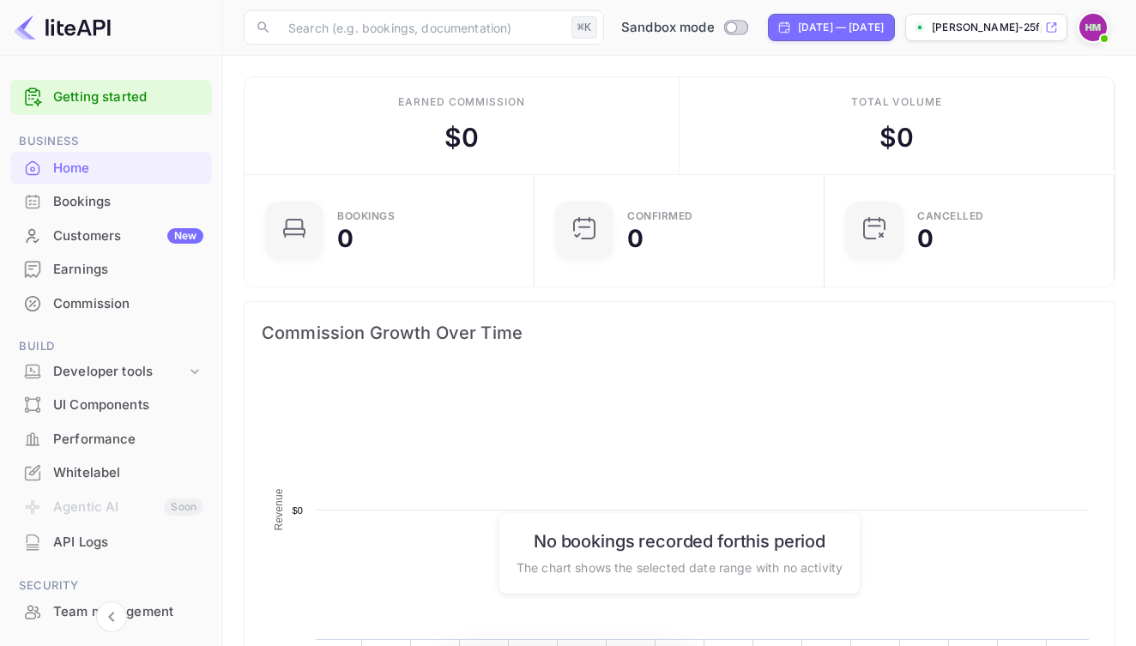
scroll to position [279, 280]
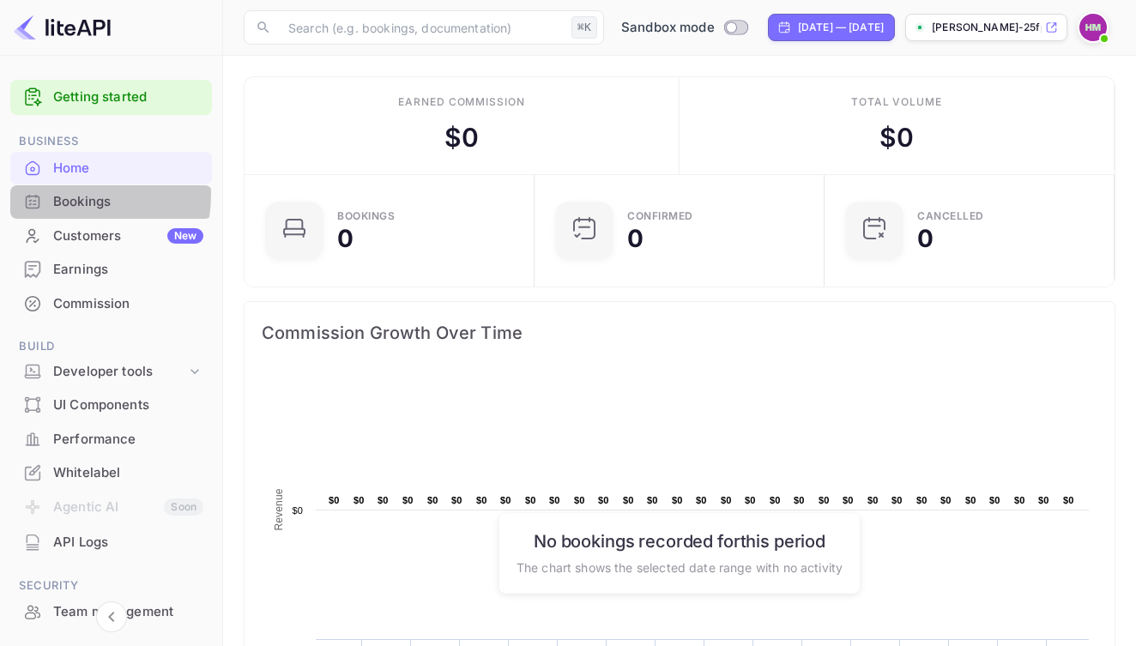
click at [61, 194] on div "Bookings" at bounding box center [128, 202] width 150 height 20
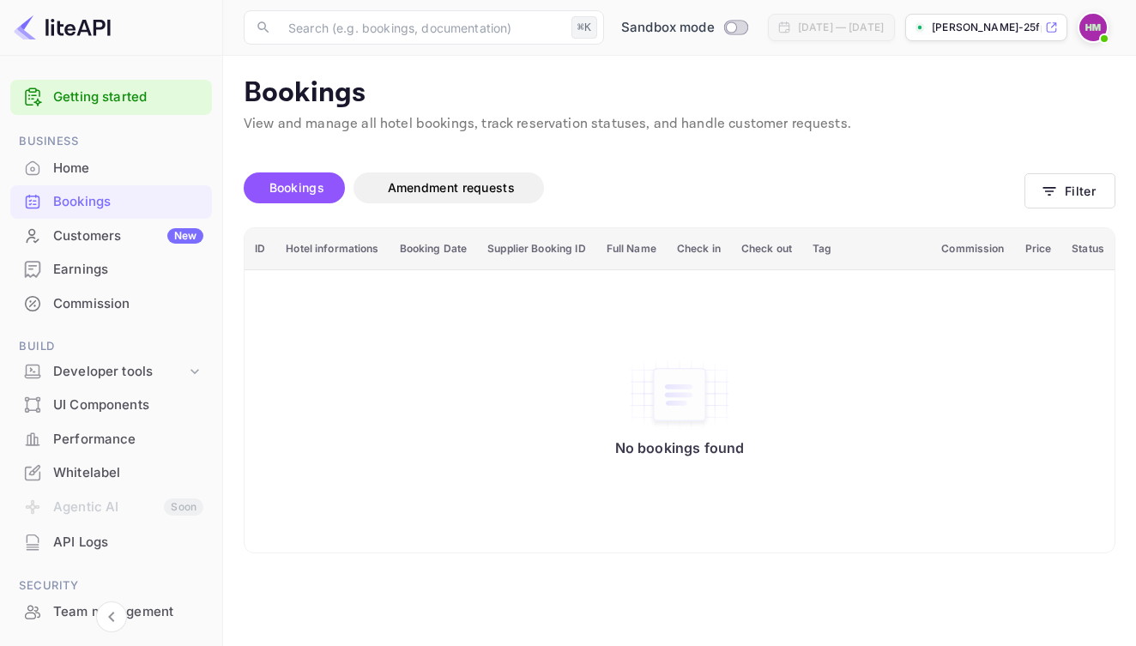
click at [75, 243] on div "Customers New" at bounding box center [128, 236] width 150 height 20
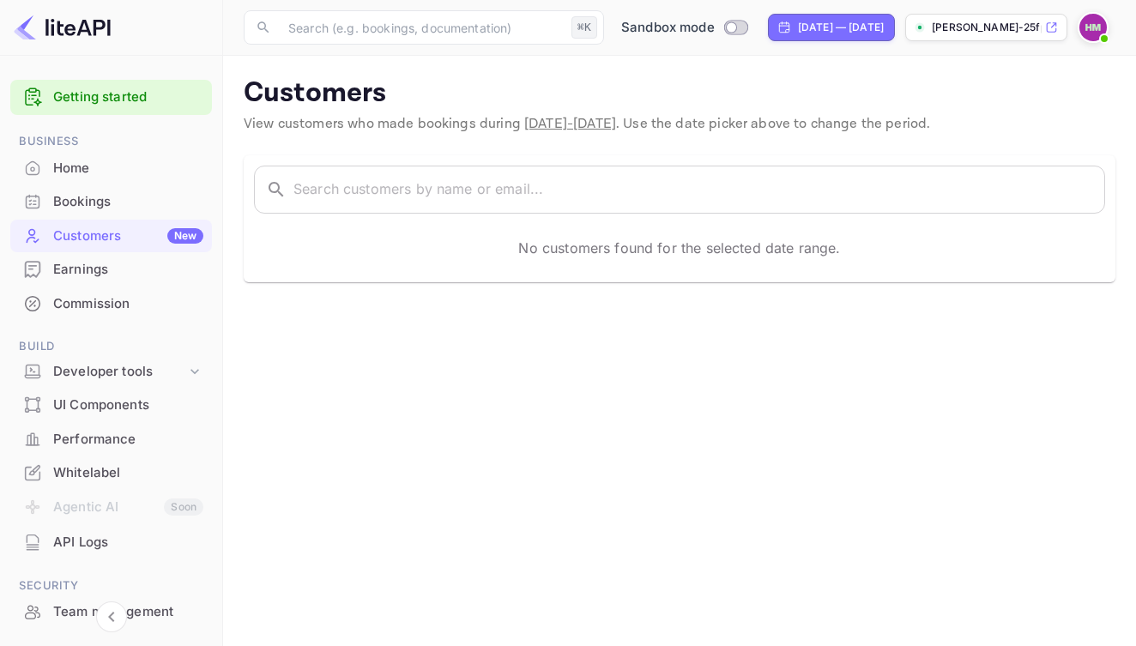
click at [76, 269] on div "Earnings" at bounding box center [128, 270] width 150 height 20
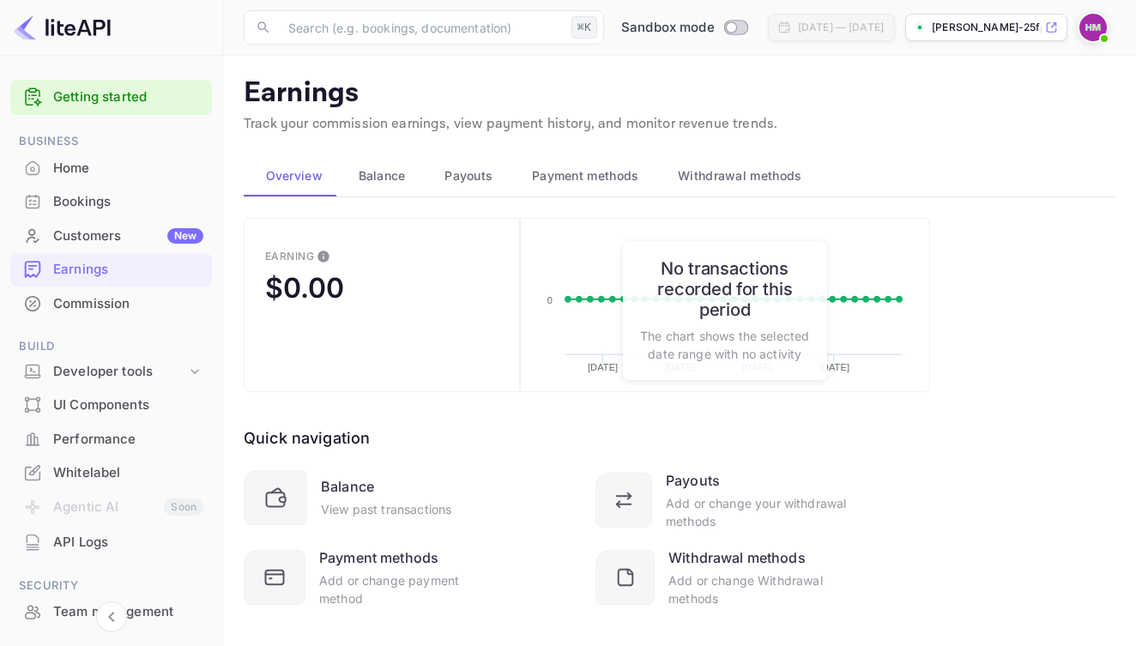
click at [390, 173] on span "Balance" at bounding box center [382, 176] width 47 height 21
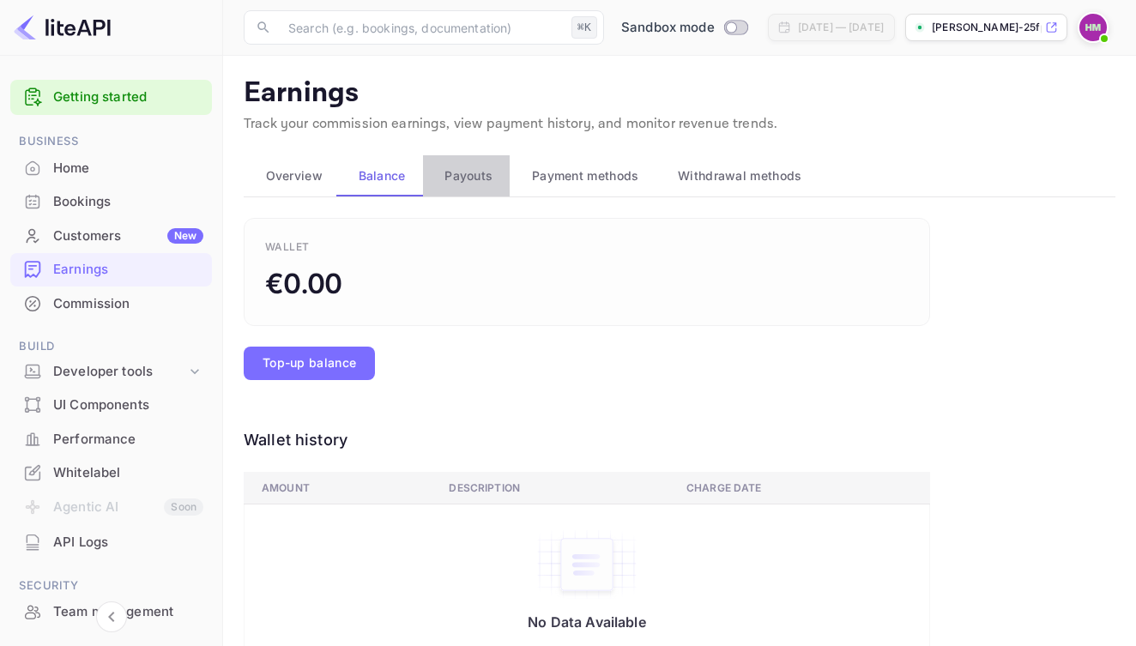
click at [457, 169] on span "Payouts" at bounding box center [468, 176] width 48 height 21
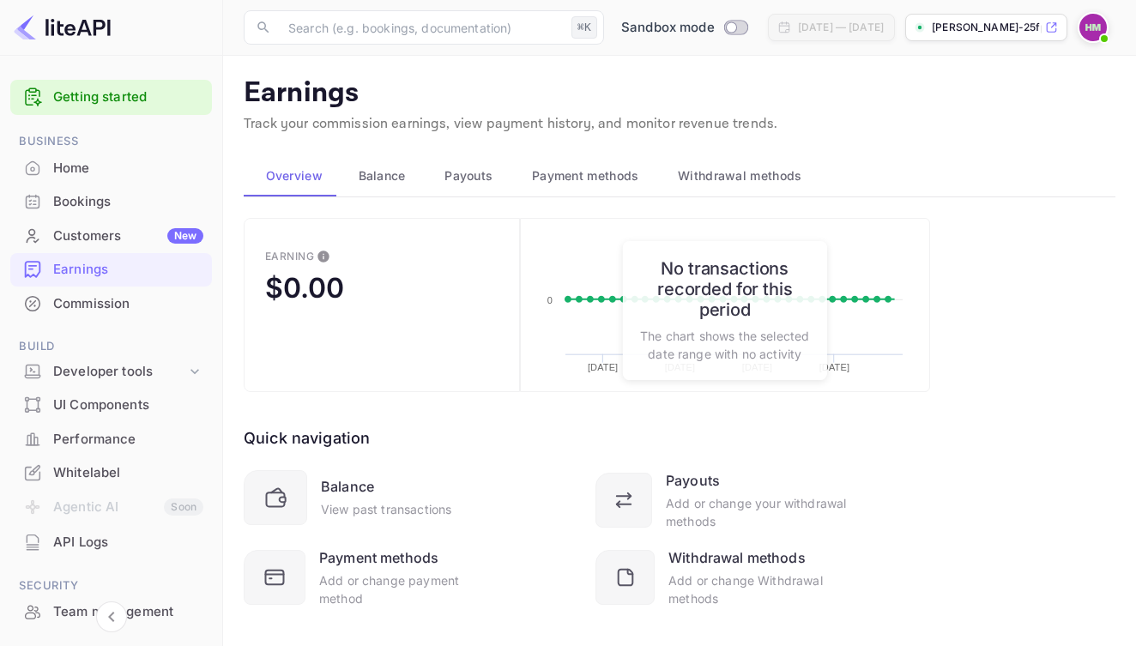
click at [458, 181] on span "Payouts" at bounding box center [468, 176] width 48 height 21
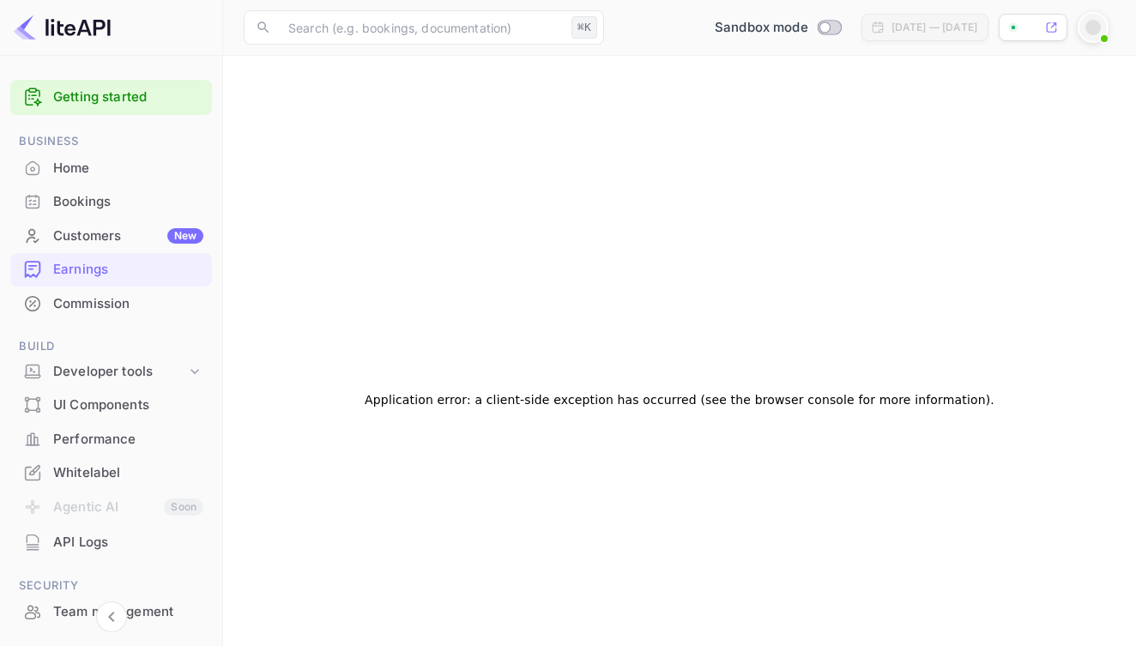
click at [456, 162] on div "Application error: a client-side exception has occurred (see the browser consol…" at bounding box center [680, 399] width 872 height 646
click at [81, 264] on div "Earnings" at bounding box center [128, 270] width 150 height 20
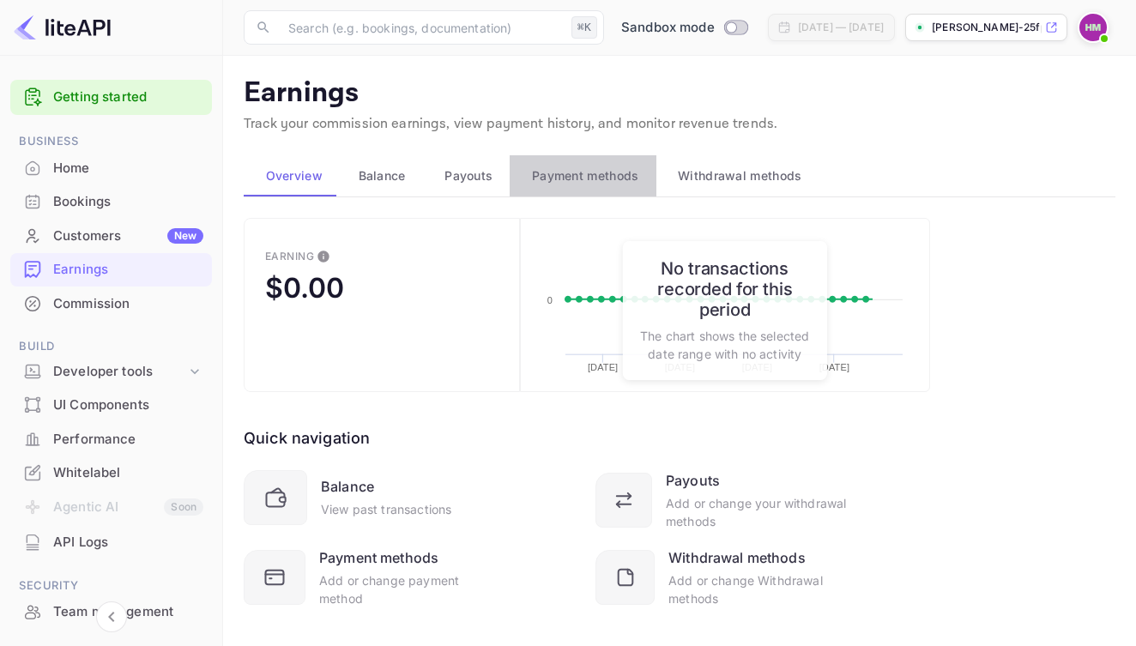
click at [605, 177] on span "Payment methods" at bounding box center [585, 176] width 107 height 21
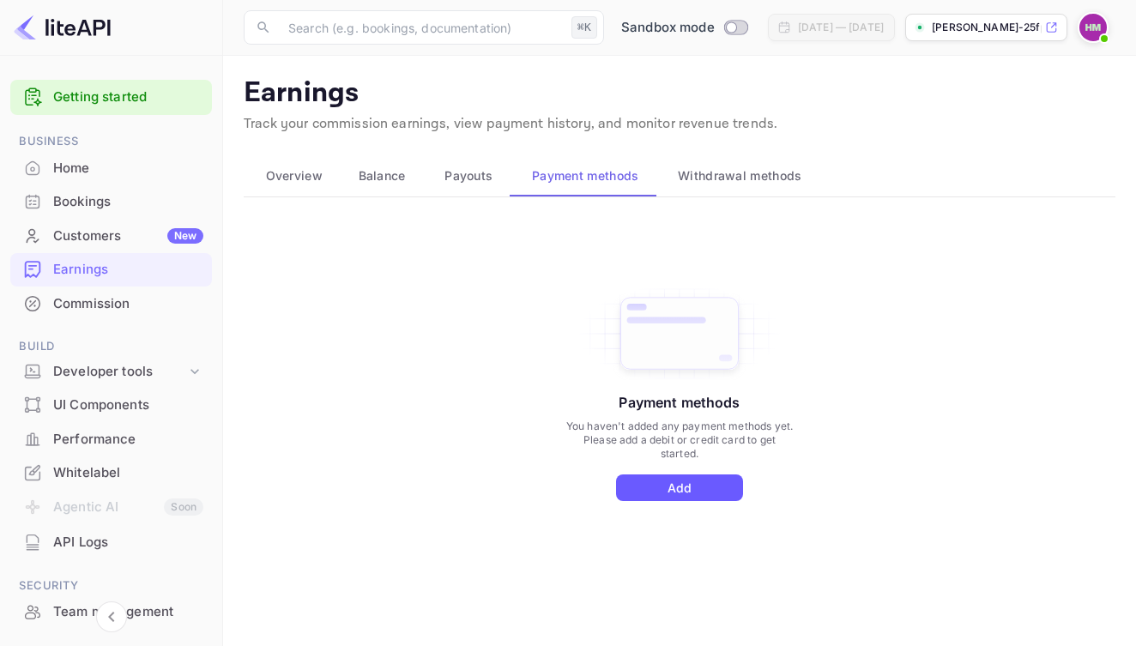
click at [667, 488] on button "Add" at bounding box center [679, 487] width 127 height 27
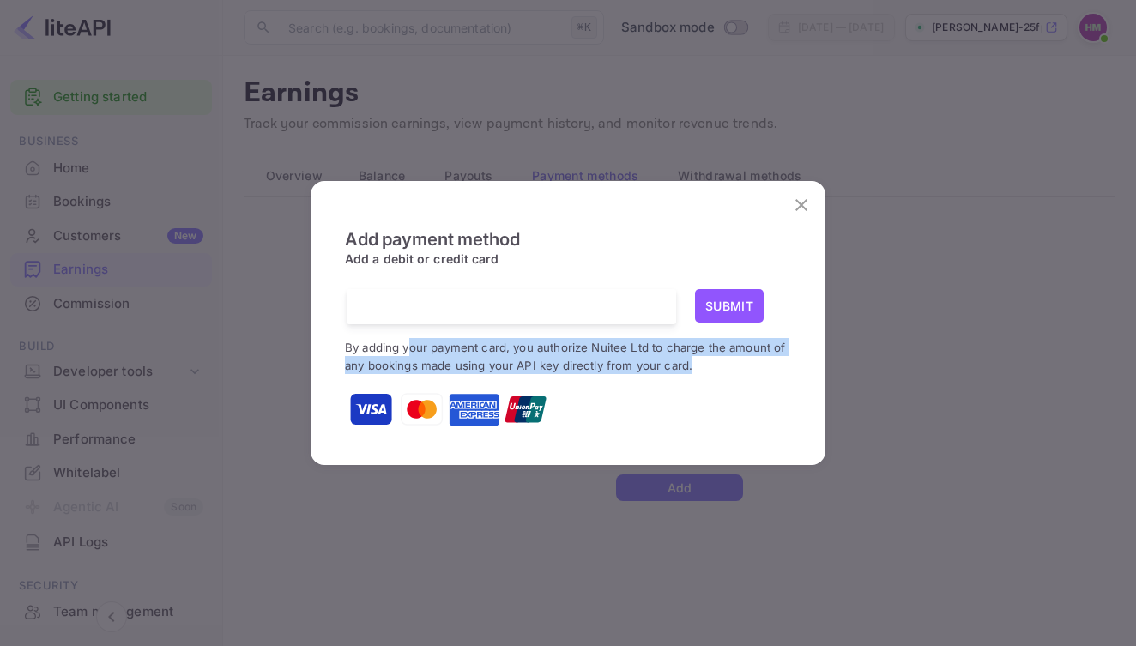
drag, startPoint x: 412, startPoint y: 347, endPoint x: 844, endPoint y: 365, distance: 432.8
click at [844, 365] on div "Add payment method Add a debit or credit card Submit By adding your payment car…" at bounding box center [568, 323] width 1136 height 646
click at [801, 203] on icon "close" at bounding box center [801, 205] width 21 height 21
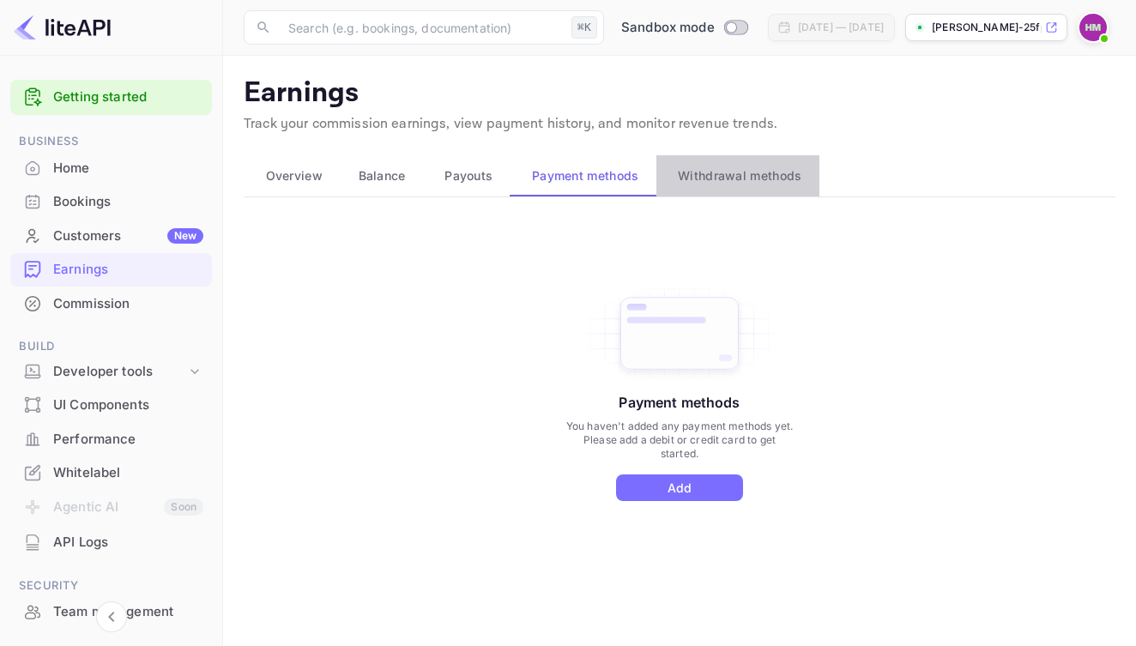
click at [749, 178] on span "Withdrawal methods" at bounding box center [740, 176] width 124 height 21
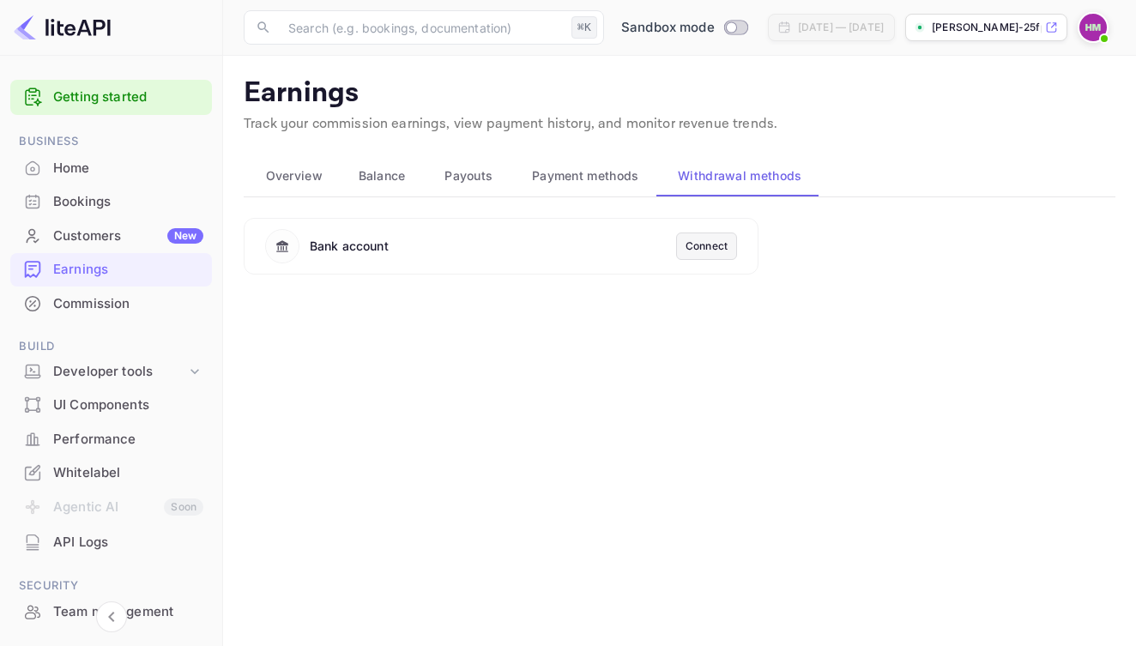
click at [277, 181] on span "Overview" at bounding box center [294, 176] width 57 height 21
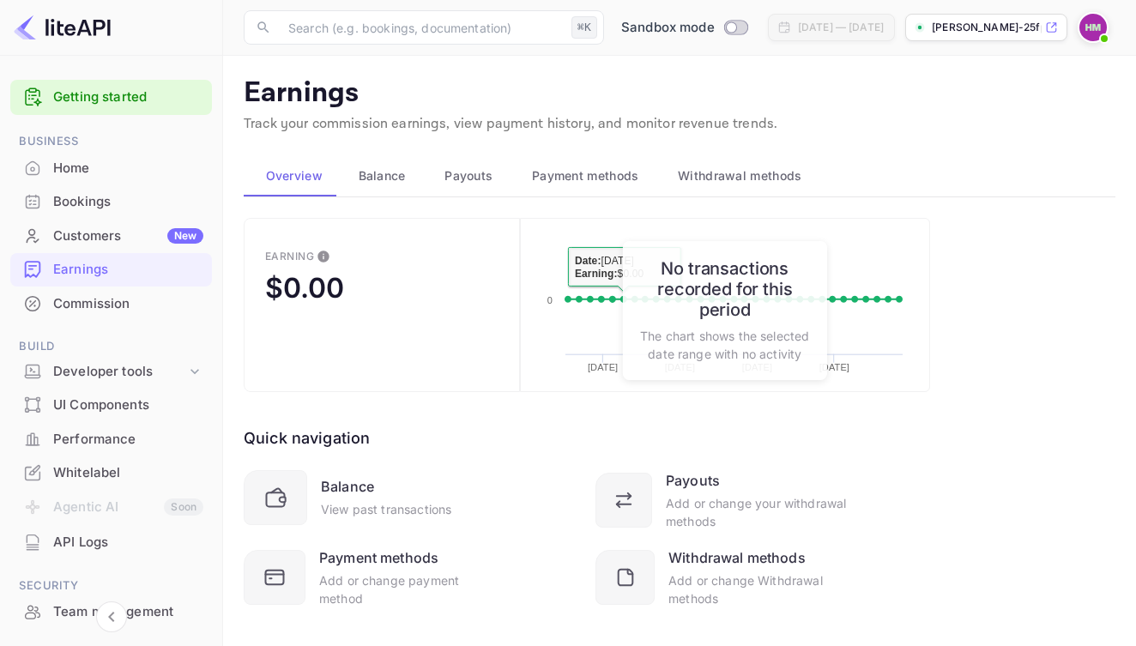
click at [707, 313] on div "No transactions recorded for this period The chart shows the selected date rang…" at bounding box center [725, 310] width 204 height 139
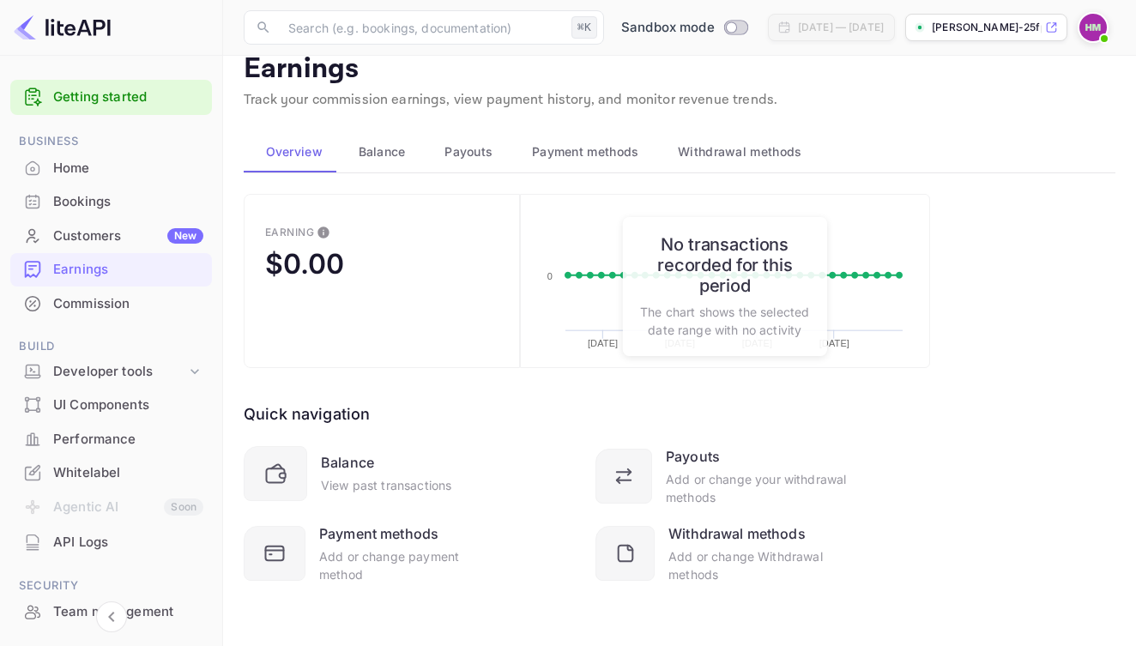
click at [87, 230] on div "Customers New" at bounding box center [128, 236] width 150 height 20
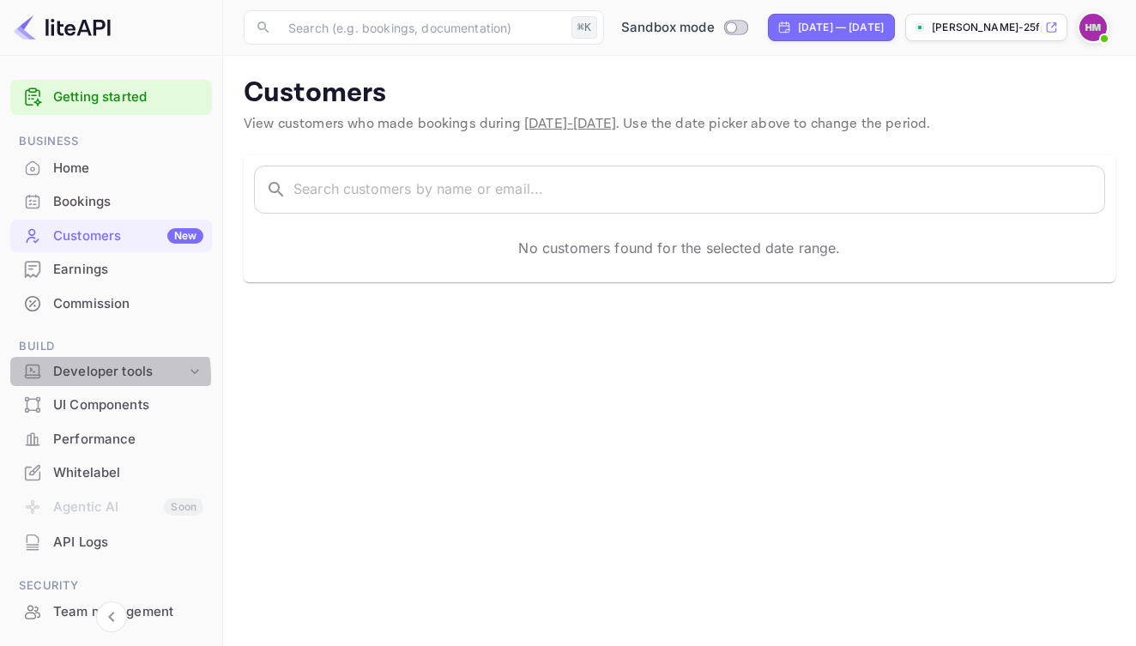
click at [96, 373] on div "Developer tools" at bounding box center [119, 372] width 133 height 20
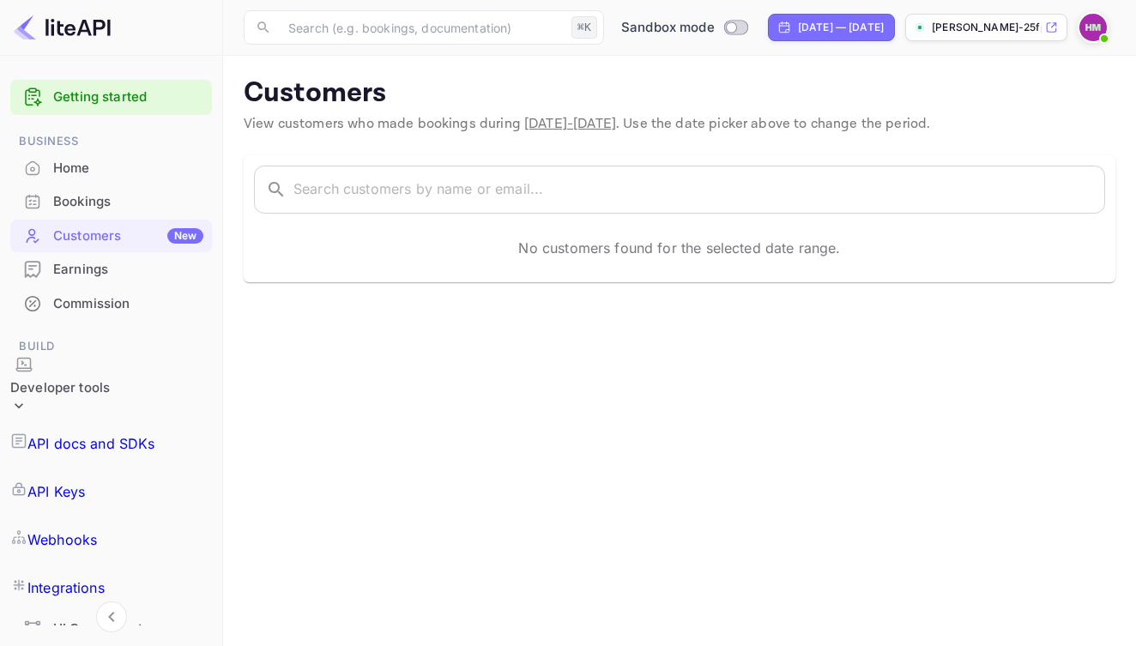
click at [109, 619] on div "UI Components" at bounding box center [128, 629] width 150 height 20
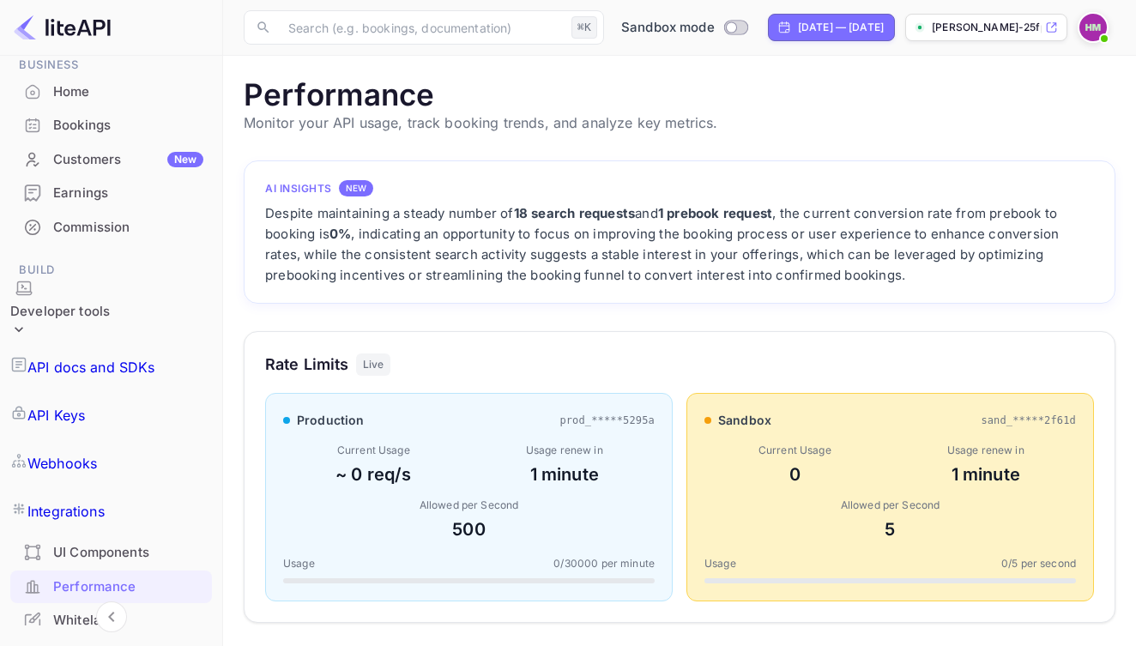
scroll to position [80, 0]
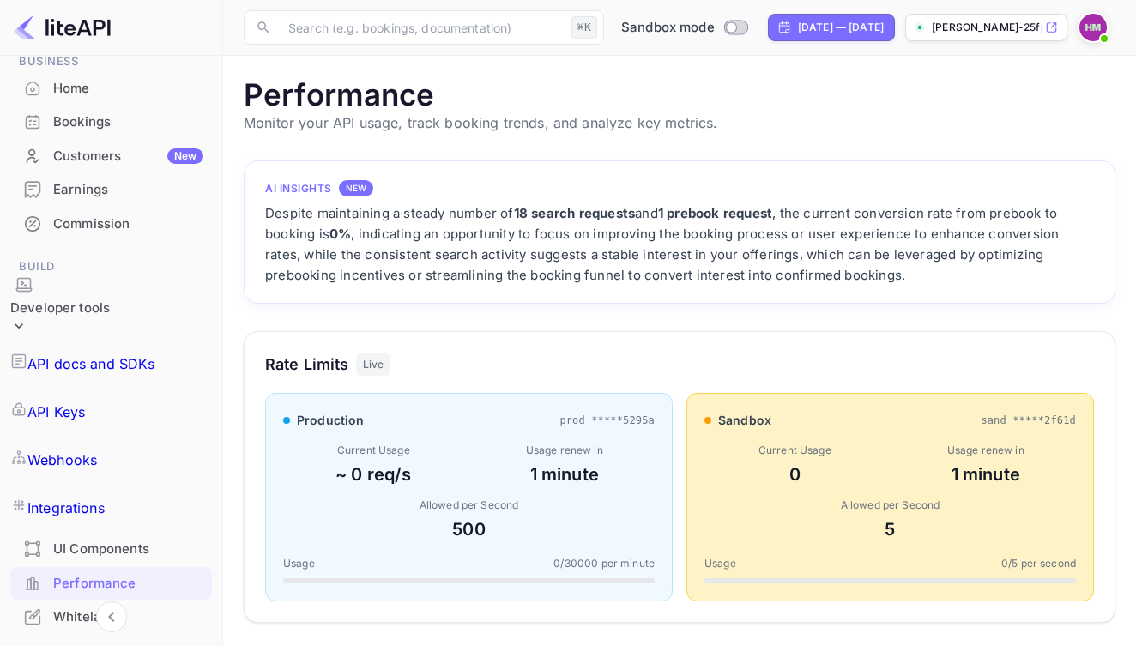
click at [94, 634] on li "Agentic AI Soon" at bounding box center [111, 652] width 202 height 36
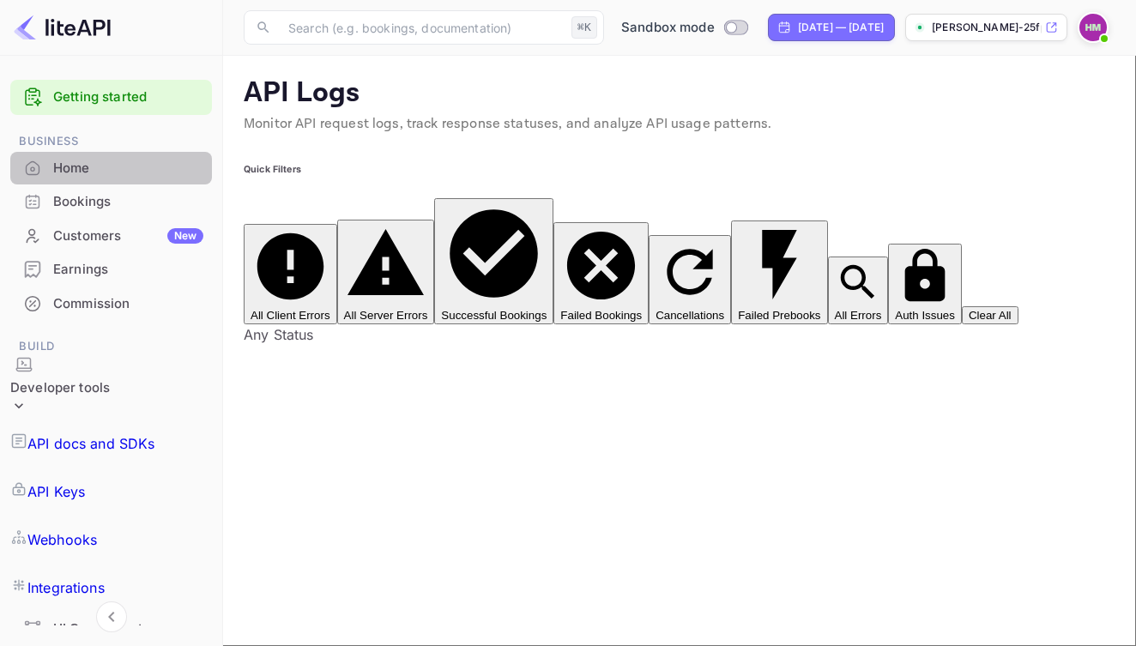
click at [83, 169] on div "Home" at bounding box center [128, 169] width 150 height 20
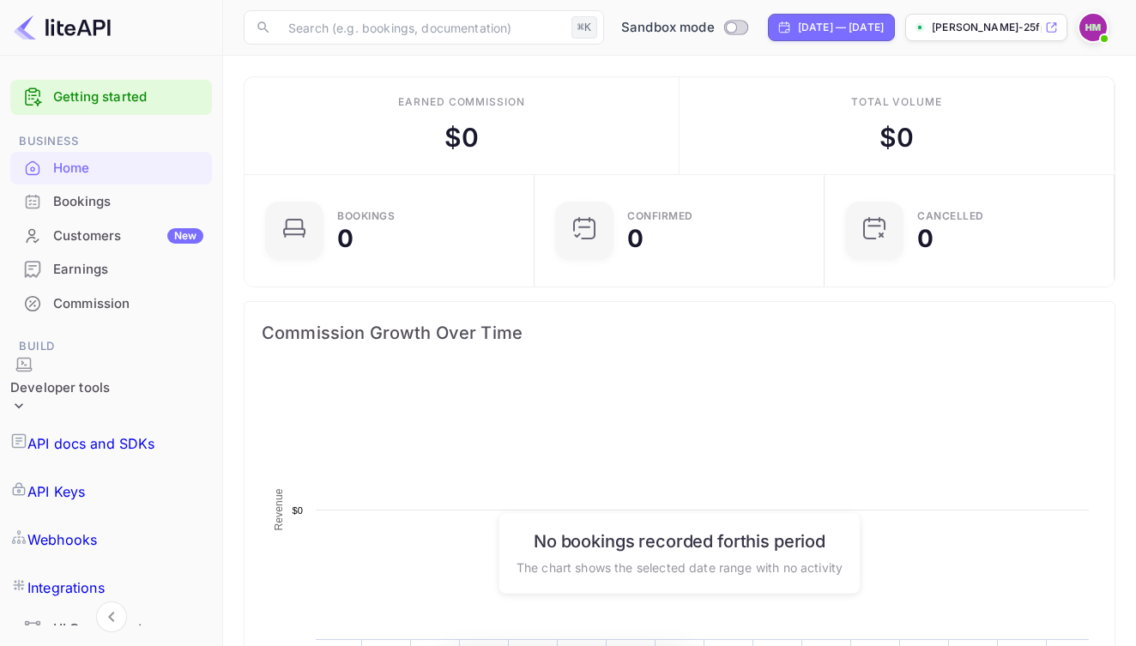
scroll to position [279, 280]
click at [715, 29] on input "Switch to Production mode" at bounding box center [732, 26] width 34 height 11
checkbox input "false"
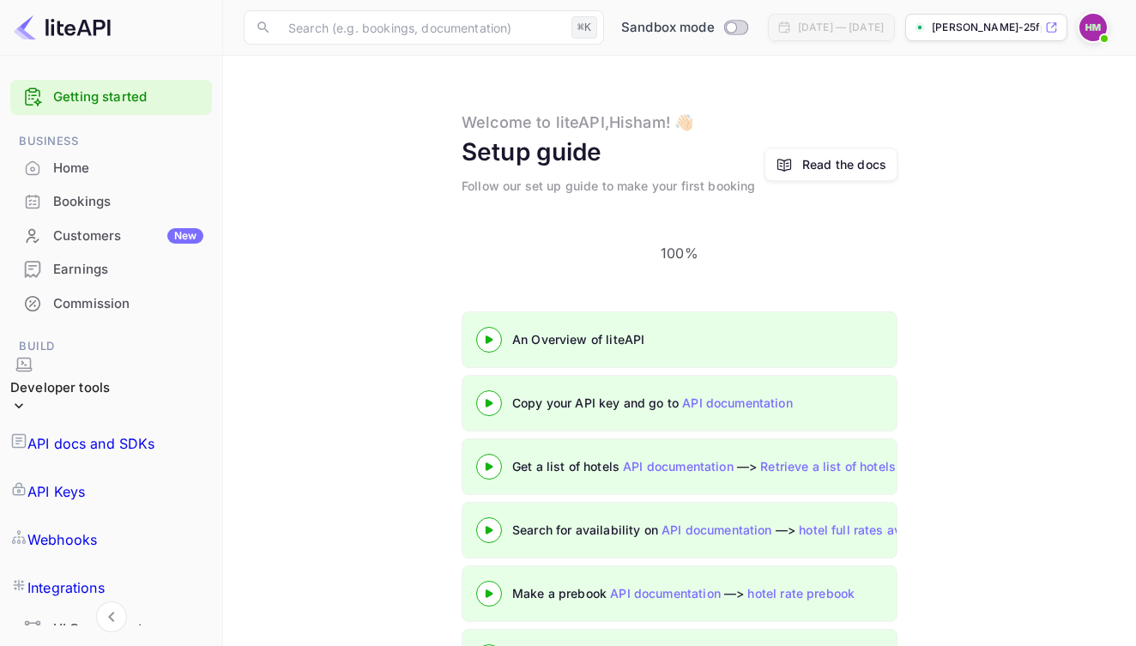
click at [865, 157] on div "Read the docs" at bounding box center [844, 164] width 84 height 18
